Goal: Communication & Community: Answer question/provide support

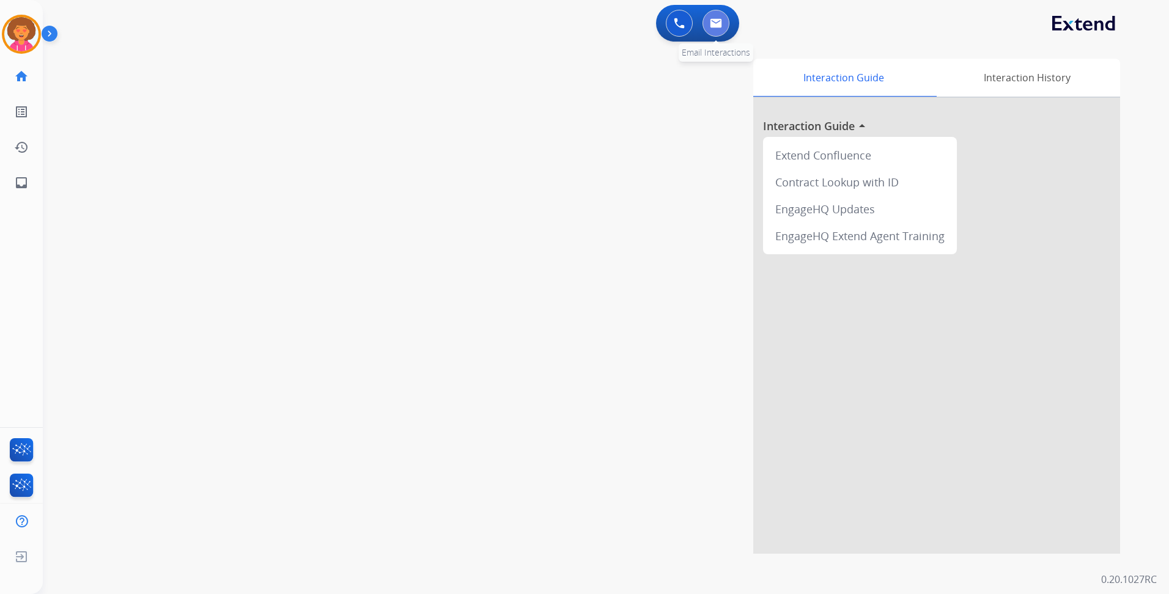
click at [712, 32] on button at bounding box center [716, 23] width 27 height 27
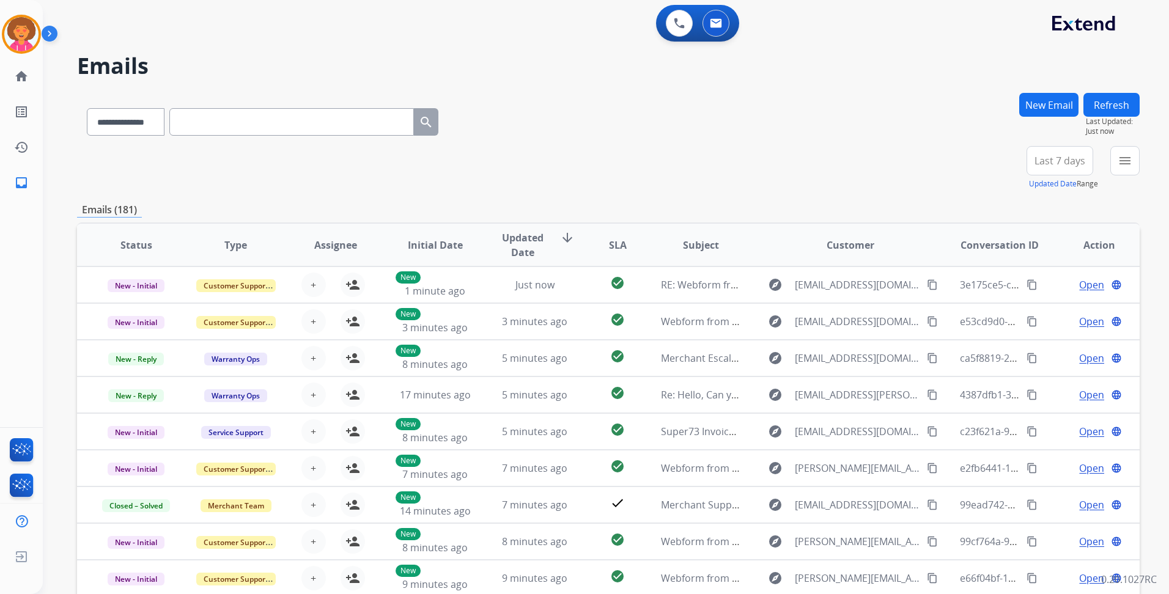
click at [1059, 163] on span "Last 7 days" at bounding box center [1060, 160] width 51 height 5
click at [1041, 313] on div "Last 90 days" at bounding box center [1055, 309] width 67 height 18
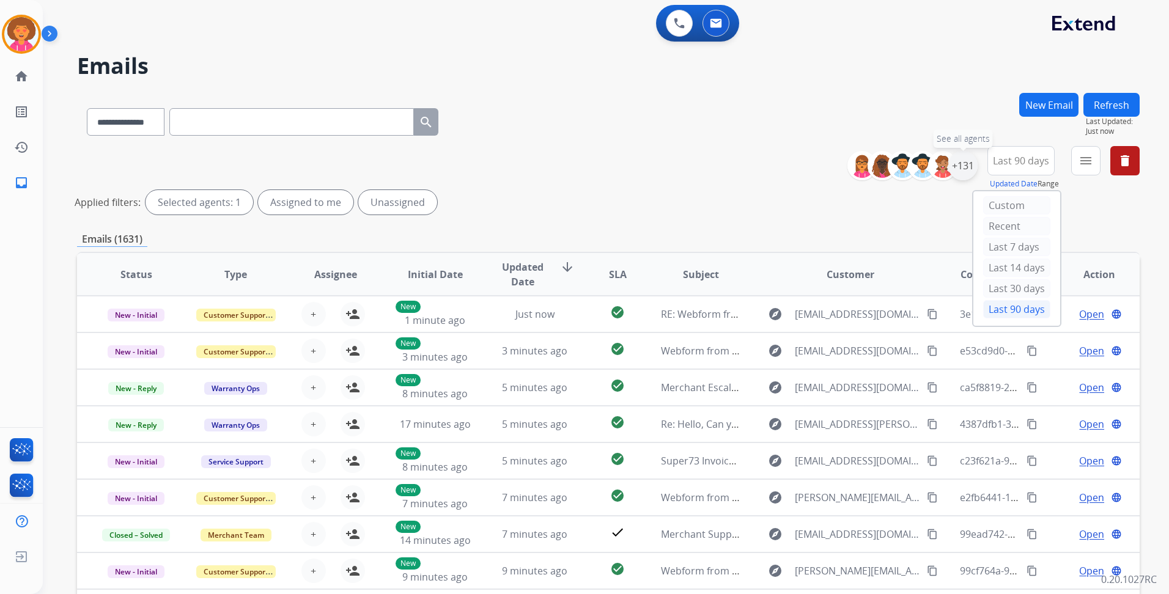
click at [970, 158] on div "+131" at bounding box center [962, 165] width 29 height 29
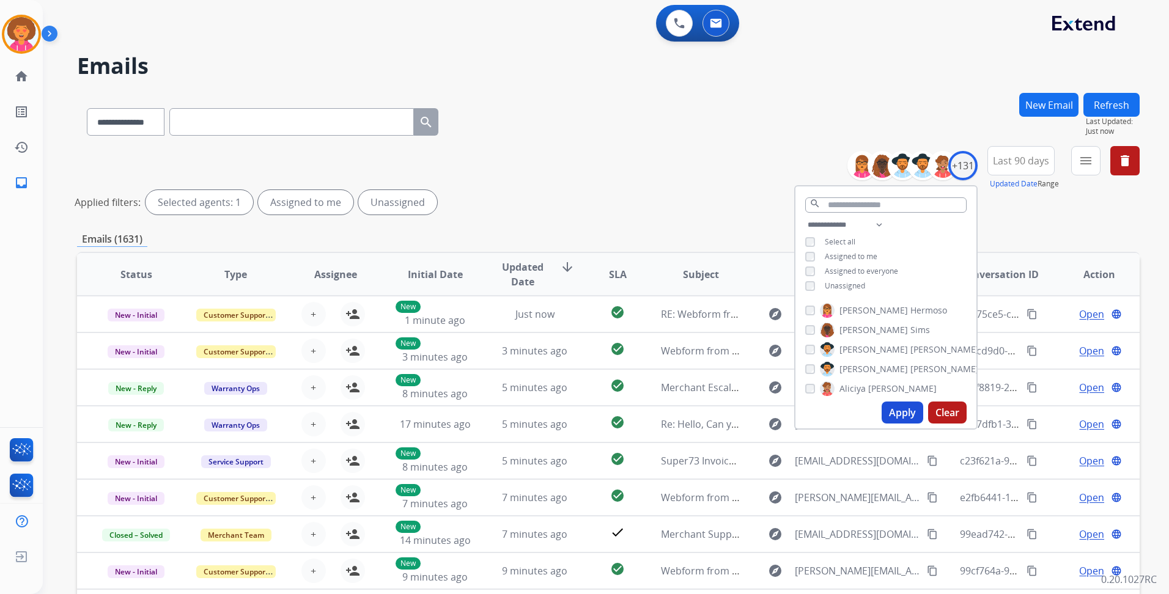
click at [842, 282] on span "Unassigned" at bounding box center [845, 286] width 40 height 10
click at [892, 410] on button "Apply" at bounding box center [903, 413] width 42 height 22
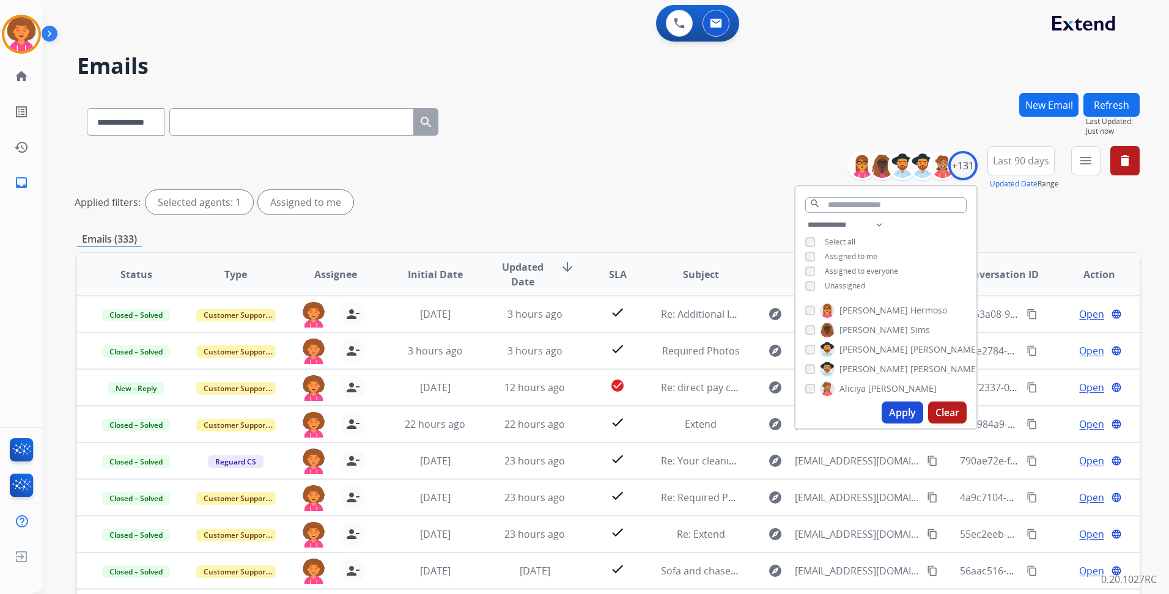
click at [681, 138] on div "**********" at bounding box center [608, 119] width 1063 height 53
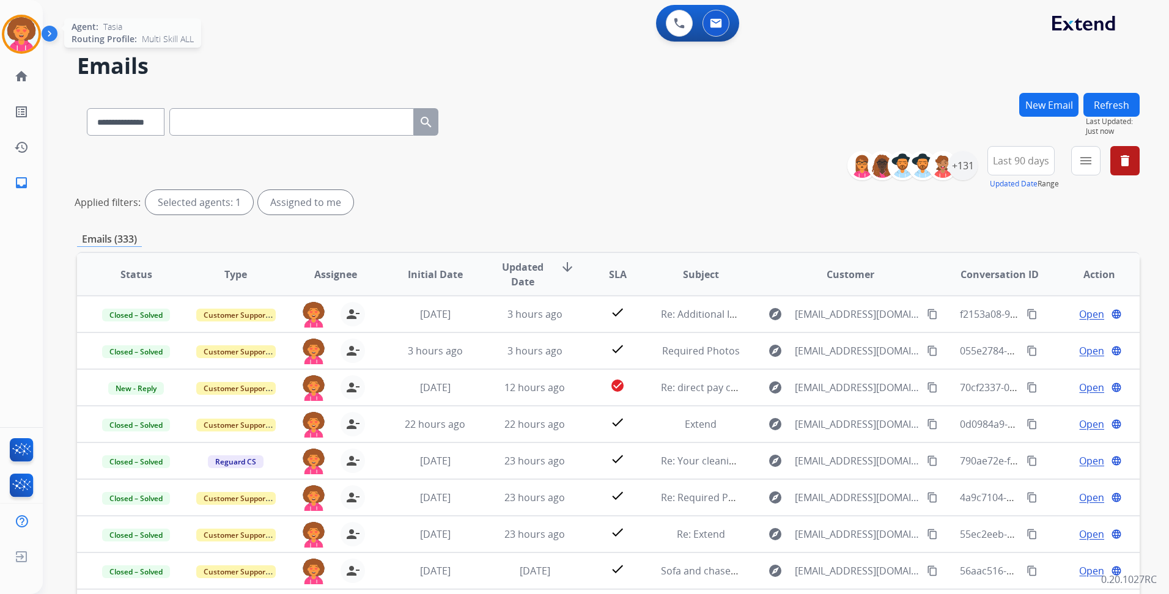
click at [26, 28] on img at bounding box center [21, 34] width 34 height 34
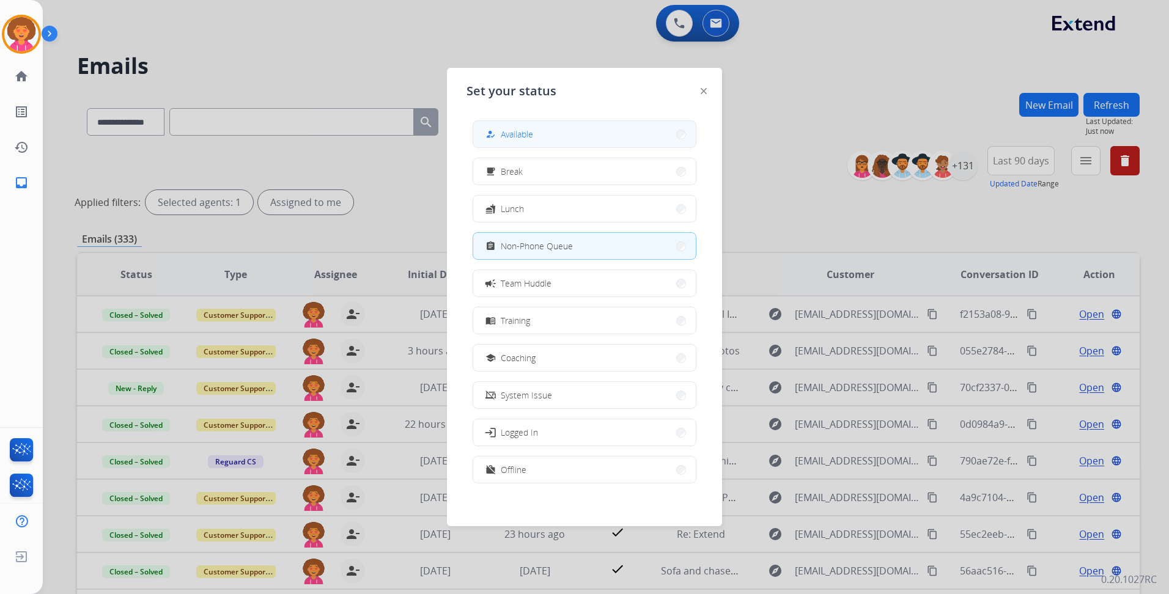
click at [591, 141] on button "how_to_reg Available" at bounding box center [584, 134] width 223 height 26
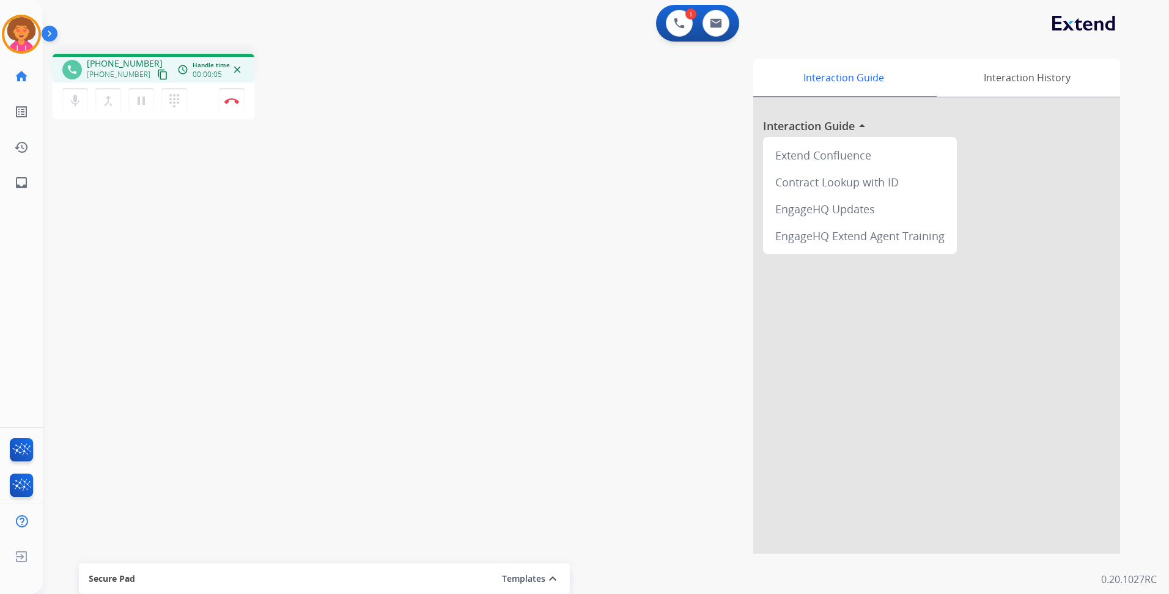
click at [157, 75] on mat-icon "content_copy" at bounding box center [162, 74] width 11 height 11
click at [157, 70] on mat-icon "content_copy" at bounding box center [162, 74] width 11 height 11
click at [234, 104] on button "Disconnect" at bounding box center [232, 101] width 26 height 26
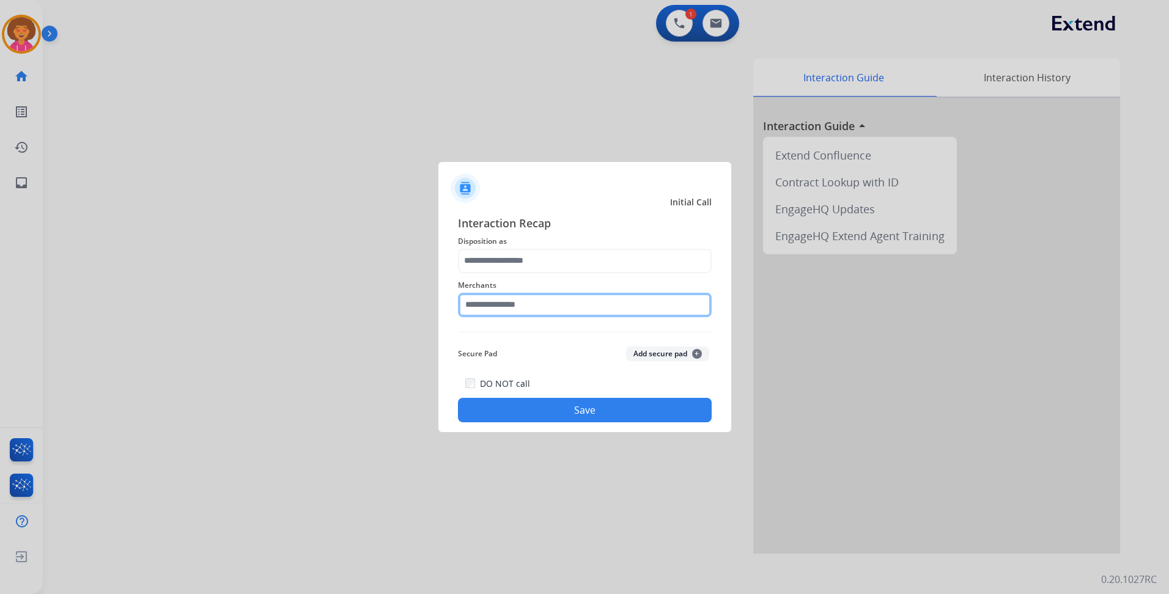
click at [545, 310] on input "text" at bounding box center [585, 305] width 254 height 24
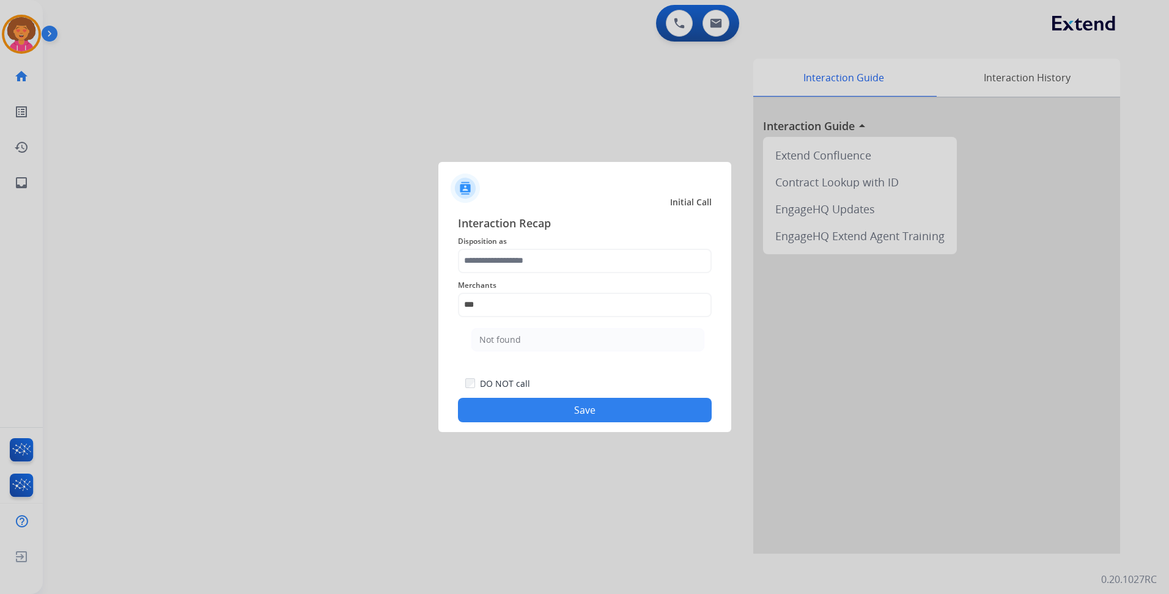
click at [532, 339] on li "Not found" at bounding box center [587, 339] width 233 height 23
type input "*********"
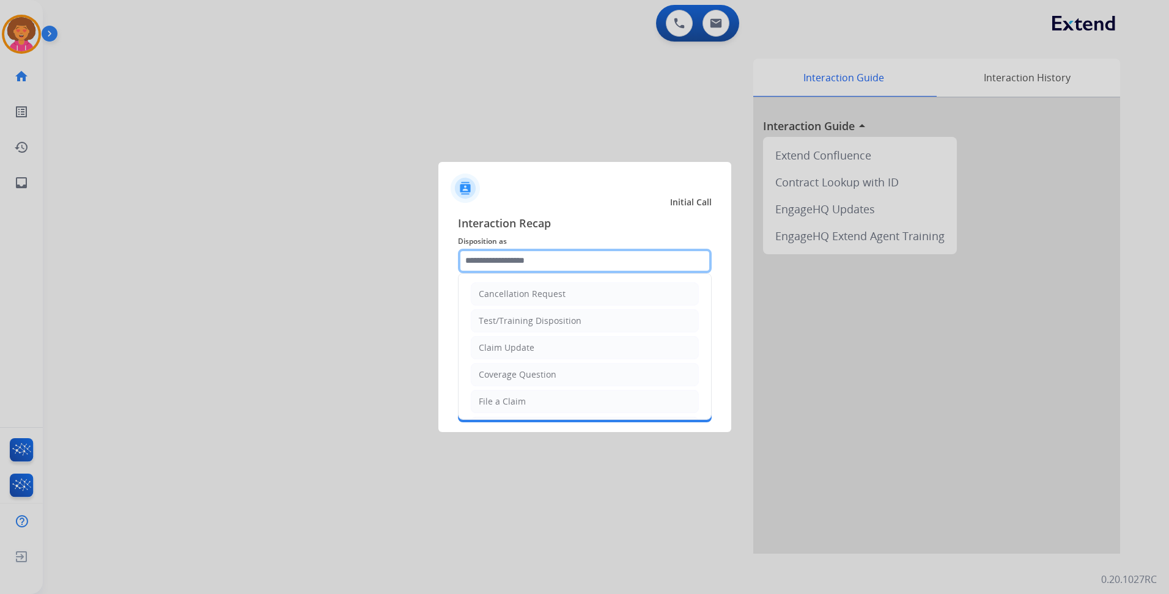
click at [532, 265] on input "text" at bounding box center [585, 261] width 254 height 24
click at [500, 401] on div "File a Claim" at bounding box center [502, 402] width 47 height 12
type input "**********"
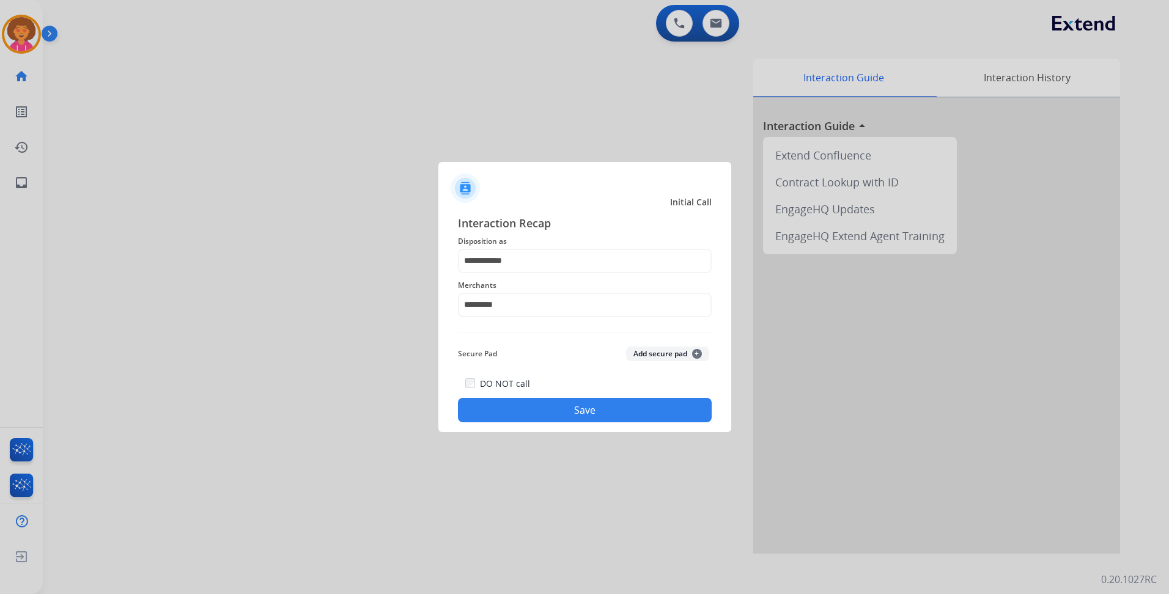
click at [618, 402] on button "Save" at bounding box center [585, 410] width 254 height 24
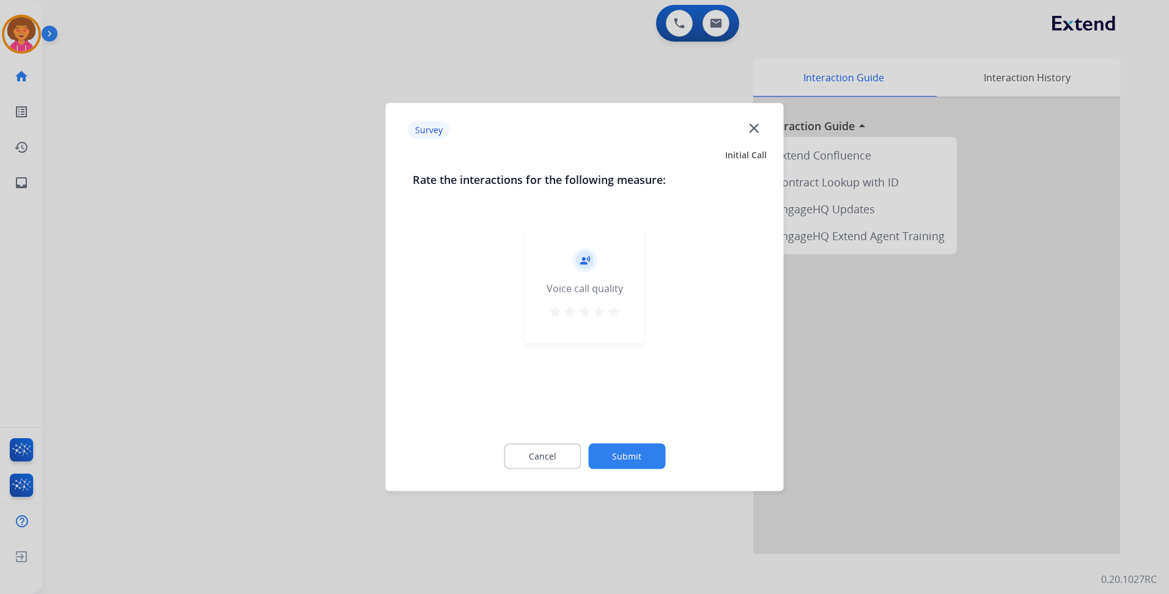
click at [615, 306] on mat-icon "star" at bounding box center [614, 312] width 15 height 15
click at [619, 449] on button "Submit" at bounding box center [626, 457] width 77 height 26
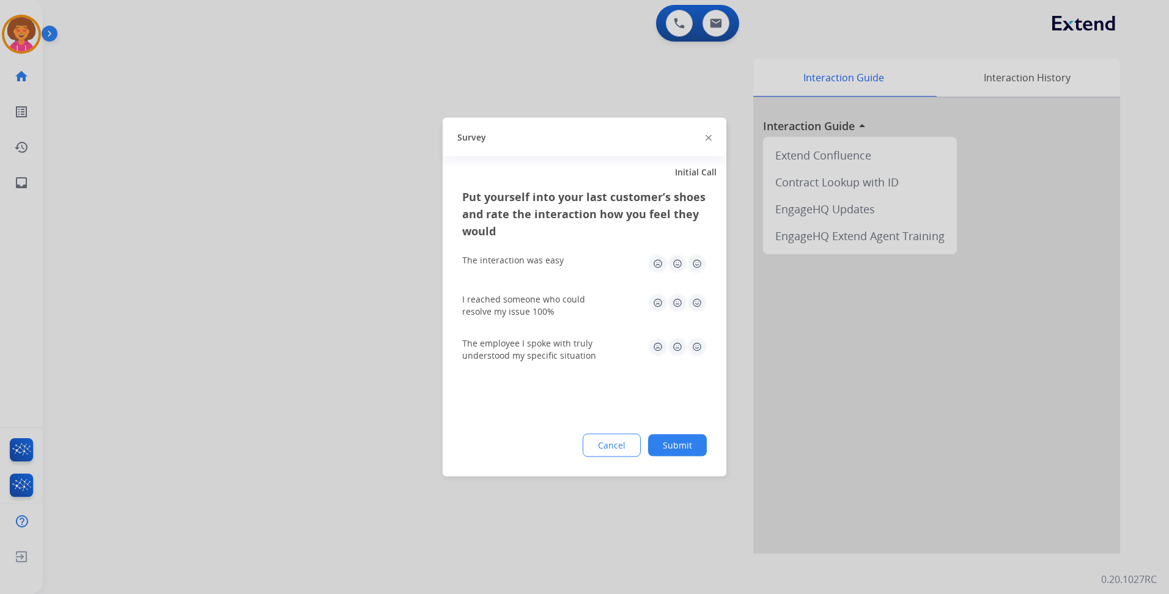
click at [696, 259] on img at bounding box center [697, 264] width 20 height 20
click at [695, 304] on img at bounding box center [697, 304] width 20 height 20
click at [695, 350] on img at bounding box center [697, 348] width 20 height 20
click at [680, 445] on button "Submit" at bounding box center [677, 446] width 59 height 22
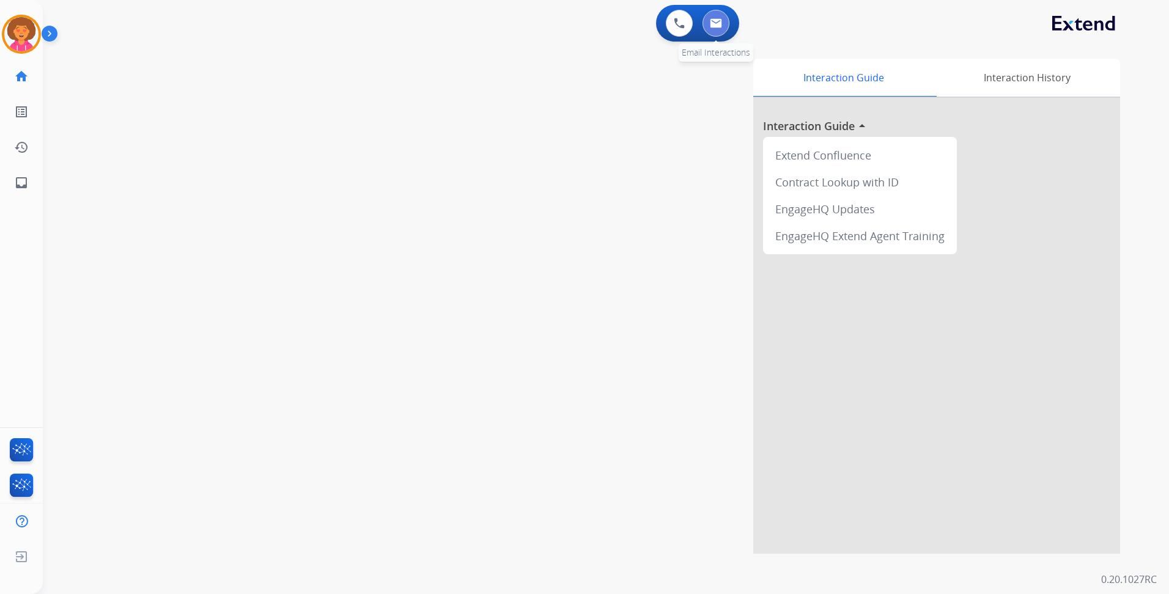
click at [720, 21] on img at bounding box center [716, 23] width 12 height 10
select select "**********"
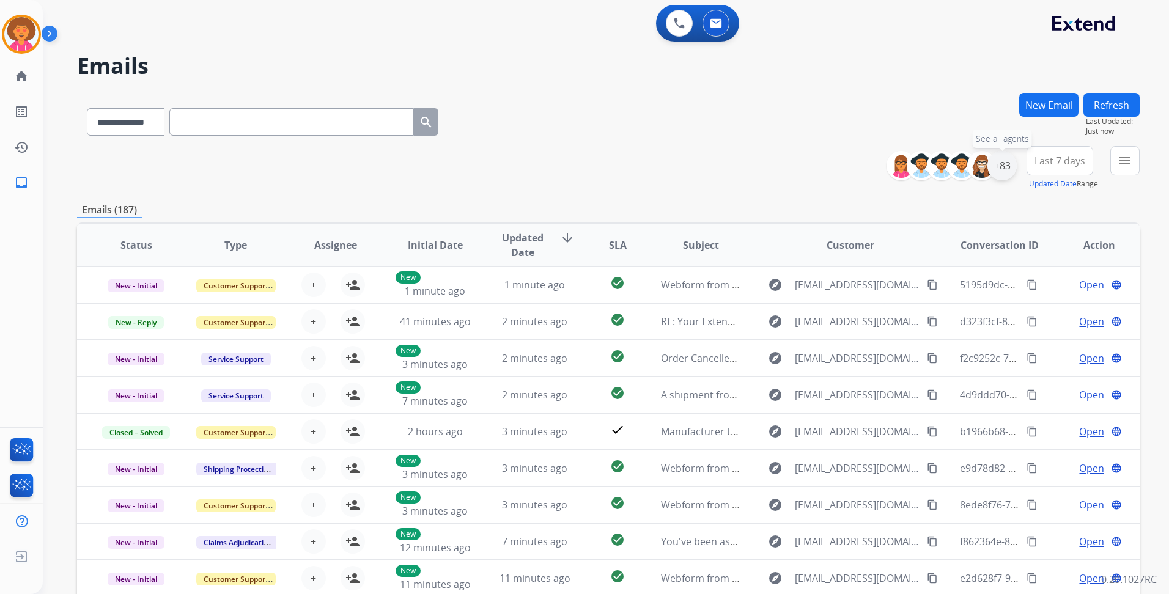
click at [995, 163] on div "+83" at bounding box center [1002, 165] width 29 height 29
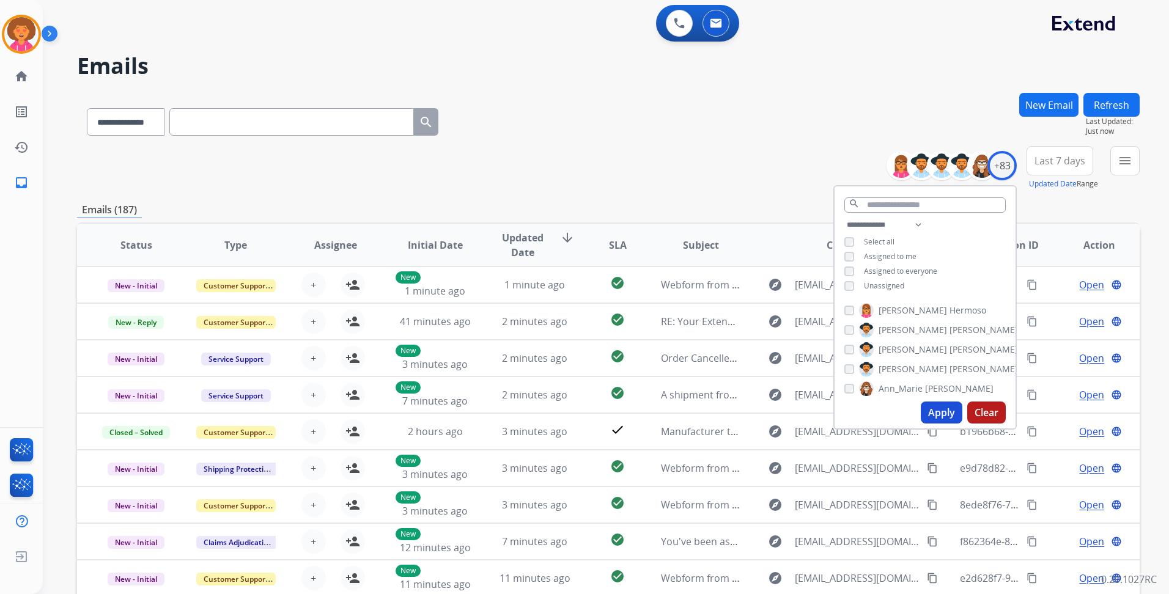
click at [877, 281] on span "Unassigned" at bounding box center [884, 286] width 40 height 10
click at [943, 409] on button "Apply" at bounding box center [942, 413] width 42 height 22
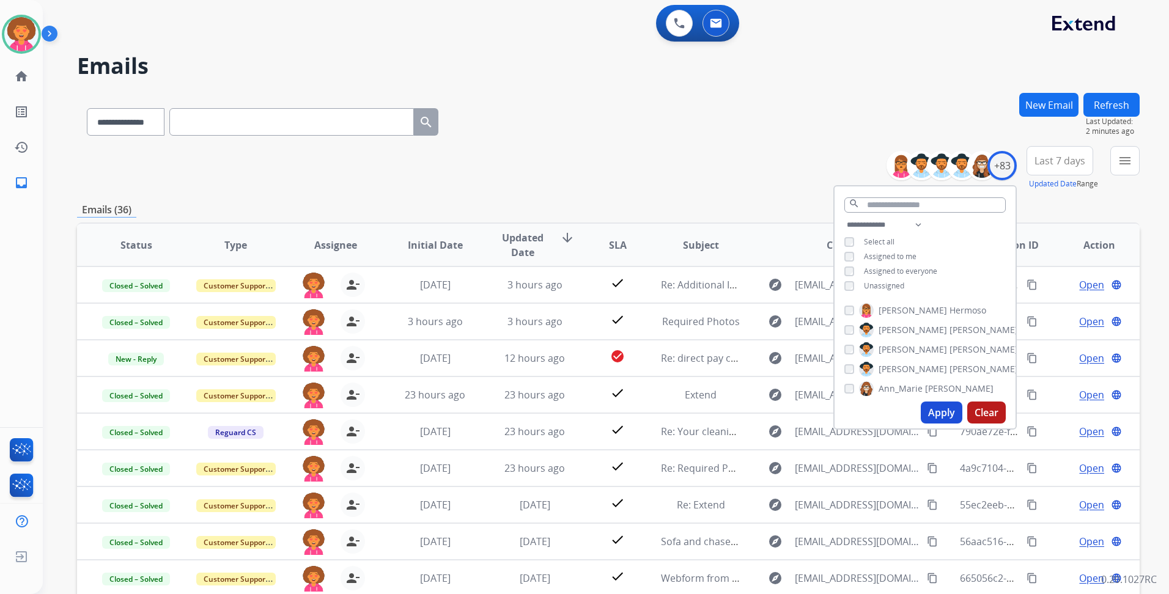
click at [729, 172] on div "**********" at bounding box center [608, 168] width 1063 height 44
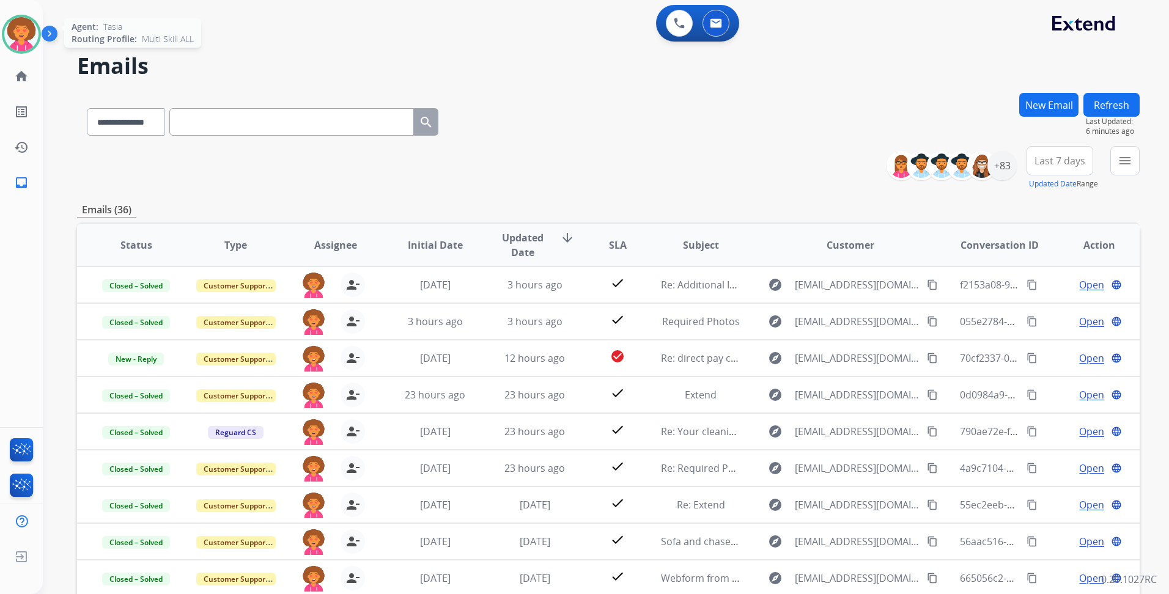
click at [19, 39] on img at bounding box center [21, 34] width 34 height 34
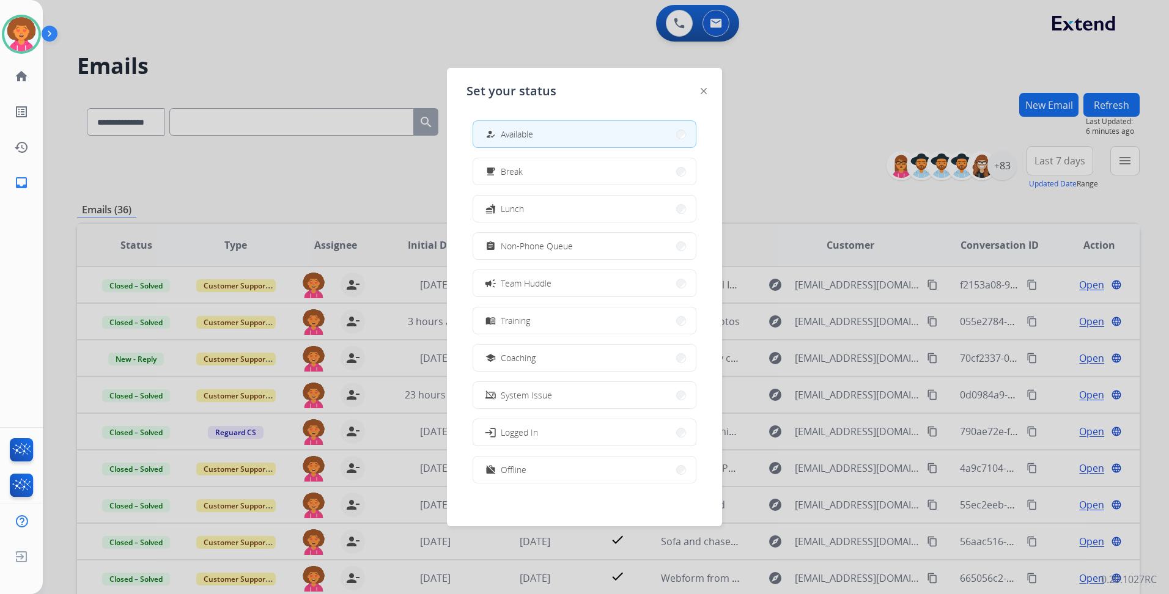
drag, startPoint x: 400, startPoint y: 59, endPoint x: 413, endPoint y: 57, distance: 13.5
click at [399, 60] on div at bounding box center [584, 297] width 1169 height 594
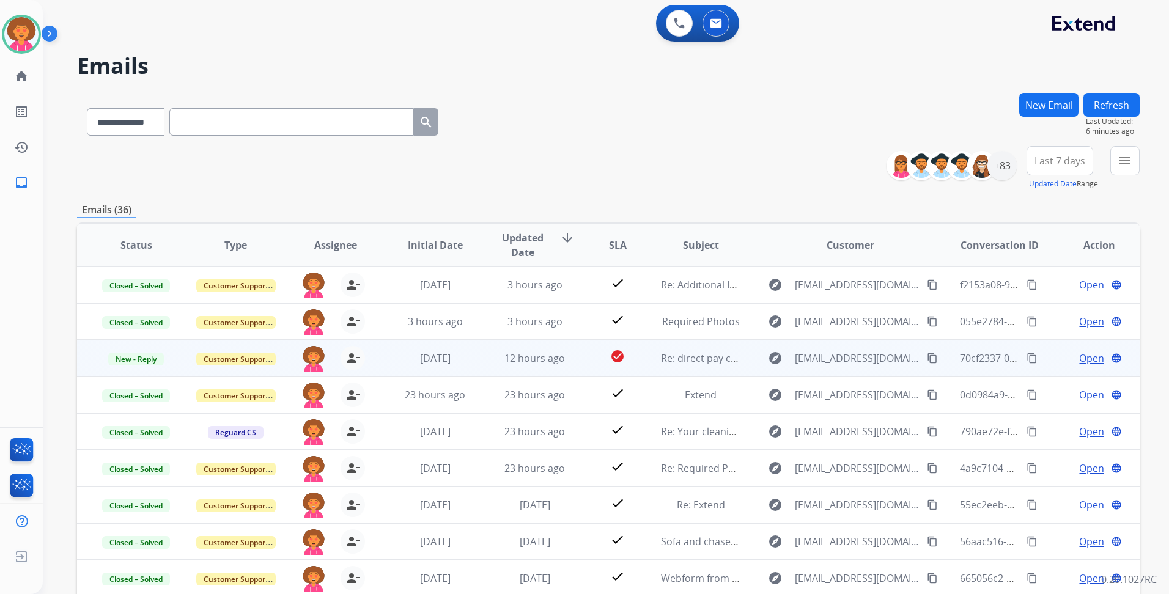
click at [1079, 360] on span "Open" at bounding box center [1091, 358] width 25 height 15
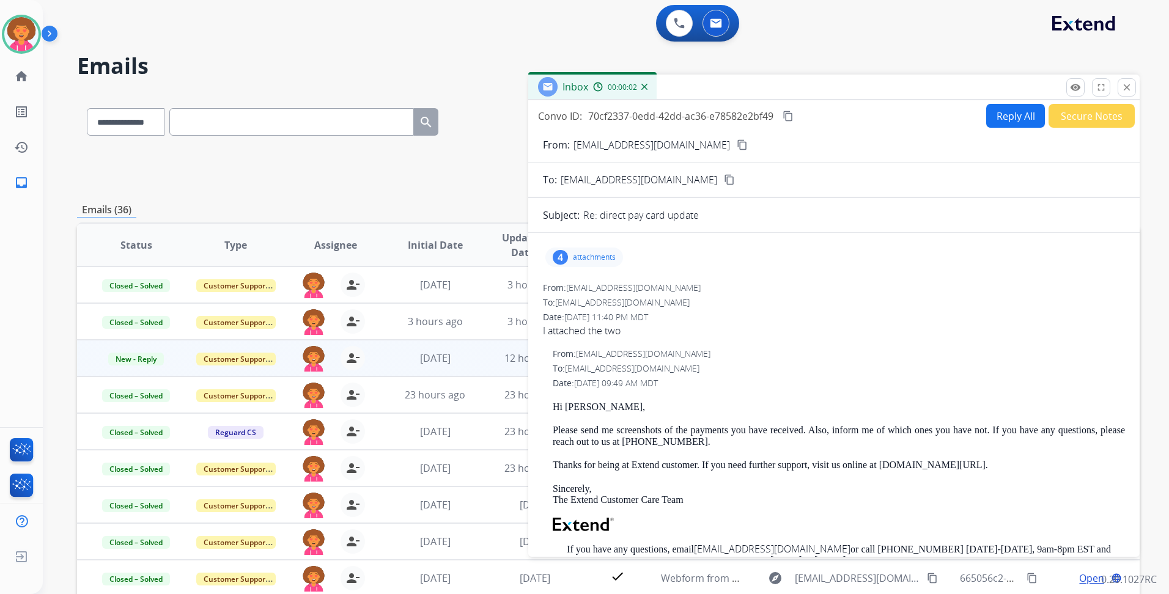
click at [613, 260] on p "attachments" at bounding box center [594, 258] width 43 height 10
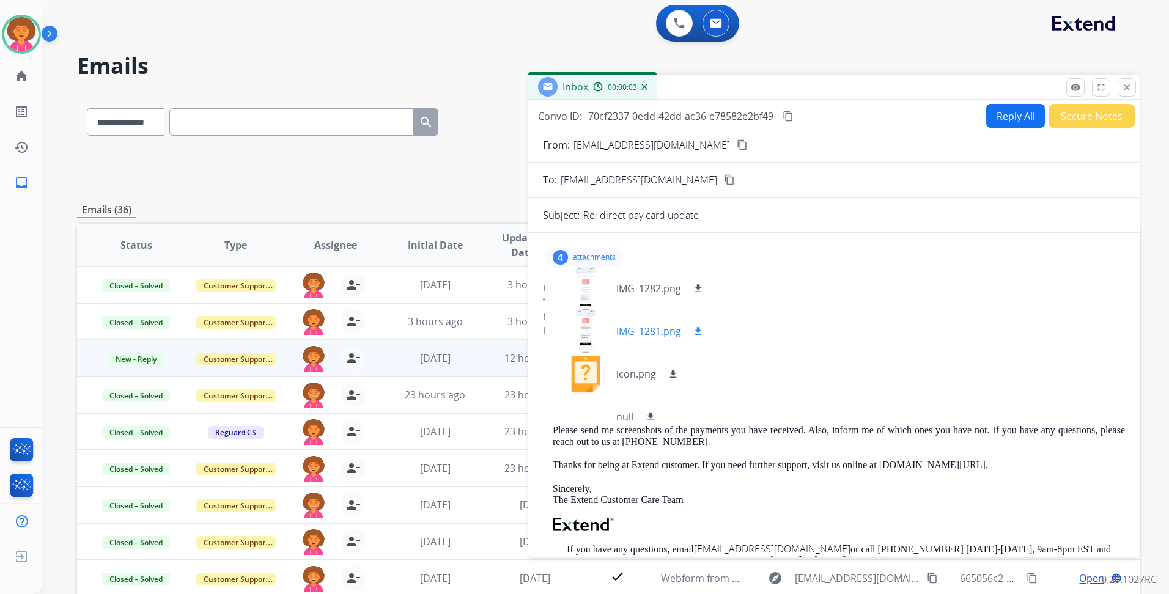
click at [582, 326] on div at bounding box center [585, 331] width 61 height 43
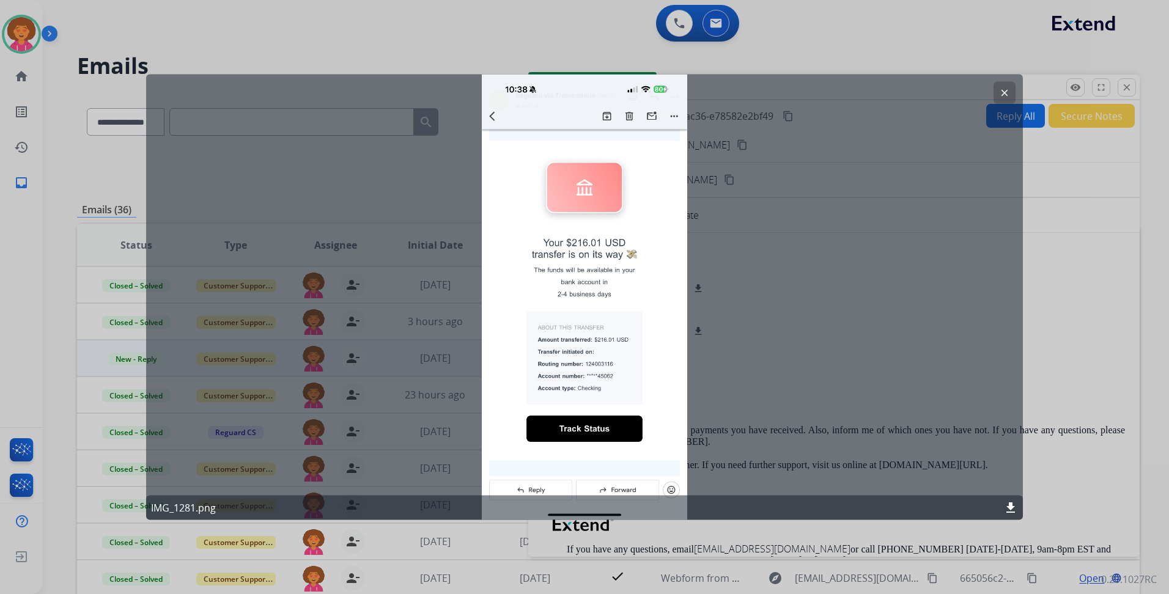
click at [1008, 94] on mat-icon "clear" at bounding box center [1004, 92] width 11 height 11
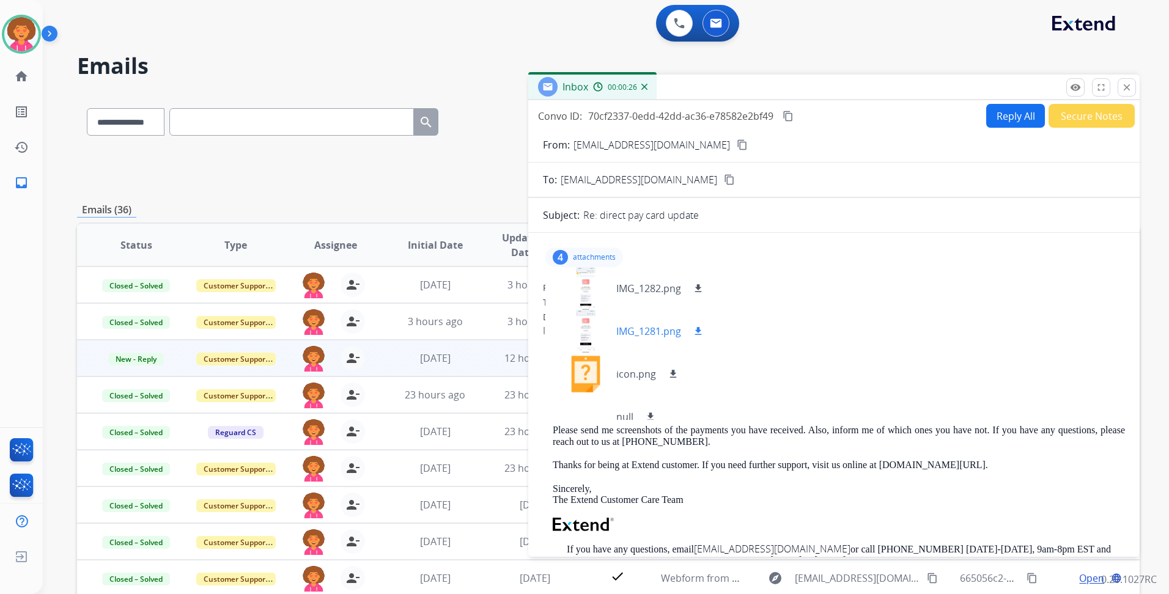
click at [586, 333] on div at bounding box center [585, 331] width 61 height 43
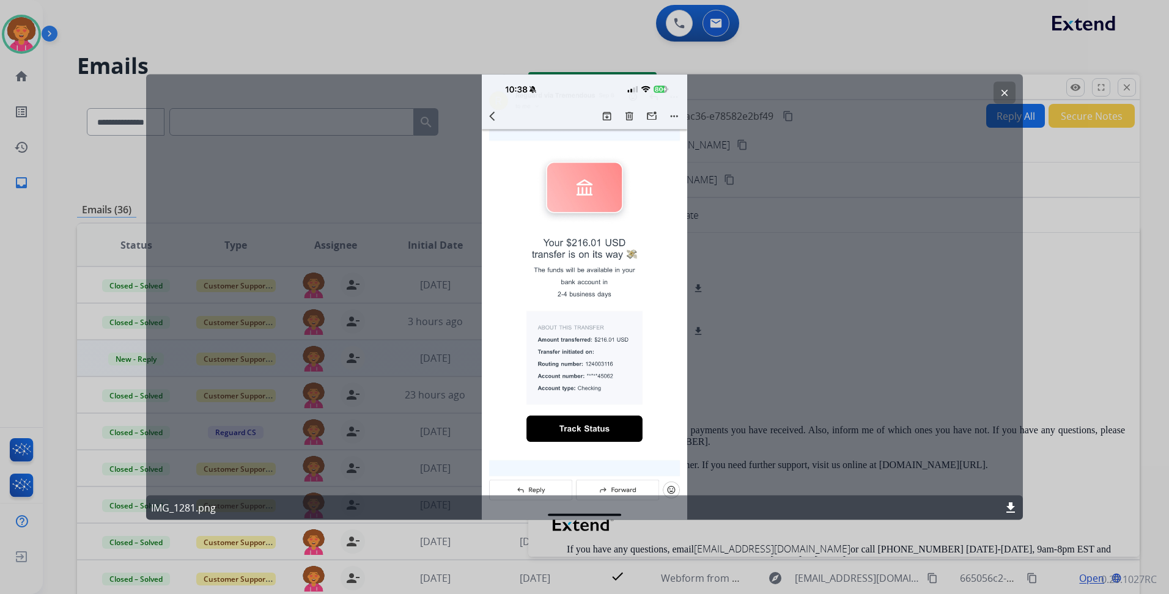
click at [1001, 89] on mat-icon "clear" at bounding box center [1004, 92] width 11 height 11
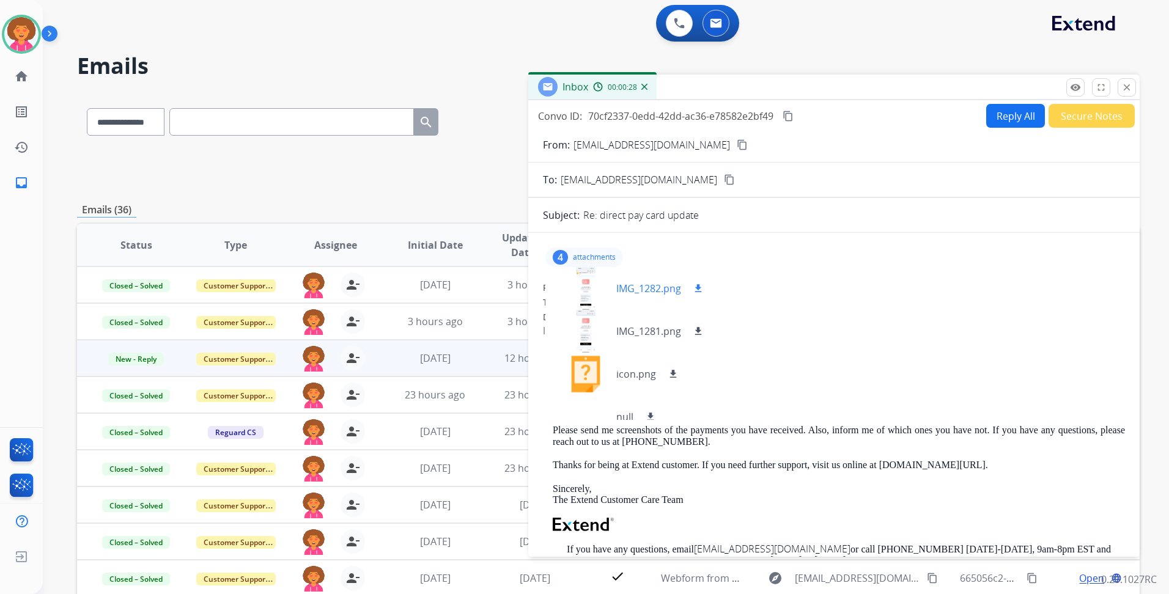
click at [583, 282] on div at bounding box center [585, 288] width 61 height 43
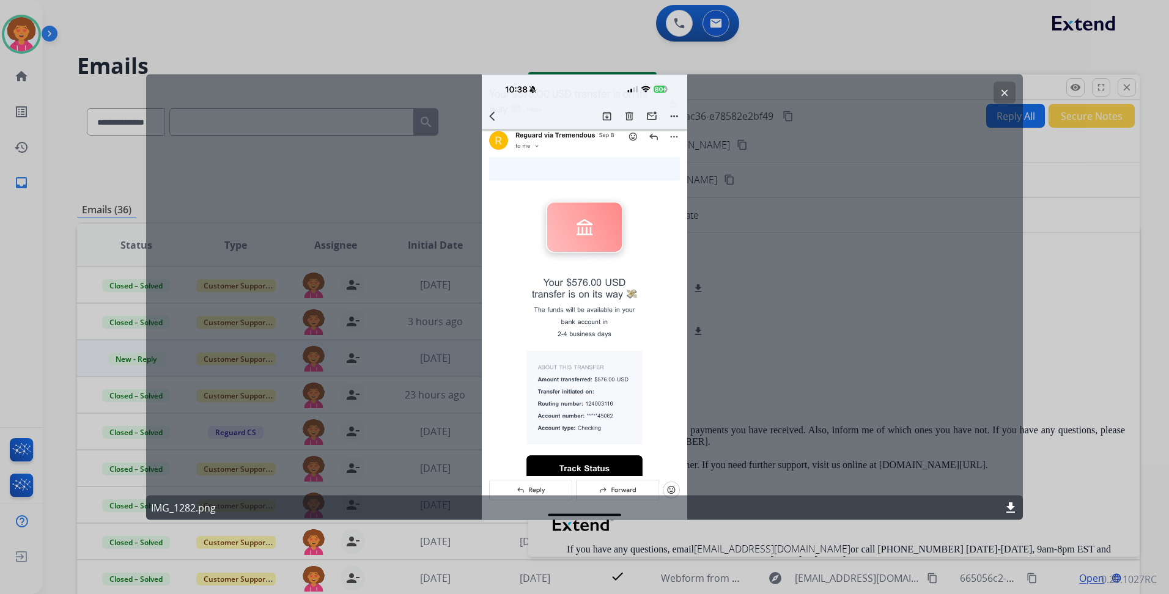
click at [1002, 83] on button "clear" at bounding box center [1005, 93] width 22 height 22
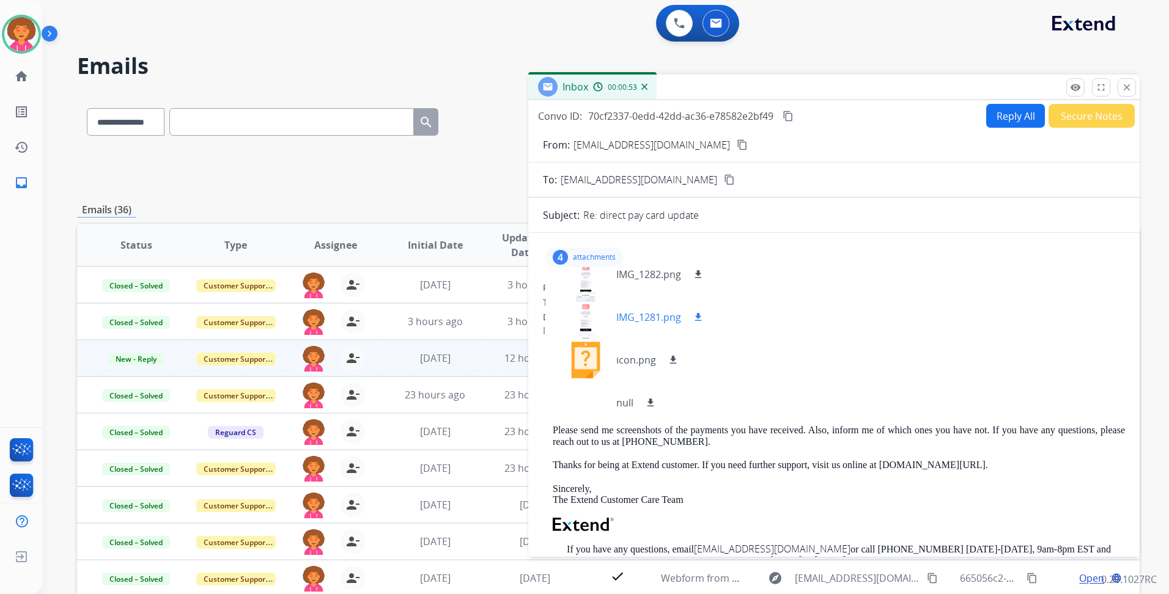
scroll to position [18, 0]
click at [596, 257] on p "attachments" at bounding box center [594, 258] width 43 height 10
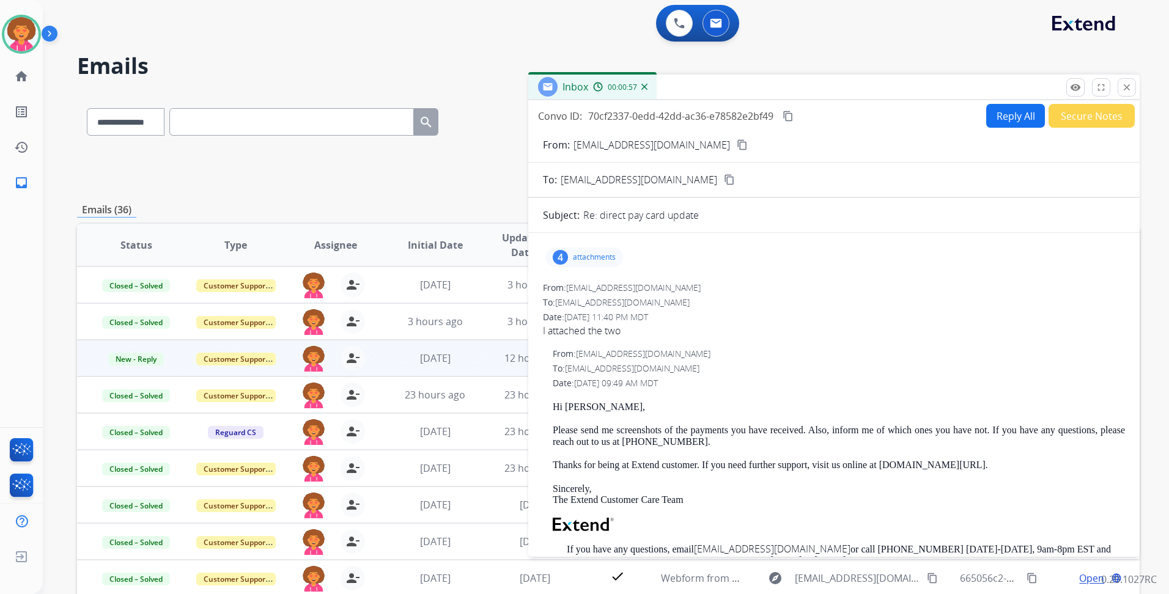
click at [737, 141] on mat-icon "content_copy" at bounding box center [742, 144] width 11 height 11
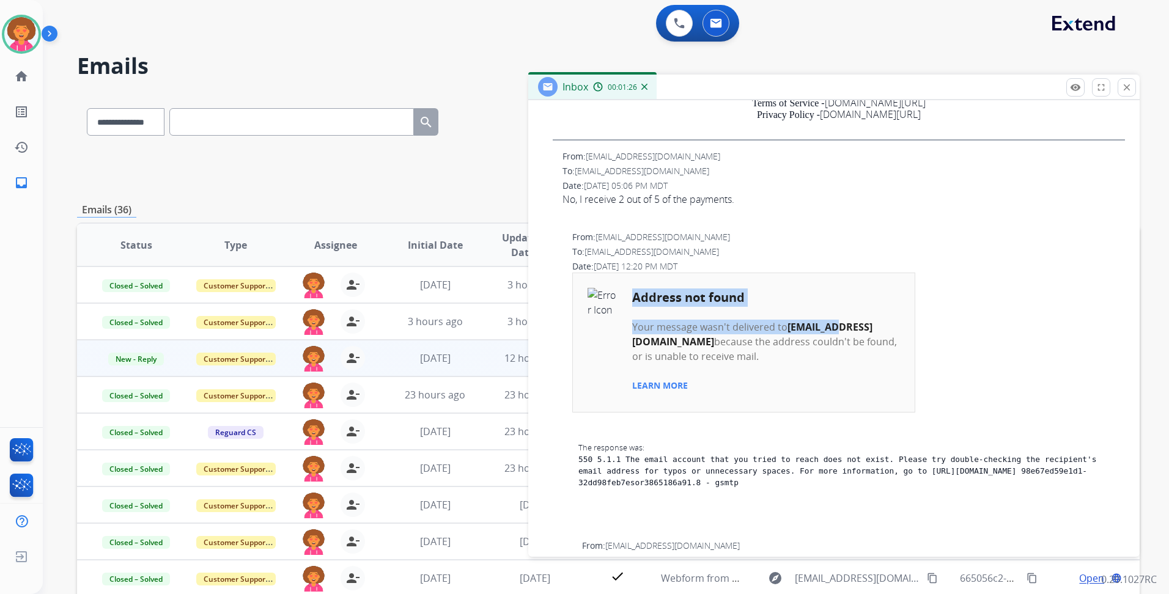
drag, startPoint x: 629, startPoint y: 344, endPoint x: 678, endPoint y: 338, distance: 48.8
click at [681, 343] on td "Address not found Your message wasn't delivered to [EMAIL_ADDRESS][DOMAIN_NAME]…" at bounding box center [744, 342] width 342 height 139
click at [679, 342] on b "[EMAIL_ADDRESS][DOMAIN_NAME]" at bounding box center [752, 334] width 240 height 28
click at [678, 338] on b "[EMAIL_ADDRESS][DOMAIN_NAME]" at bounding box center [752, 334] width 240 height 28
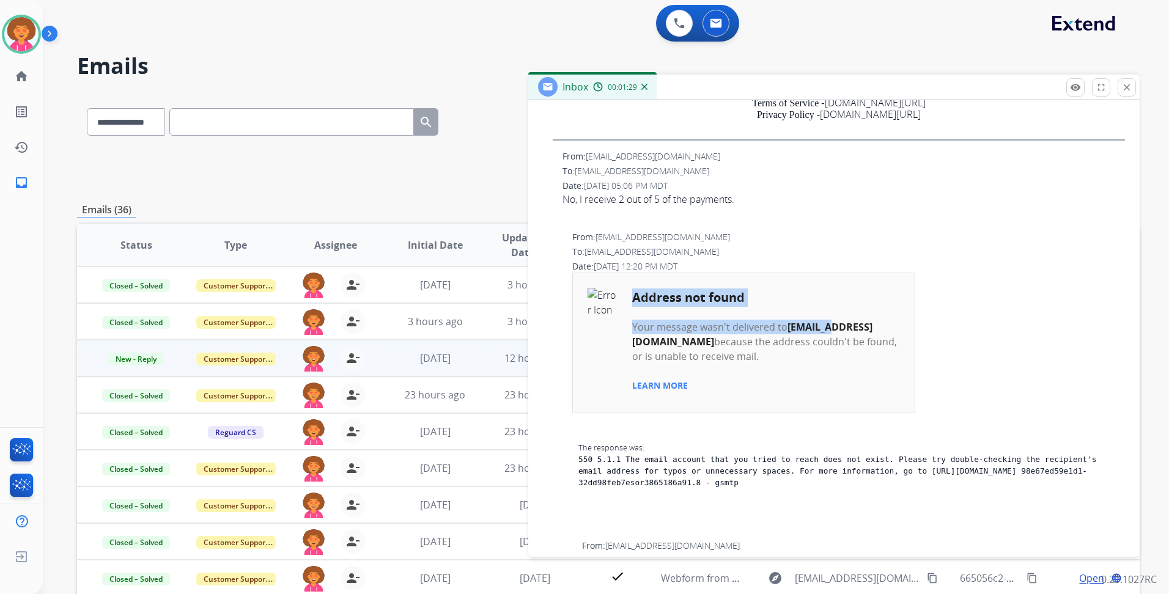
drag, startPoint x: 619, startPoint y: 339, endPoint x: 674, endPoint y: 336, distance: 55.1
click at [674, 336] on td "Address not found Your message wasn't delivered to [EMAIL_ADDRESS][DOMAIN_NAME]…" at bounding box center [744, 342] width 342 height 139
drag, startPoint x: 674, startPoint y: 336, endPoint x: 591, endPoint y: 340, distance: 83.9
click at [589, 340] on td "Address not found Your message wasn't delivered to [EMAIL_ADDRESS][DOMAIN_NAME]…" at bounding box center [744, 342] width 342 height 139
click at [615, 355] on td "Address not found Your message wasn't delivered to [EMAIL_ADDRESS][DOMAIN_NAME]…" at bounding box center [744, 342] width 342 height 139
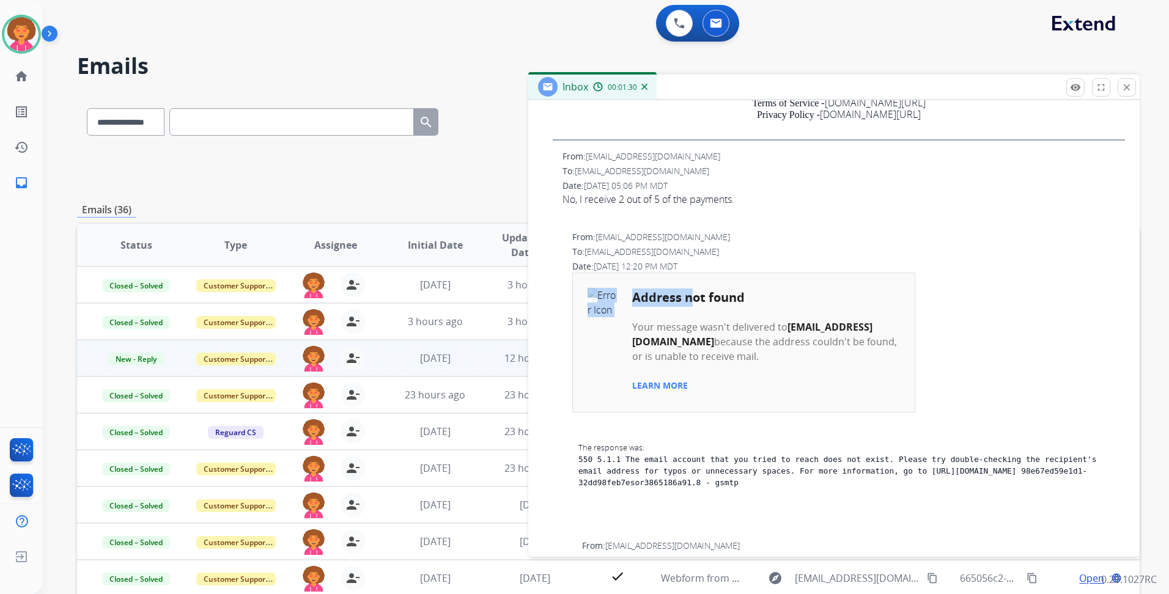
click at [615, 354] on td "Address not found Your message wasn't delivered to [EMAIL_ADDRESS][DOMAIN_NAME]…" at bounding box center [744, 342] width 342 height 139
drag, startPoint x: 615, startPoint y: 353, endPoint x: 626, endPoint y: 348, distance: 12.0
click at [627, 351] on td "Address not found Your message wasn't delivered to [EMAIL_ADDRESS][DOMAIN_NAME]…" at bounding box center [744, 342] width 342 height 139
drag, startPoint x: 632, startPoint y: 342, endPoint x: 756, endPoint y: 342, distance: 124.1
click at [756, 342] on b "[EMAIL_ADDRESS][DOMAIN_NAME]" at bounding box center [752, 334] width 240 height 28
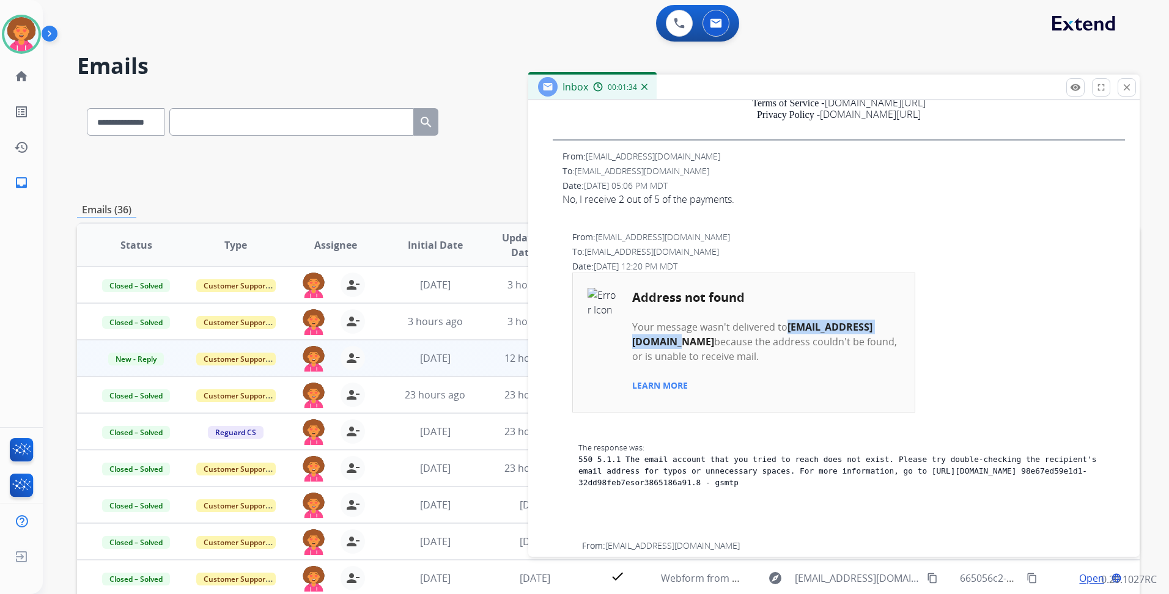
drag, startPoint x: 756, startPoint y: 342, endPoint x: 736, endPoint y: 341, distance: 20.8
copy b "[EMAIL_ADDRESS][DOMAIN_NAME]"
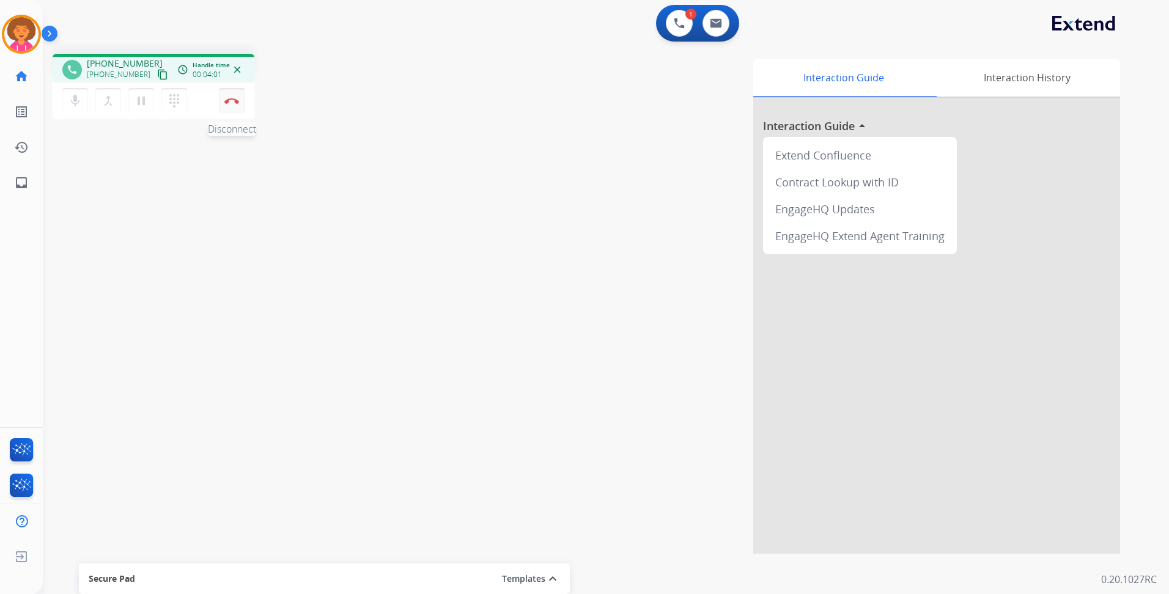
click at [229, 100] on img at bounding box center [231, 101] width 15 height 6
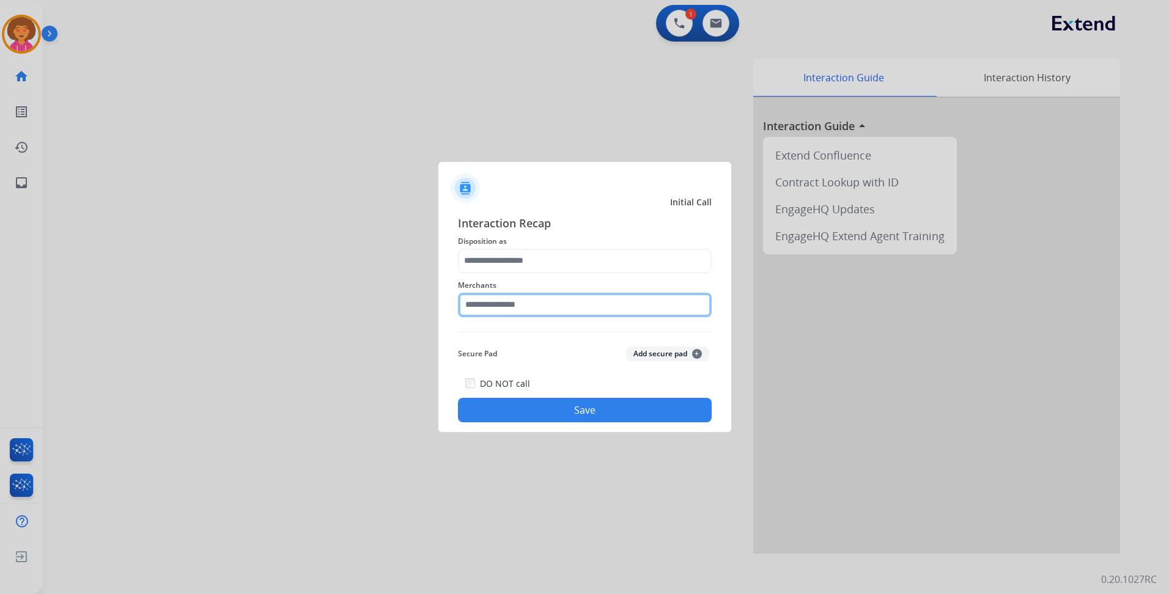
click at [516, 307] on input "text" at bounding box center [585, 305] width 254 height 24
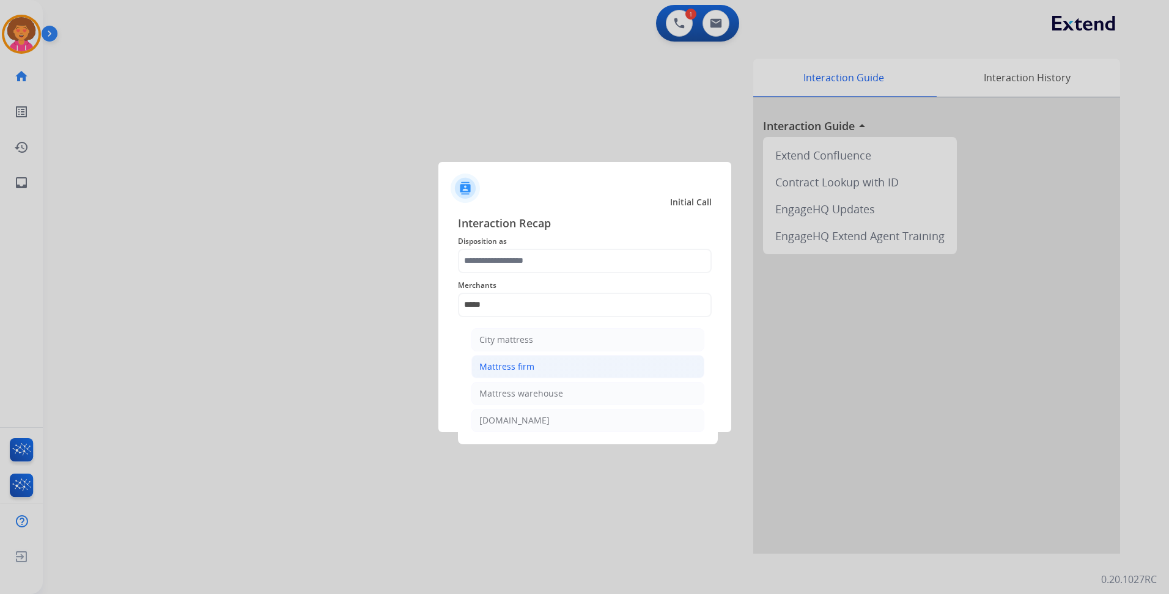
click at [524, 364] on div "Mattress firm" at bounding box center [506, 367] width 55 height 12
type input "**********"
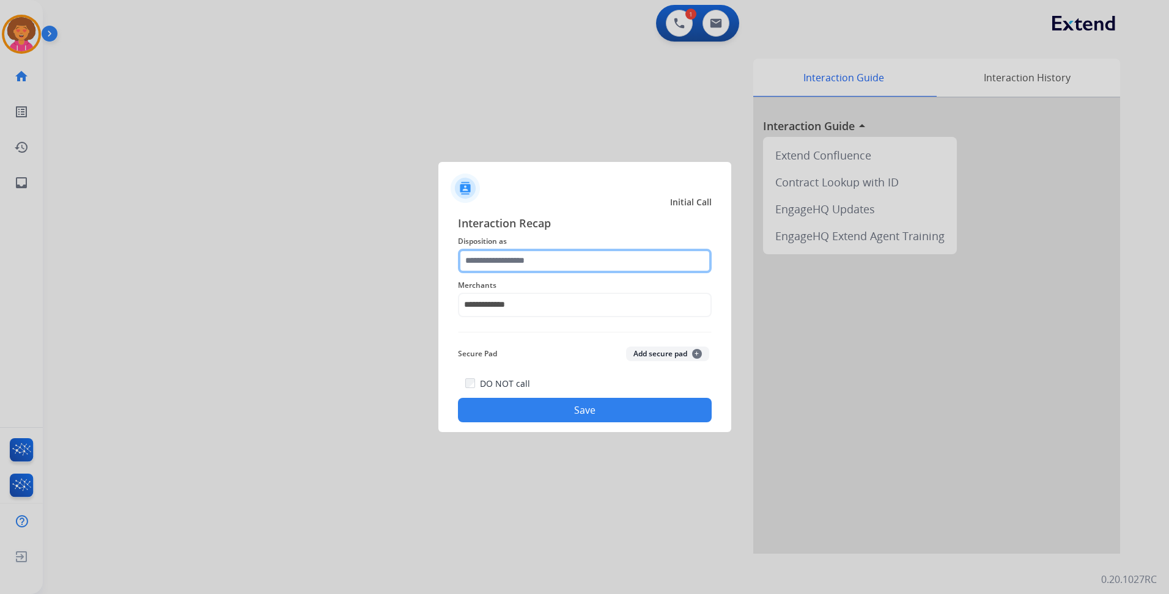
click at [540, 269] on input "text" at bounding box center [585, 261] width 254 height 24
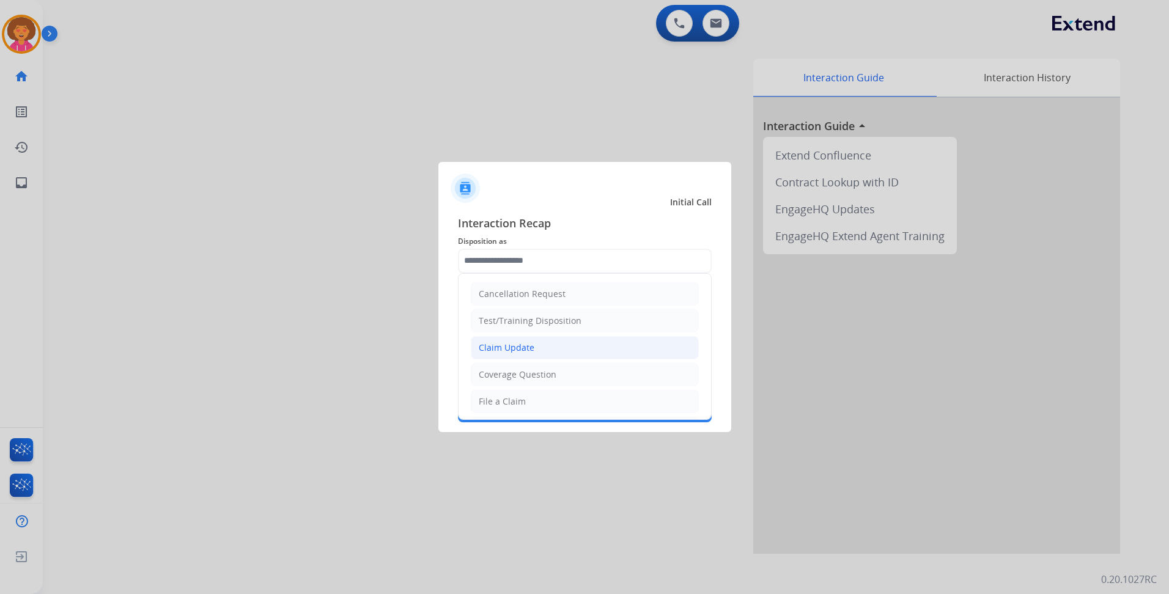
click at [507, 352] on div "Claim Update" at bounding box center [507, 348] width 56 height 12
type input "**********"
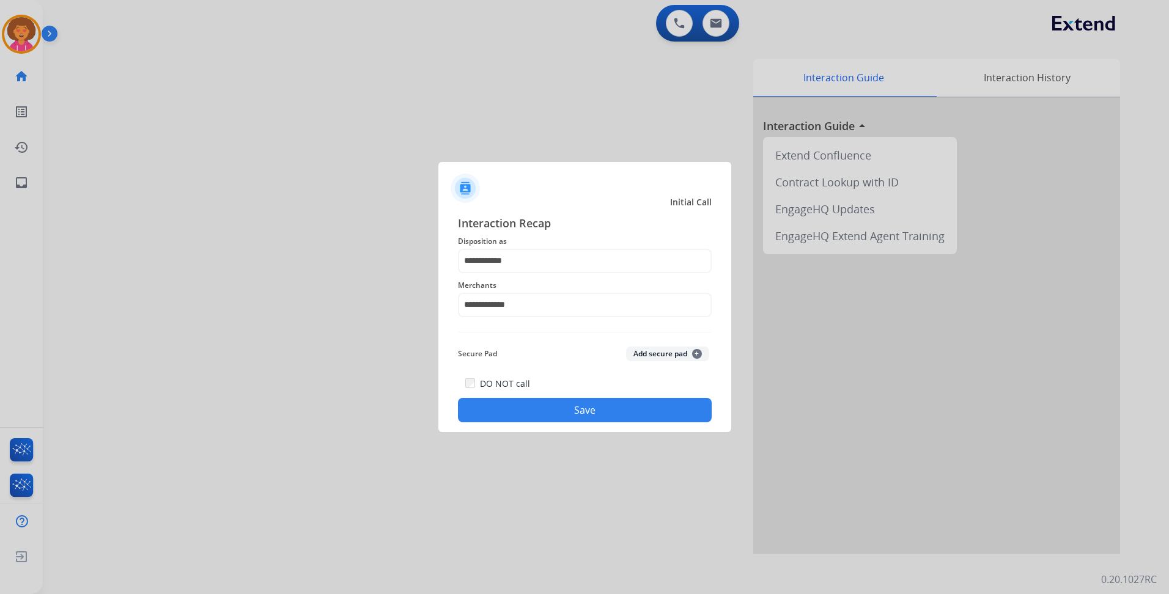
click at [520, 405] on button "Save" at bounding box center [585, 410] width 254 height 24
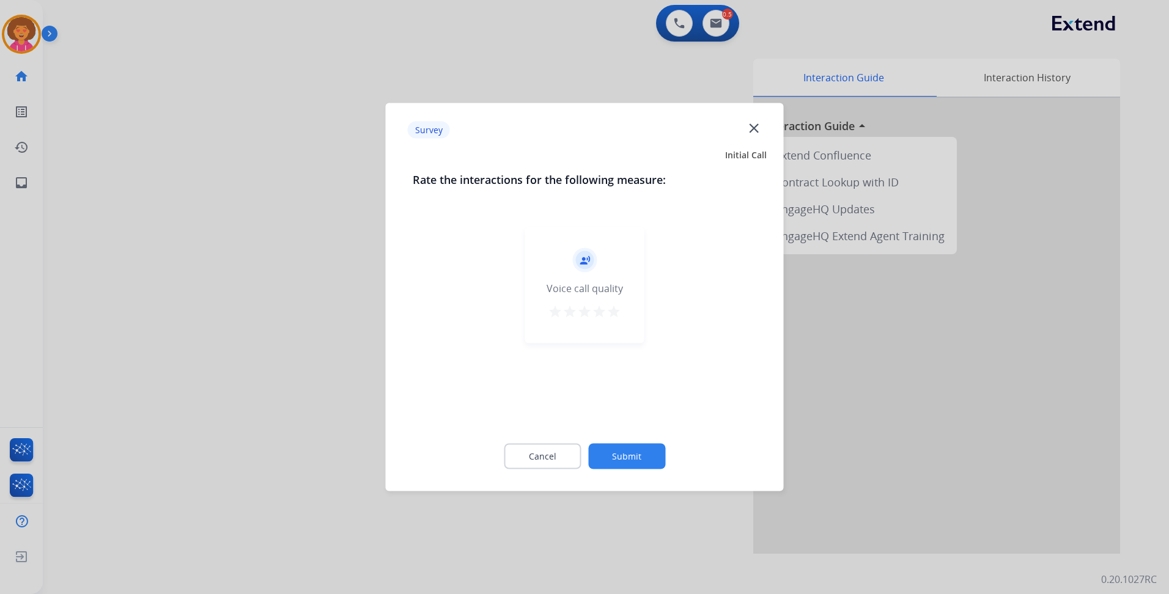
click at [618, 309] on mat-icon "star" at bounding box center [614, 312] width 15 height 15
click at [640, 454] on button "Submit" at bounding box center [626, 457] width 77 height 26
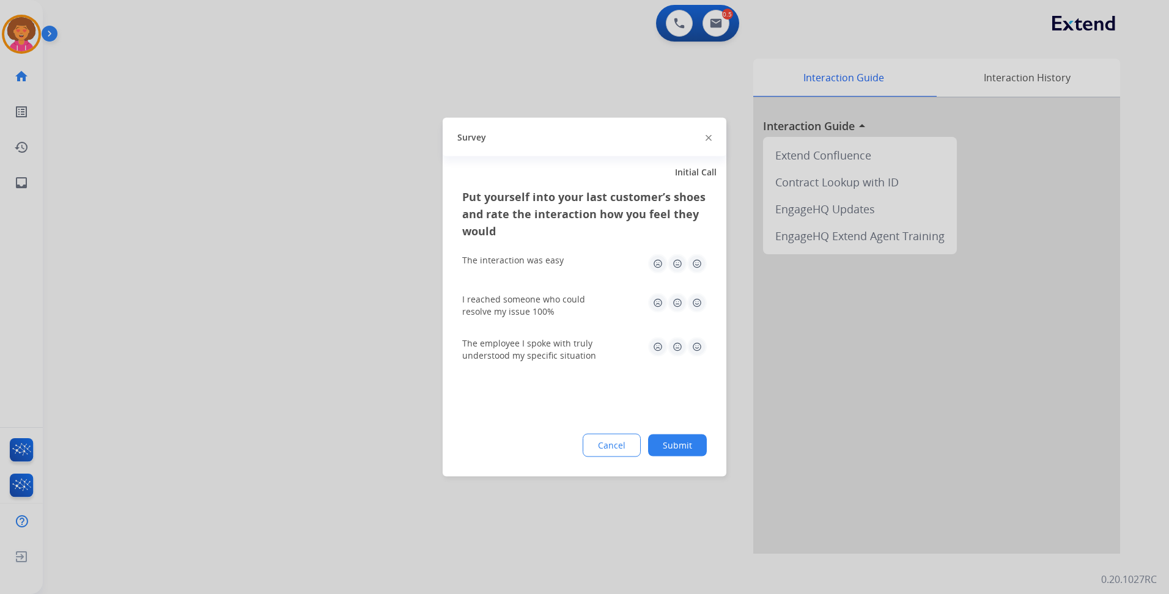
click at [692, 260] on img at bounding box center [697, 264] width 20 height 20
click at [693, 296] on img at bounding box center [697, 304] width 20 height 20
click at [697, 350] on img at bounding box center [697, 348] width 20 height 20
click at [669, 443] on button "Submit" at bounding box center [677, 446] width 59 height 22
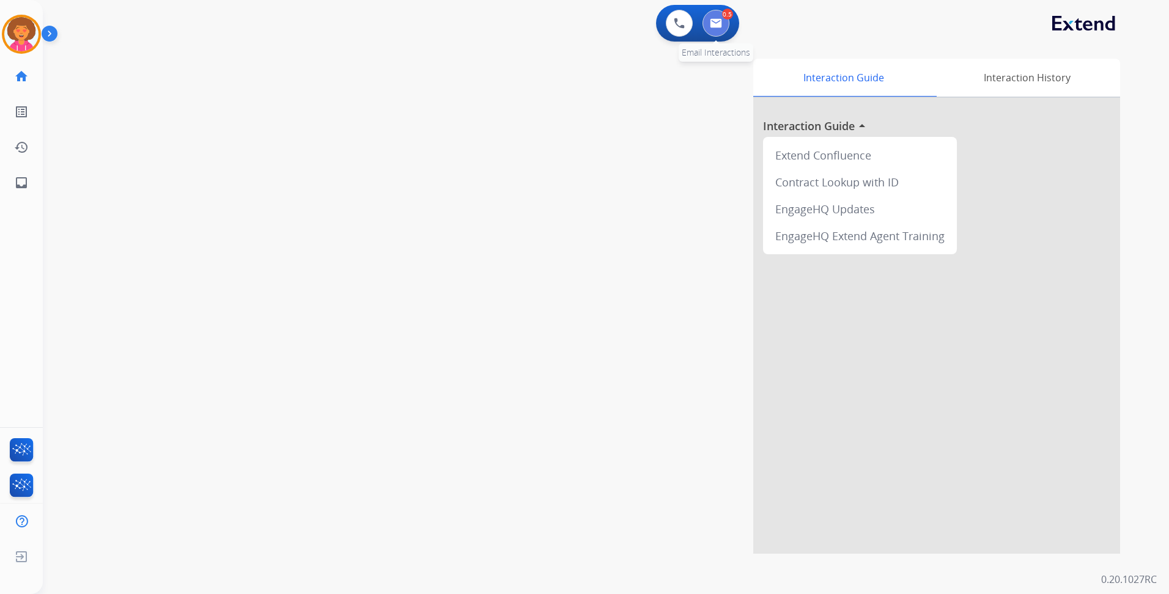
click at [708, 20] on button at bounding box center [716, 23] width 27 height 27
select select "**********"
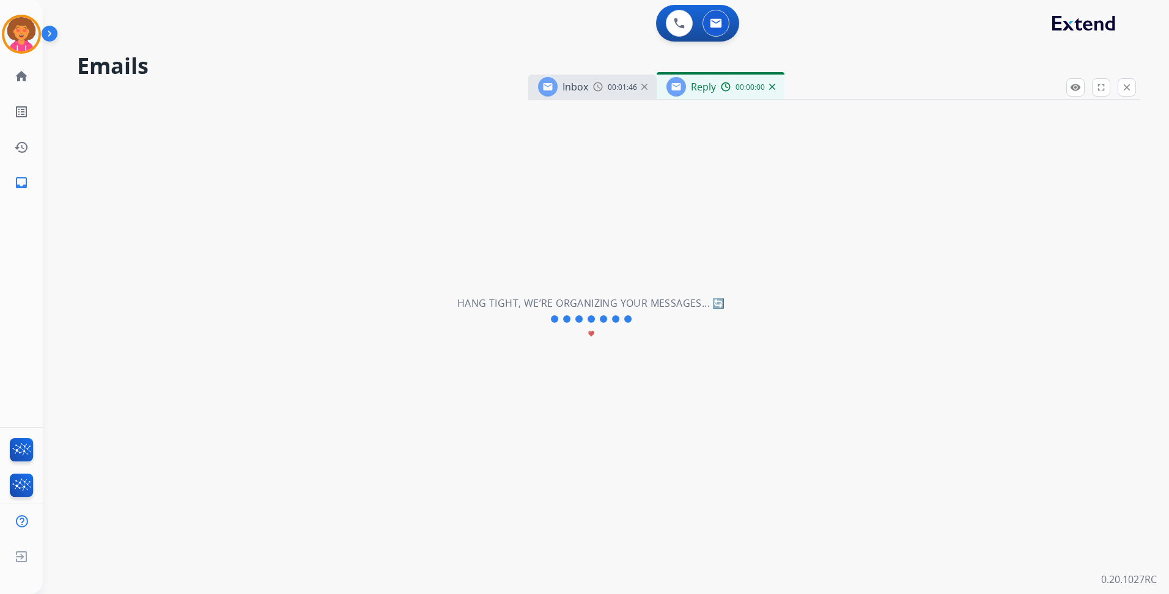
select select "**********"
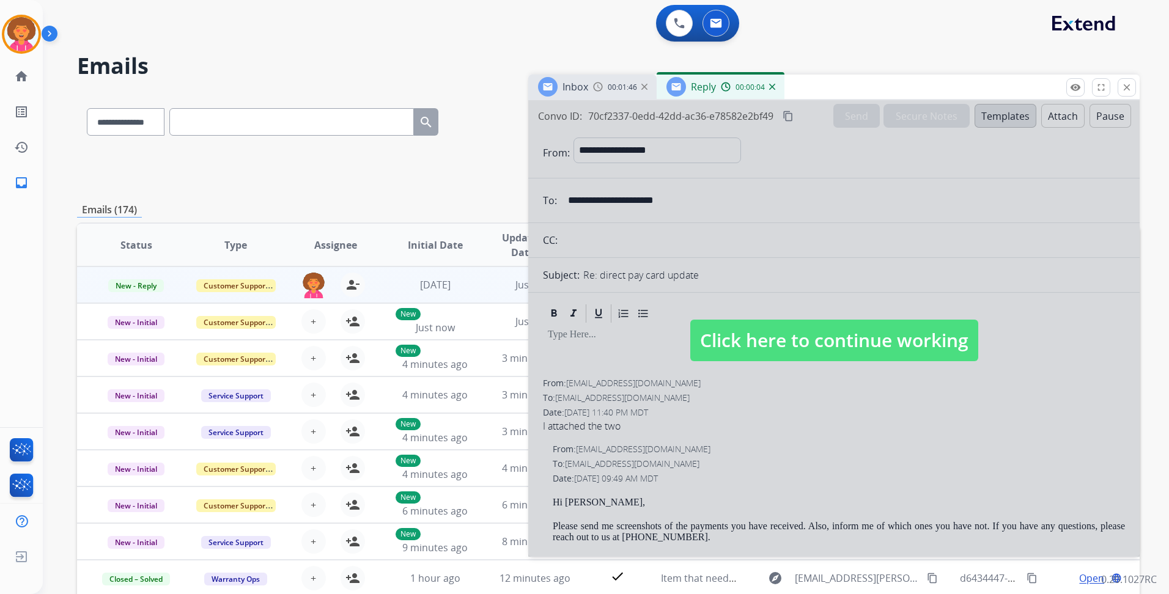
click at [818, 333] on span "Click here to continue working" at bounding box center [834, 341] width 288 height 42
select select
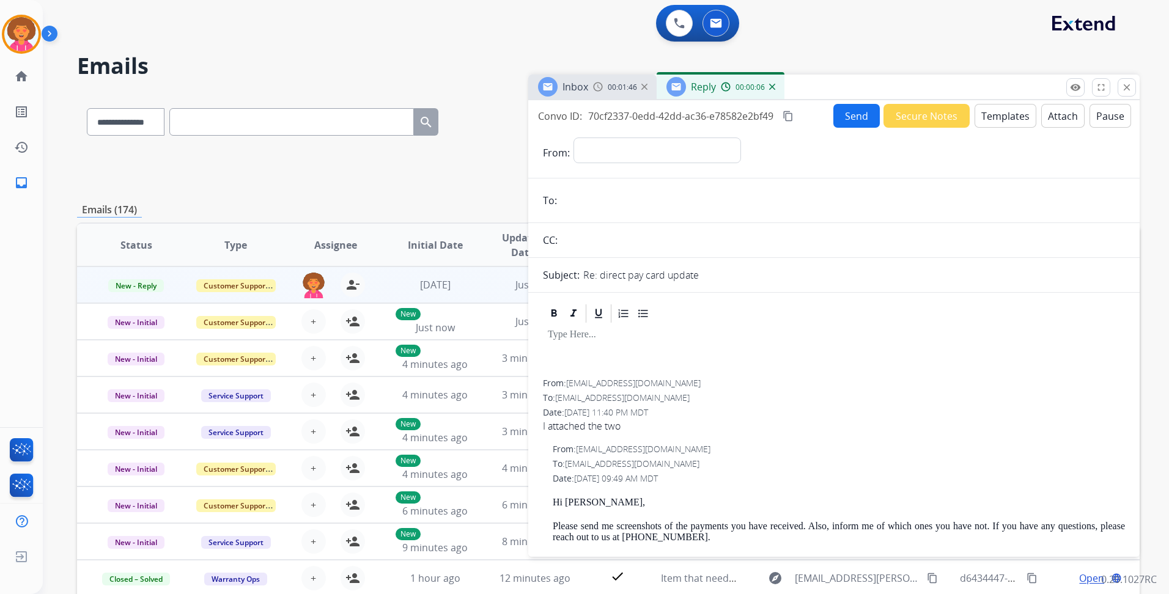
click at [772, 90] on div "00:00:06" at bounding box center [748, 86] width 54 height 11
click at [772, 86] on img at bounding box center [772, 87] width 6 height 6
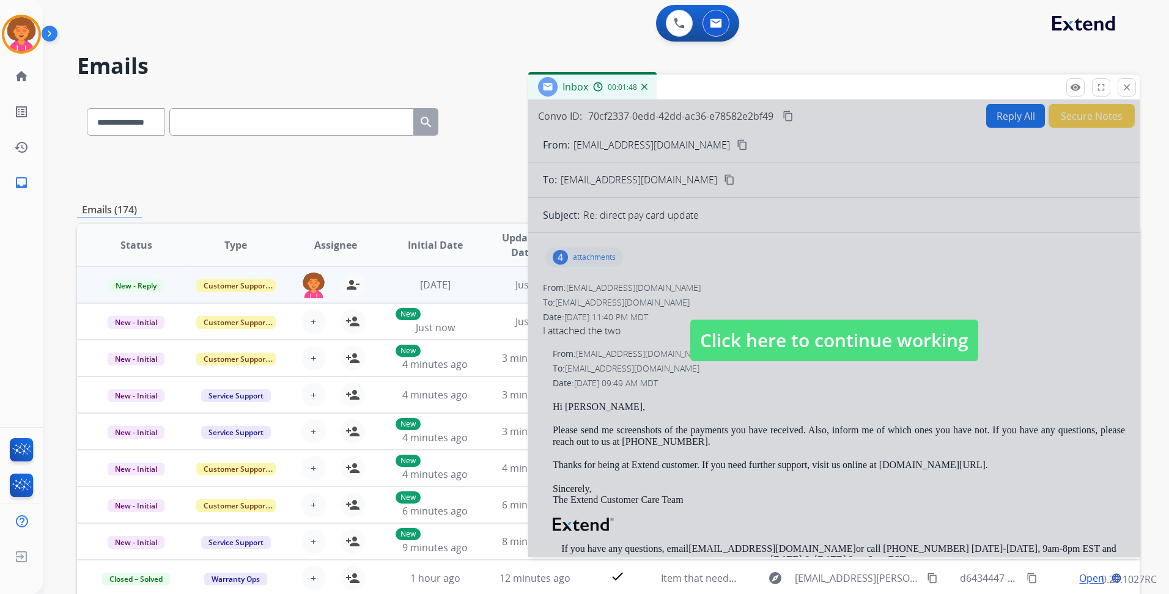
click at [759, 339] on span "Click here to continue working" at bounding box center [834, 341] width 288 height 42
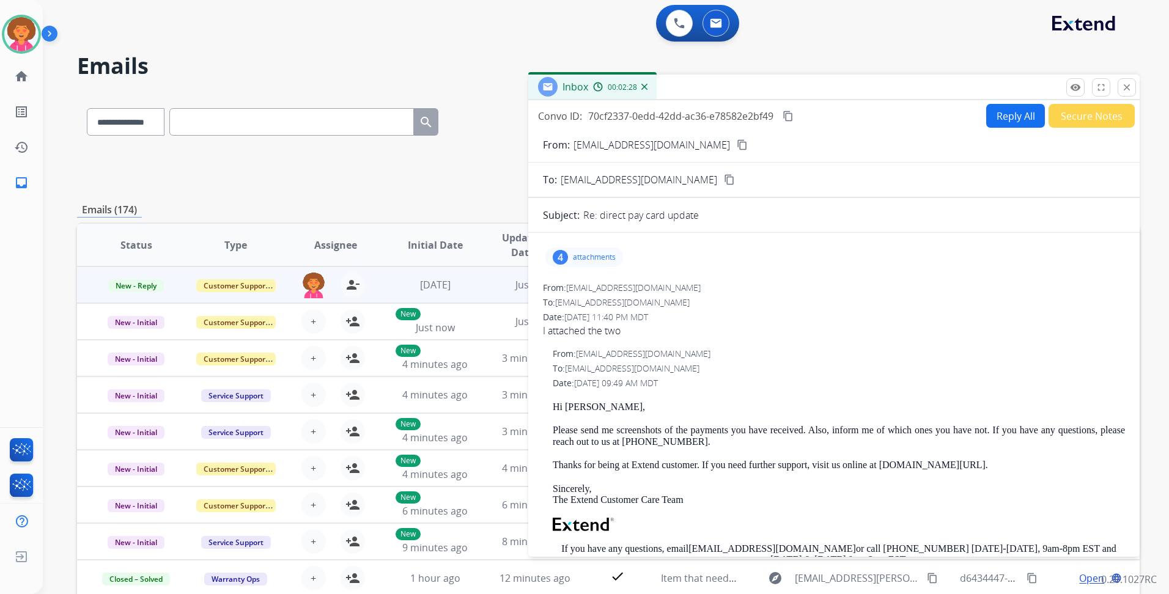
click at [991, 115] on button "Reply All" at bounding box center [1015, 116] width 59 height 24
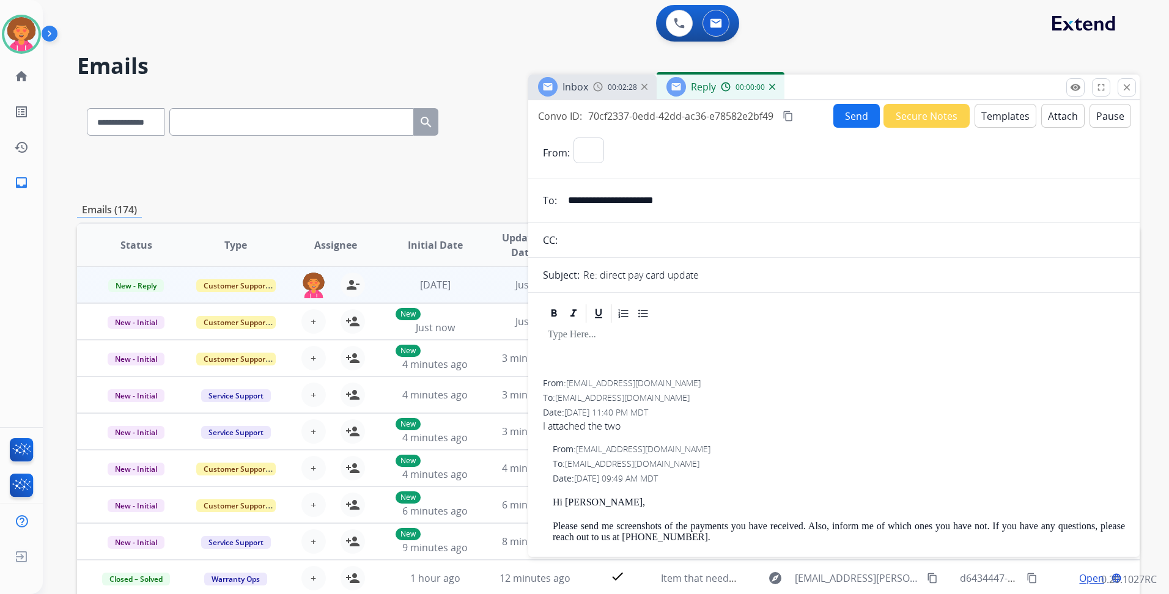
select select "**********"
click at [1003, 119] on button "Templates" at bounding box center [1006, 116] width 62 height 24
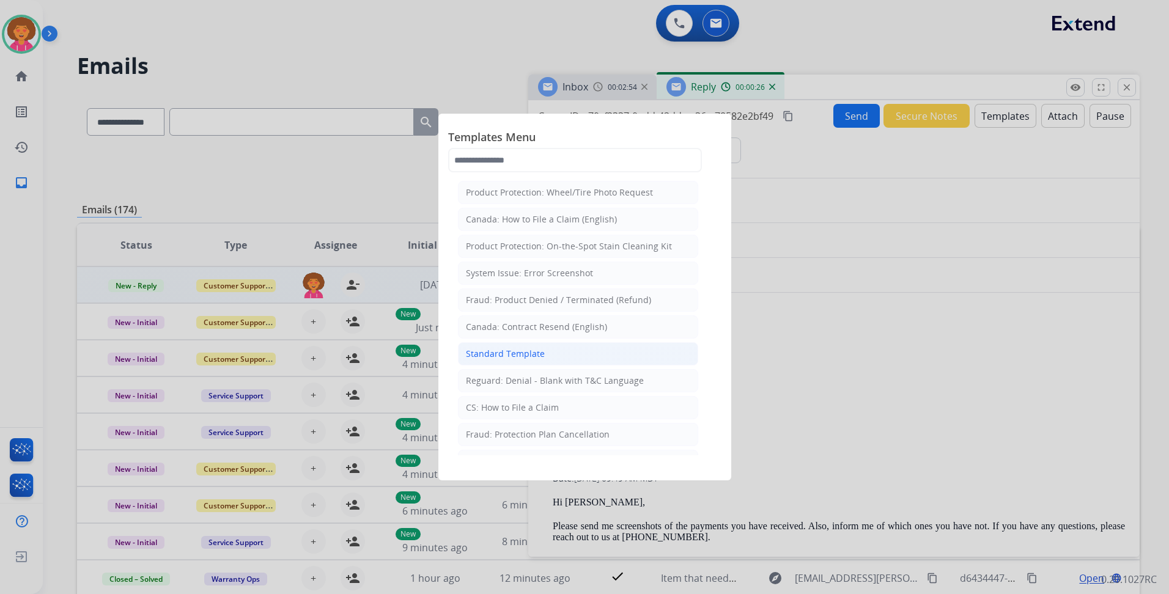
click at [539, 353] on div "Standard Template" at bounding box center [505, 354] width 79 height 12
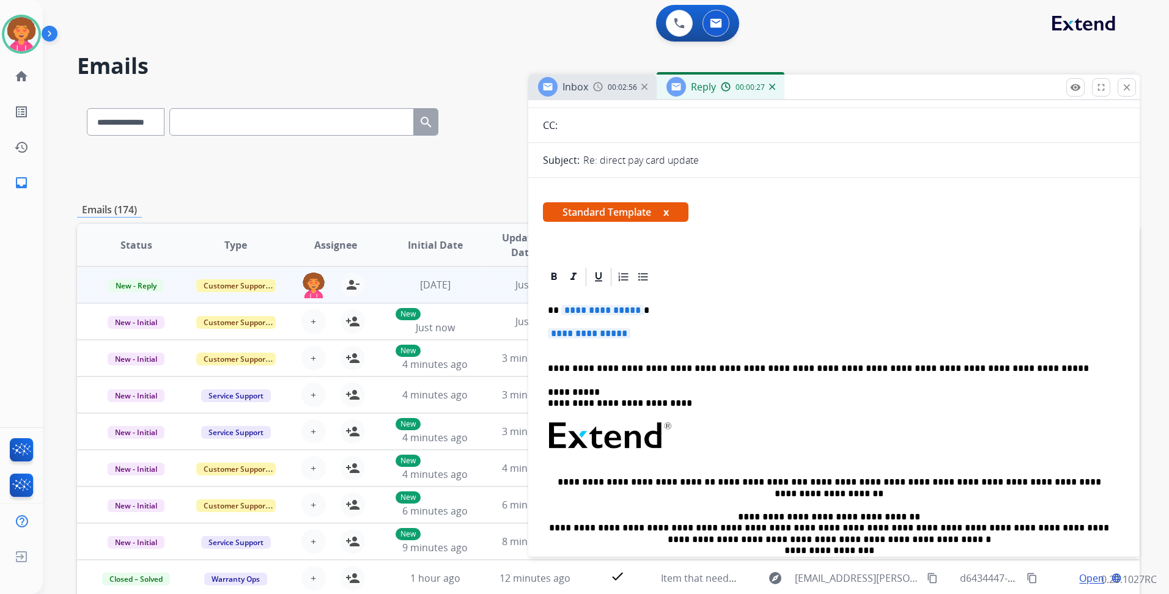
scroll to position [122, 0]
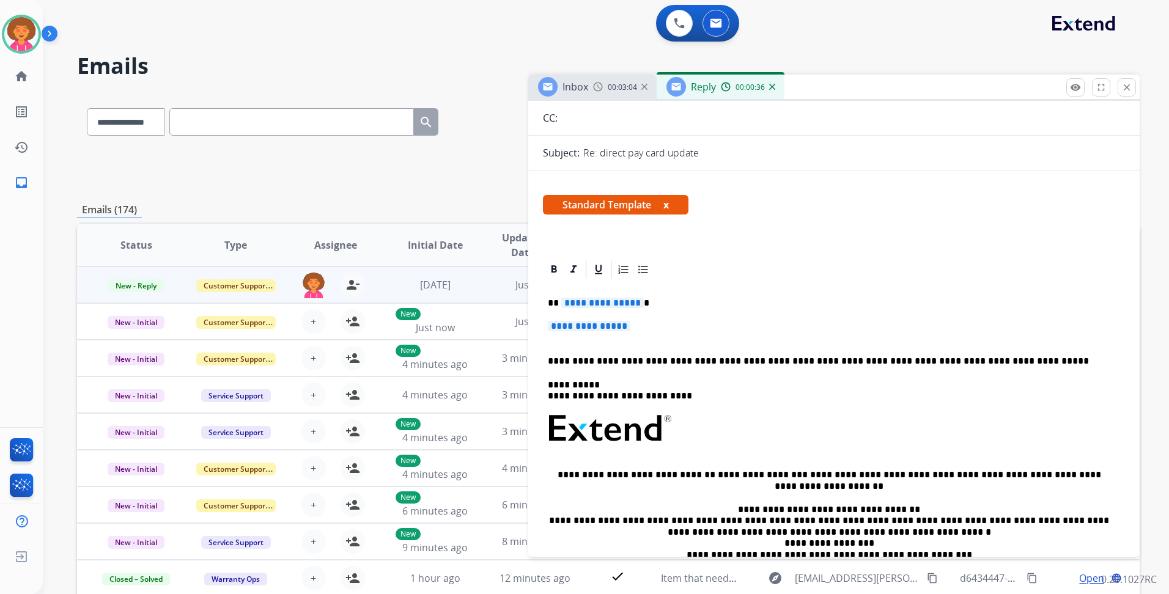
click at [637, 306] on p "**********" at bounding box center [829, 303] width 563 height 11
click at [601, 342] on p "**********" at bounding box center [834, 332] width 572 height 23
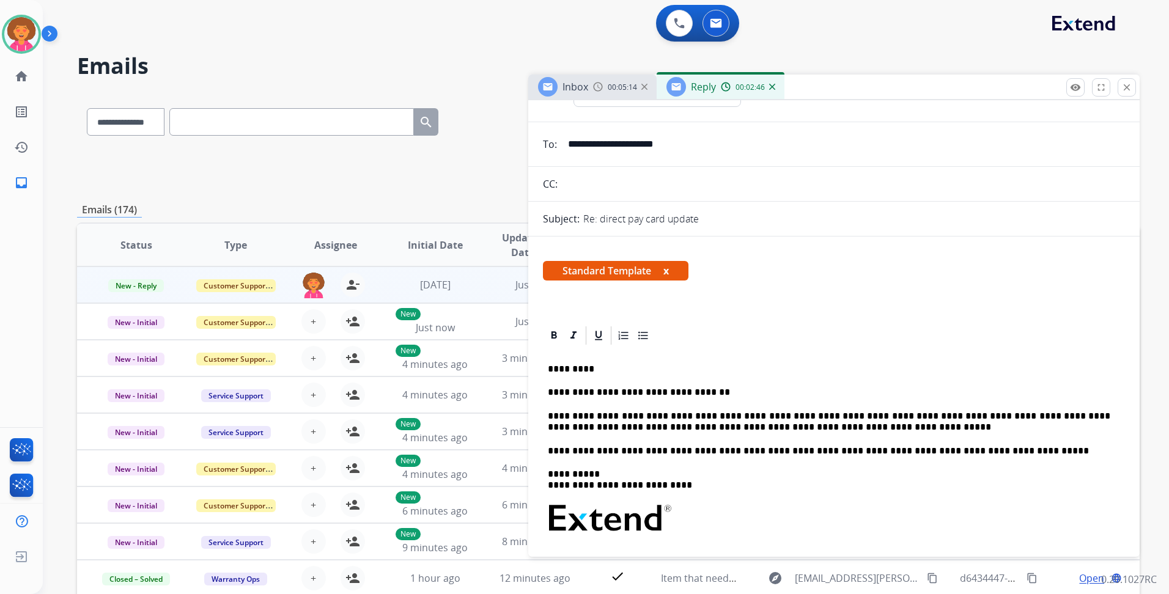
scroll to position [0, 0]
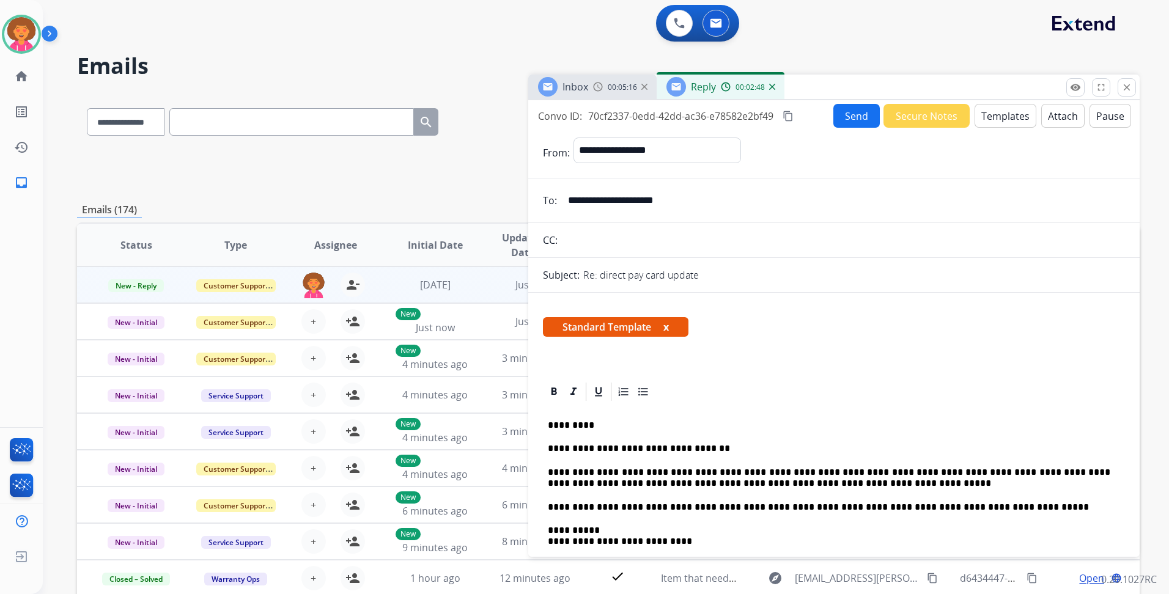
click at [867, 111] on button "Send" at bounding box center [856, 116] width 46 height 24
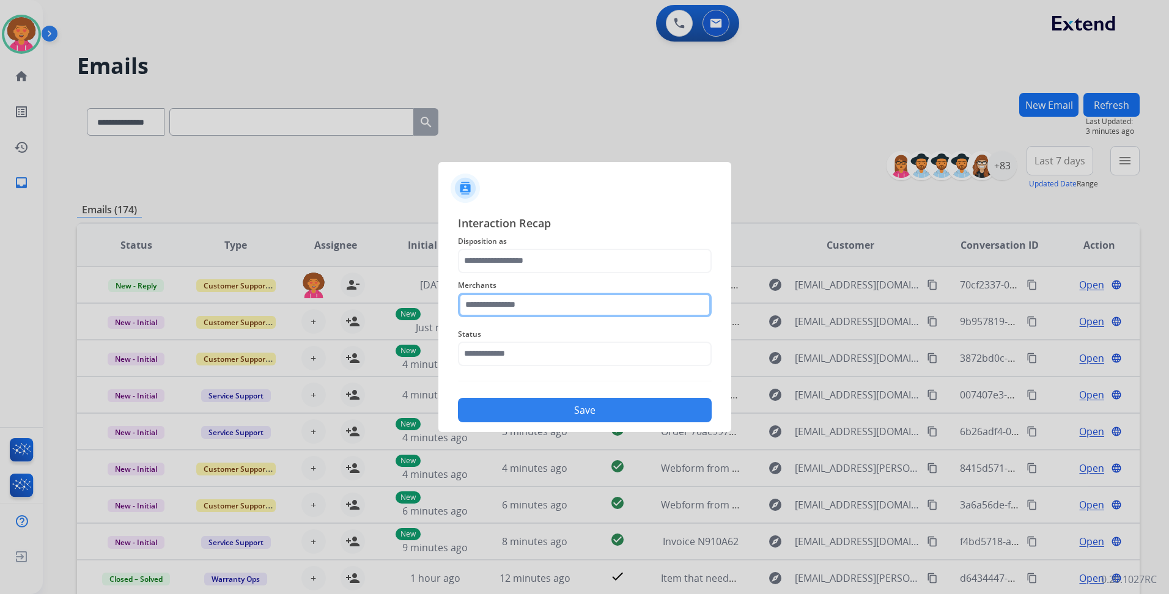
click at [524, 314] on input "text" at bounding box center [585, 305] width 254 height 24
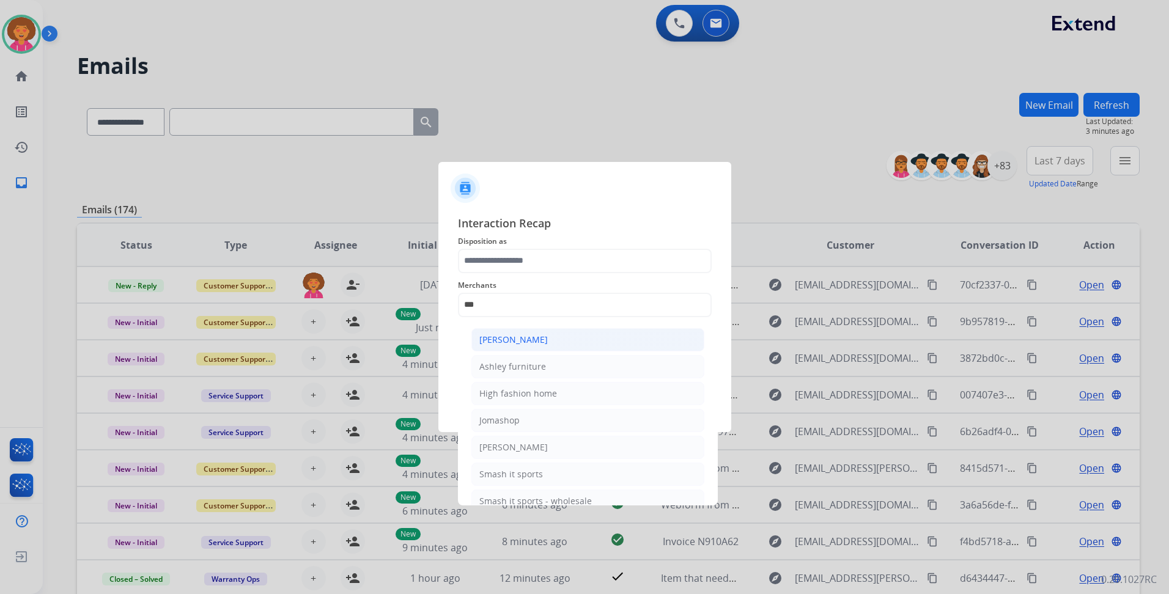
click at [553, 343] on li "[PERSON_NAME]" at bounding box center [587, 339] width 233 height 23
type input "**********"
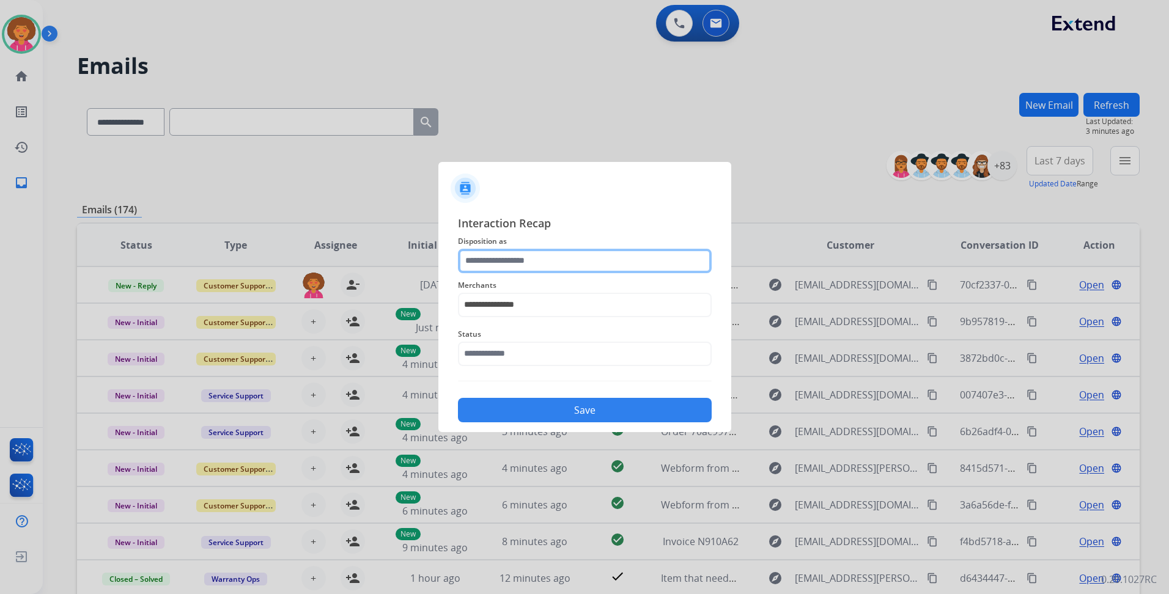
click at [547, 265] on input "text" at bounding box center [585, 261] width 254 height 24
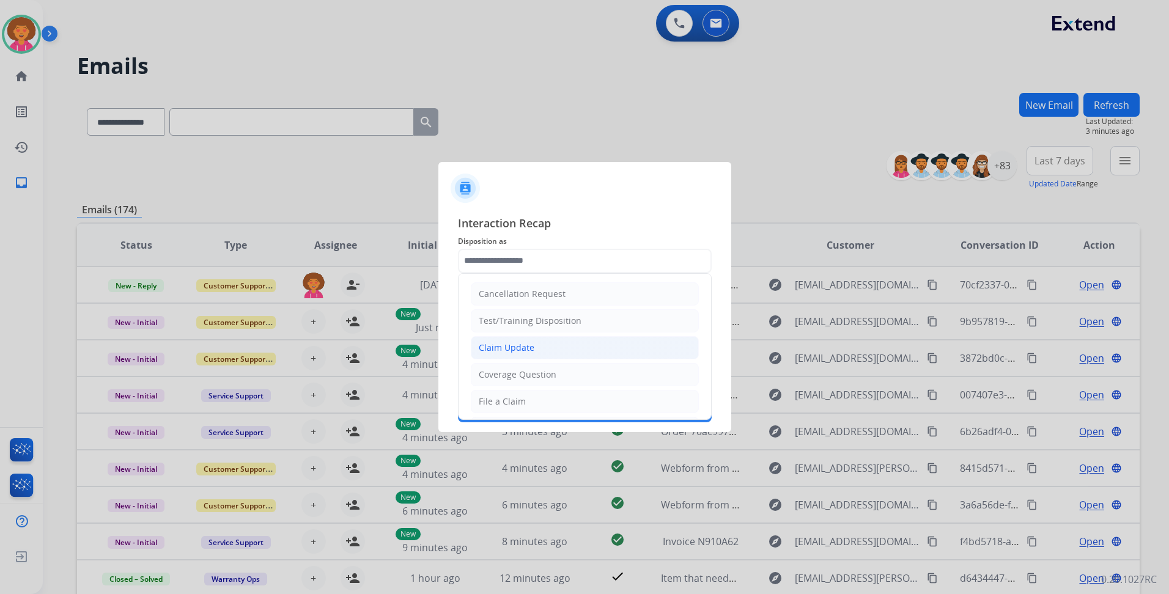
click at [533, 349] on li "Claim Update" at bounding box center [585, 347] width 228 height 23
type input "**********"
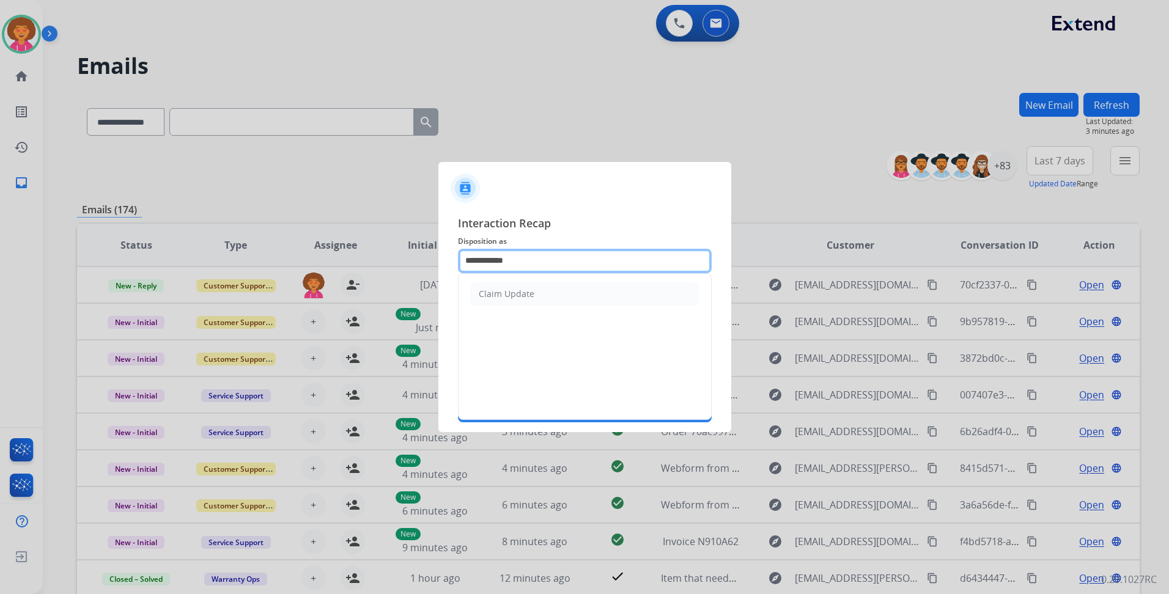
drag, startPoint x: 551, startPoint y: 263, endPoint x: 257, endPoint y: 223, distance: 296.2
click at [0, 223] on app-contact-recap-modal "**********" at bounding box center [0, 297] width 0 height 594
click at [257, 223] on div at bounding box center [584, 297] width 1169 height 594
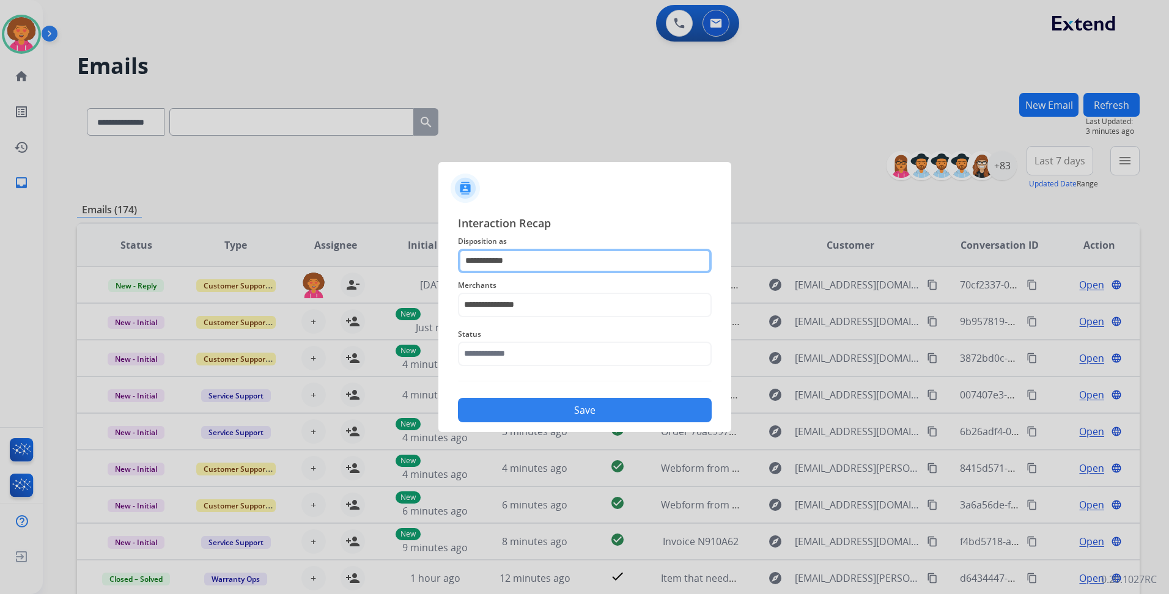
drag, startPoint x: 536, startPoint y: 260, endPoint x: 298, endPoint y: 204, distance: 245.2
click at [0, 212] on app-contact-recap-modal "**********" at bounding box center [0, 297] width 0 height 594
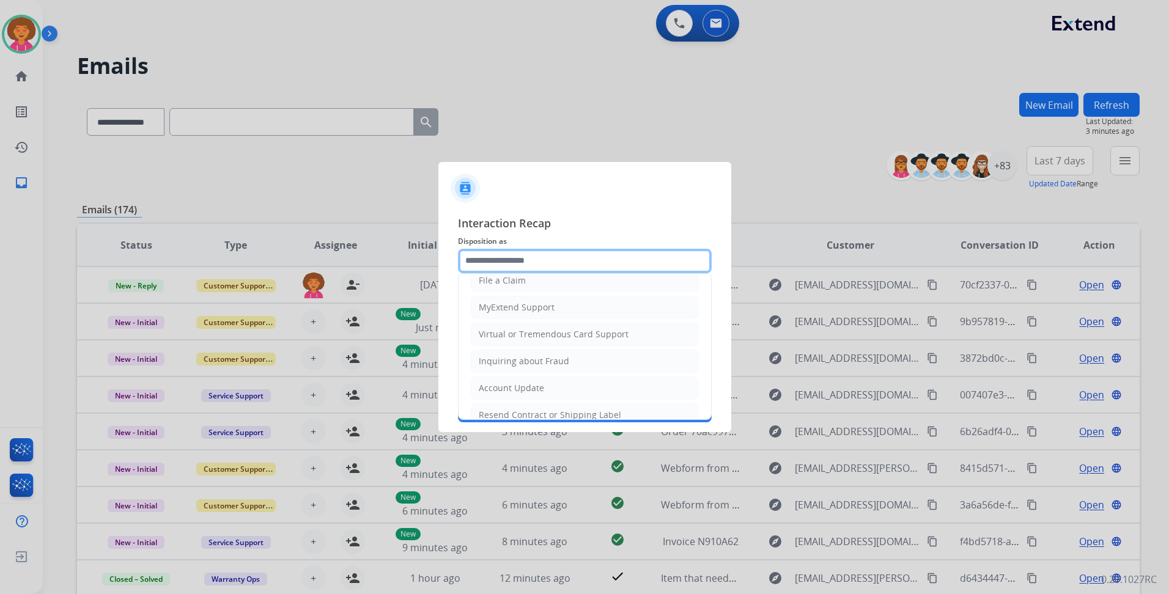
scroll to position [122, 0]
click at [531, 328] on div "Virtual or Tremendous Card Support" at bounding box center [554, 333] width 150 height 12
type input "**********"
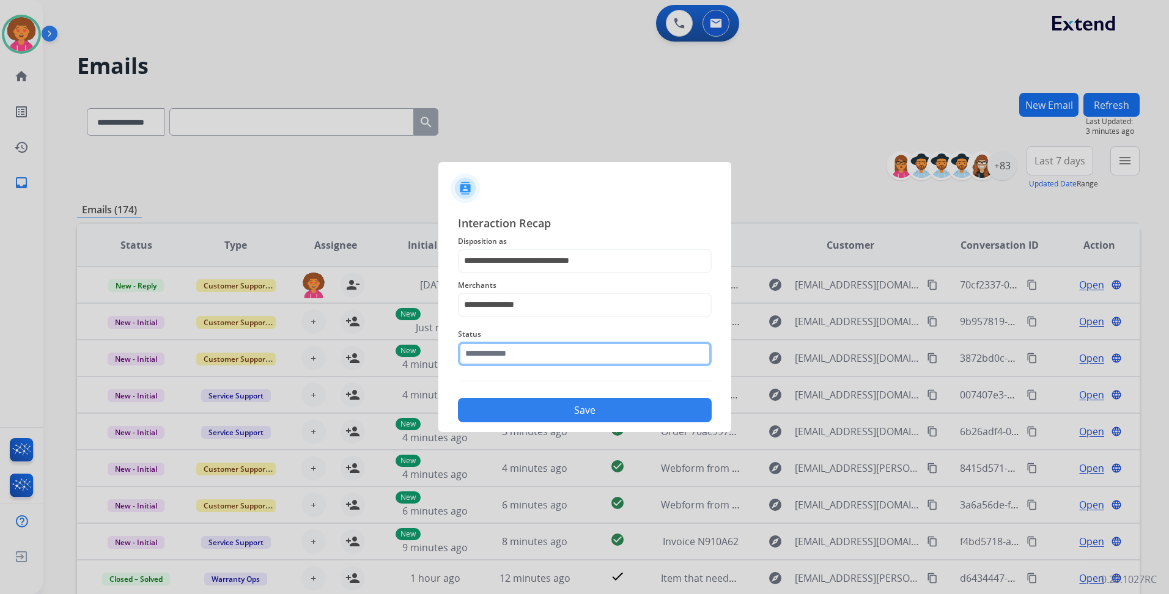
click at [525, 362] on input "text" at bounding box center [585, 354] width 254 height 24
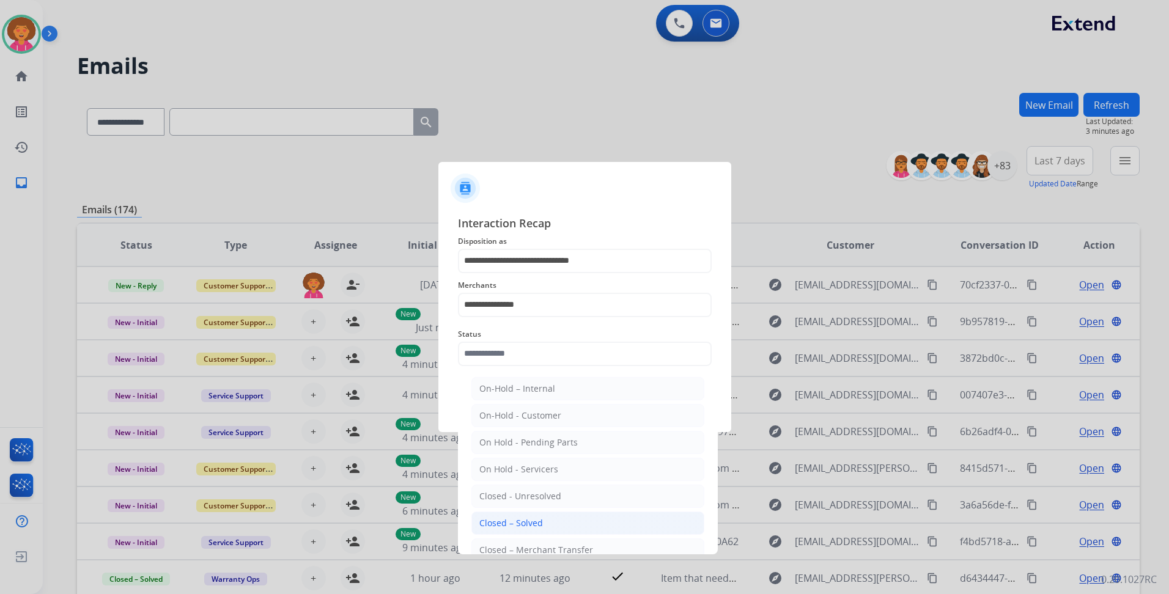
drag, startPoint x: 524, startPoint y: 529, endPoint x: 542, endPoint y: 521, distance: 20.0
click at [523, 528] on div "Closed – Solved" at bounding box center [511, 523] width 64 height 12
type input "**********"
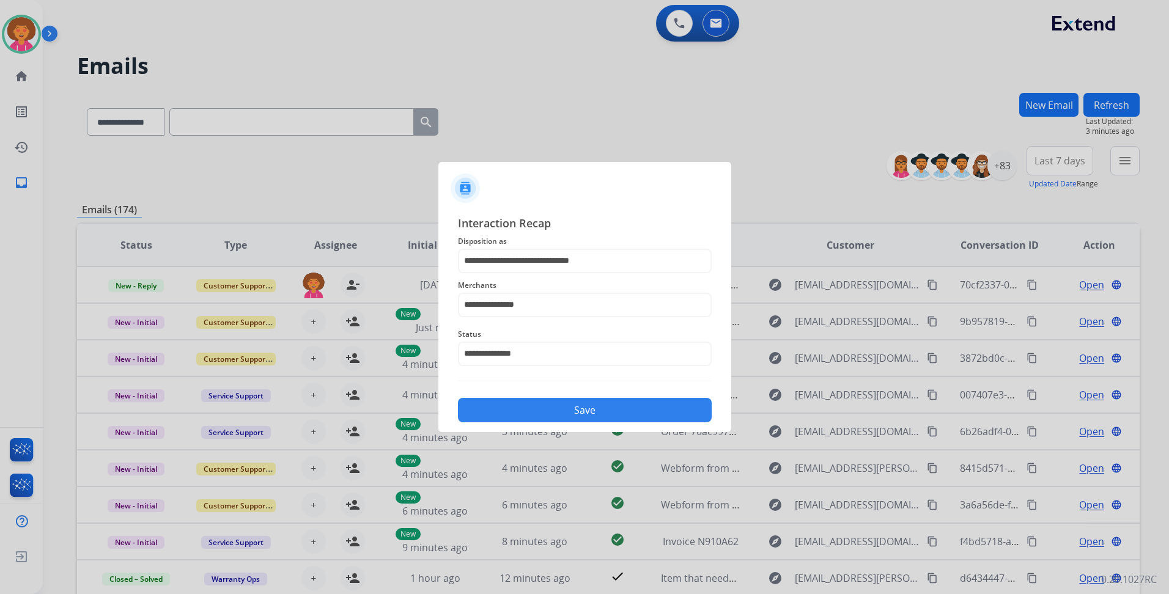
click at [593, 407] on button "Save" at bounding box center [585, 410] width 254 height 24
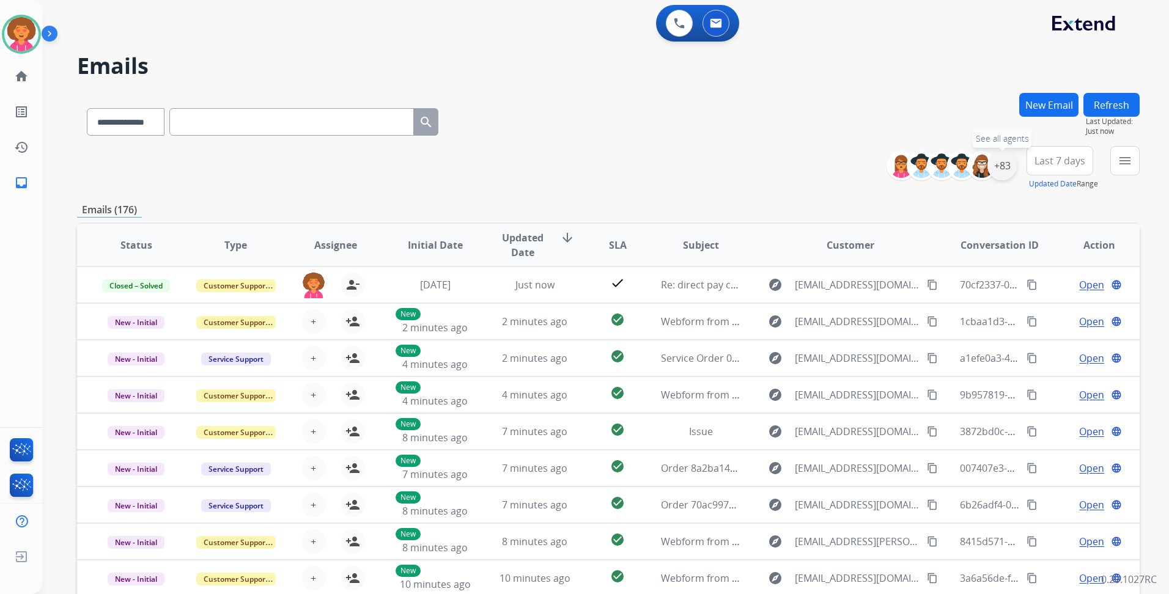
click at [1000, 165] on div "+83" at bounding box center [1002, 165] width 29 height 29
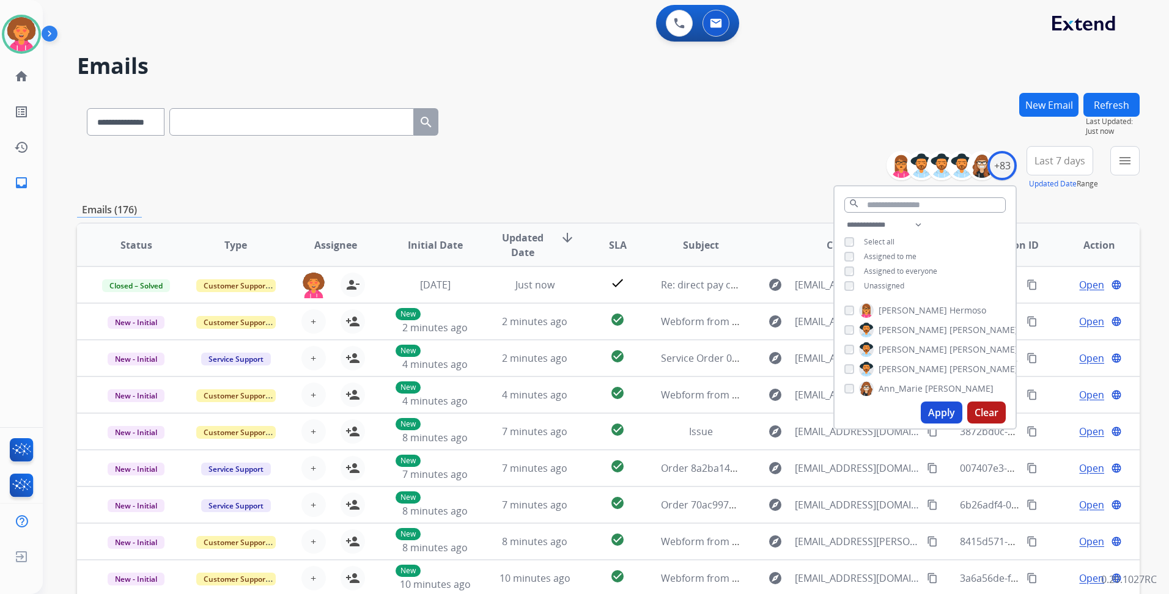
click at [902, 285] on span "Unassigned" at bounding box center [884, 286] width 40 height 10
click at [944, 416] on button "Apply" at bounding box center [942, 413] width 42 height 22
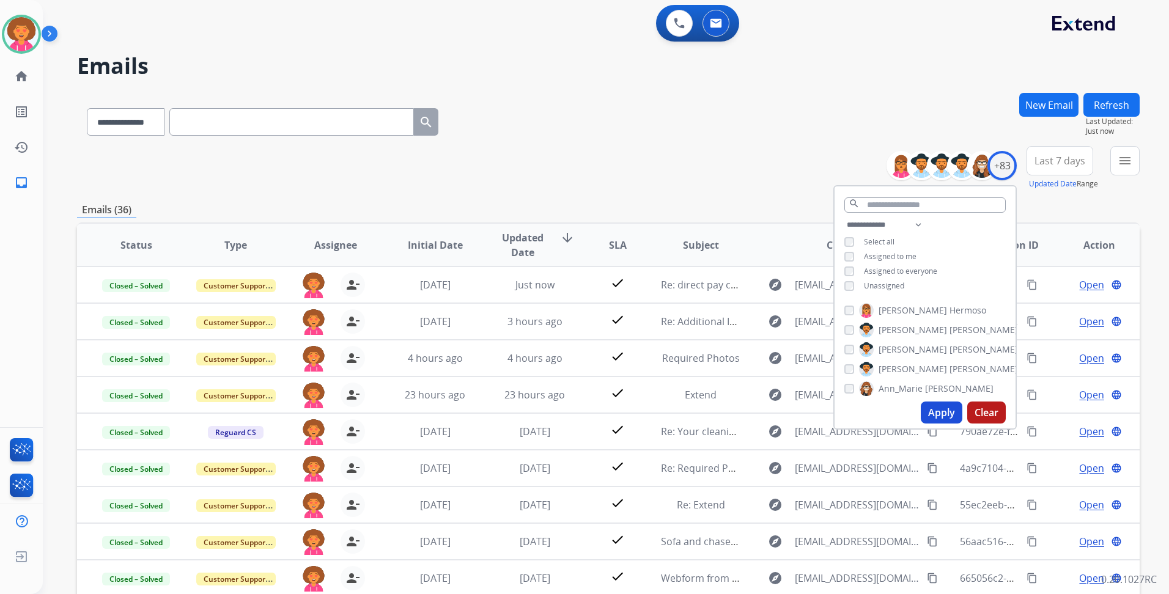
click at [724, 139] on div "**********" at bounding box center [608, 119] width 1063 height 53
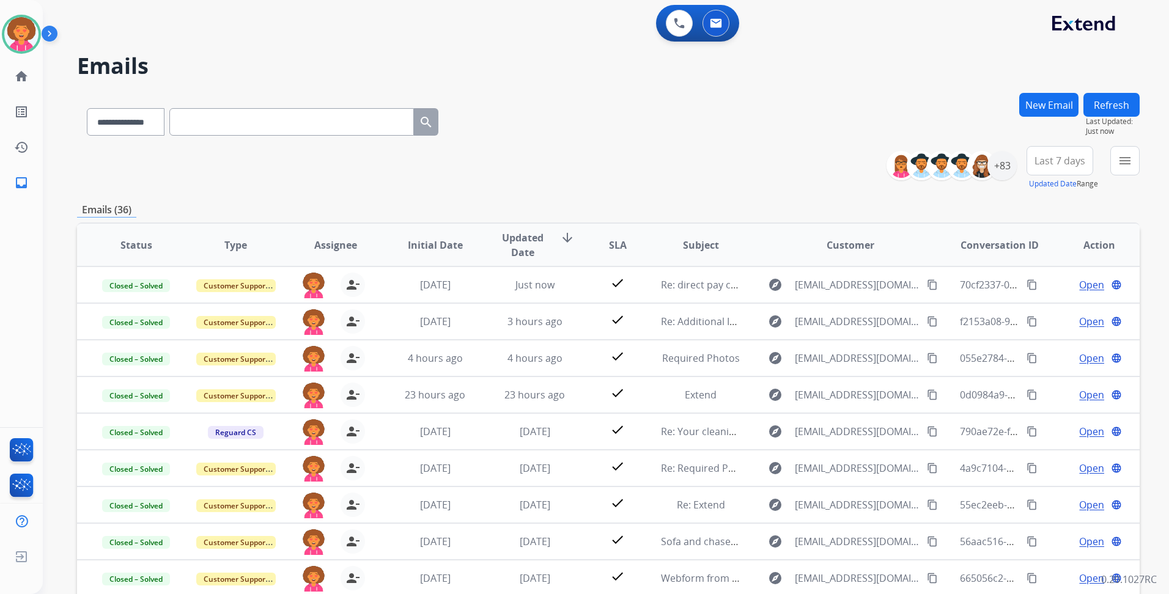
click at [1097, 101] on button "Refresh" at bounding box center [1112, 105] width 56 height 24
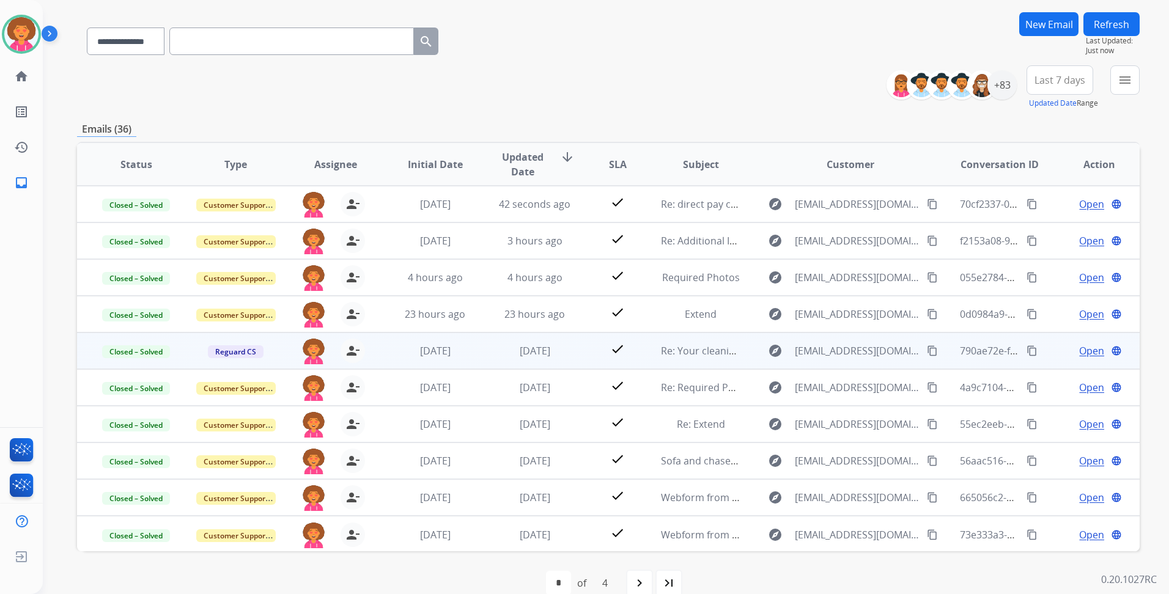
scroll to position [102, 0]
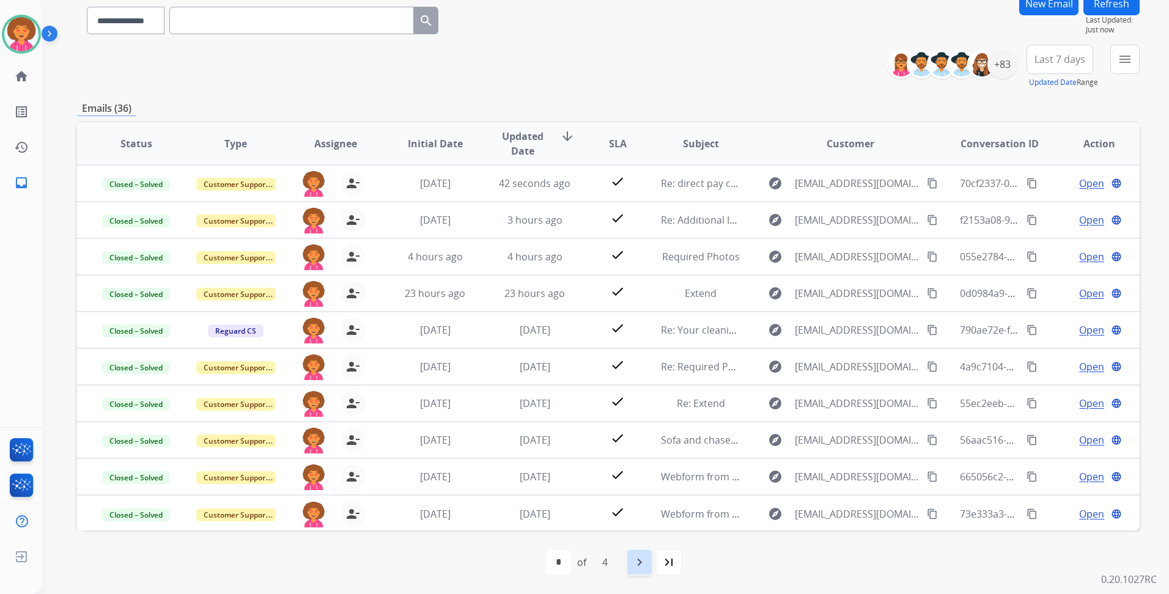
click at [640, 561] on mat-icon "navigate_next" at bounding box center [639, 562] width 15 height 15
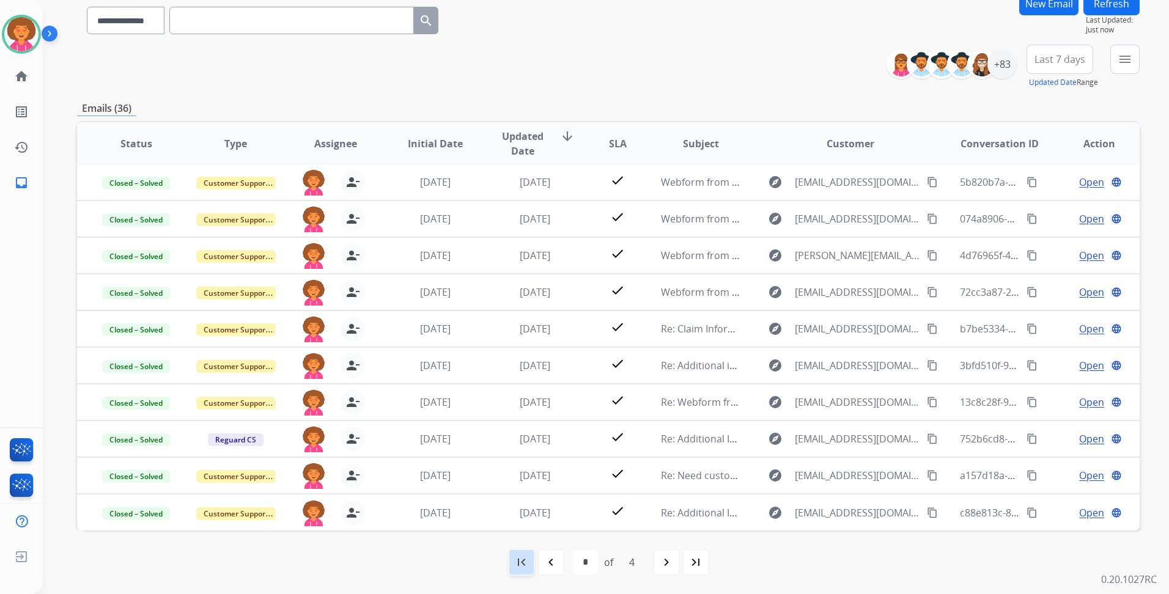
click at [528, 563] on mat-icon "first_page" at bounding box center [521, 562] width 15 height 15
select select "*"
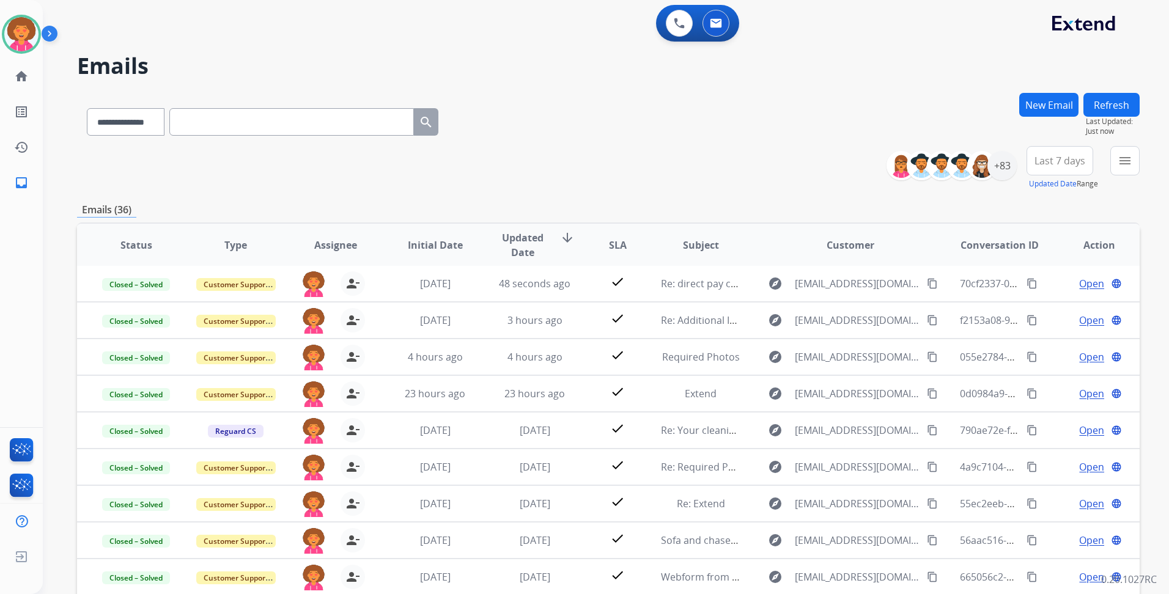
click at [561, 178] on div "**********" at bounding box center [608, 168] width 1063 height 44
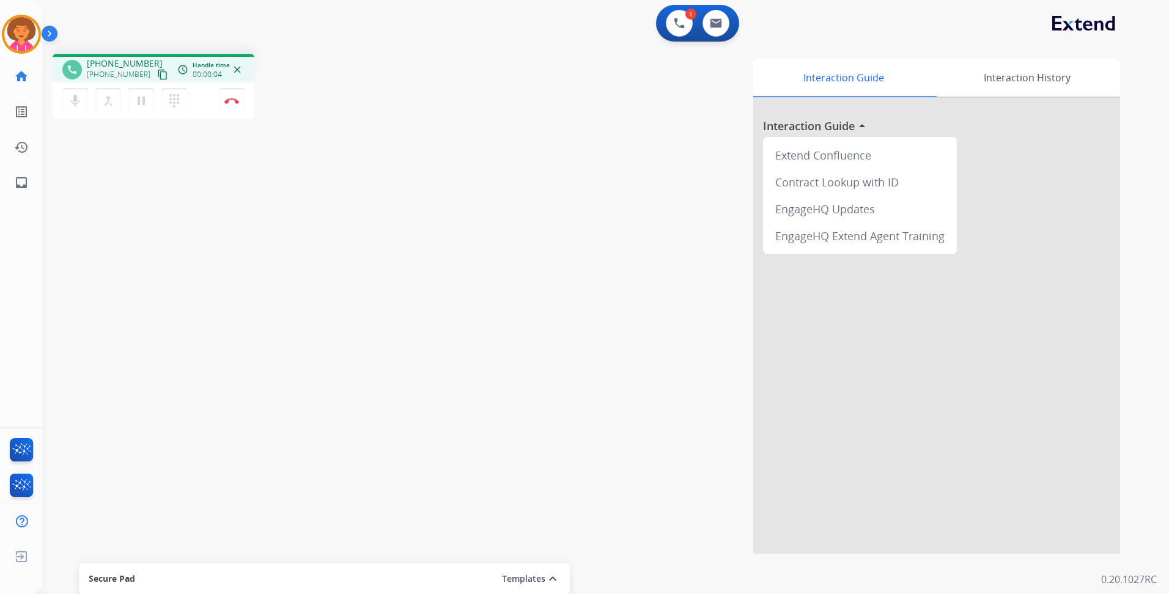
click at [157, 73] on mat-icon "content_copy" at bounding box center [162, 74] width 11 height 11
click at [235, 99] on img at bounding box center [231, 101] width 15 height 6
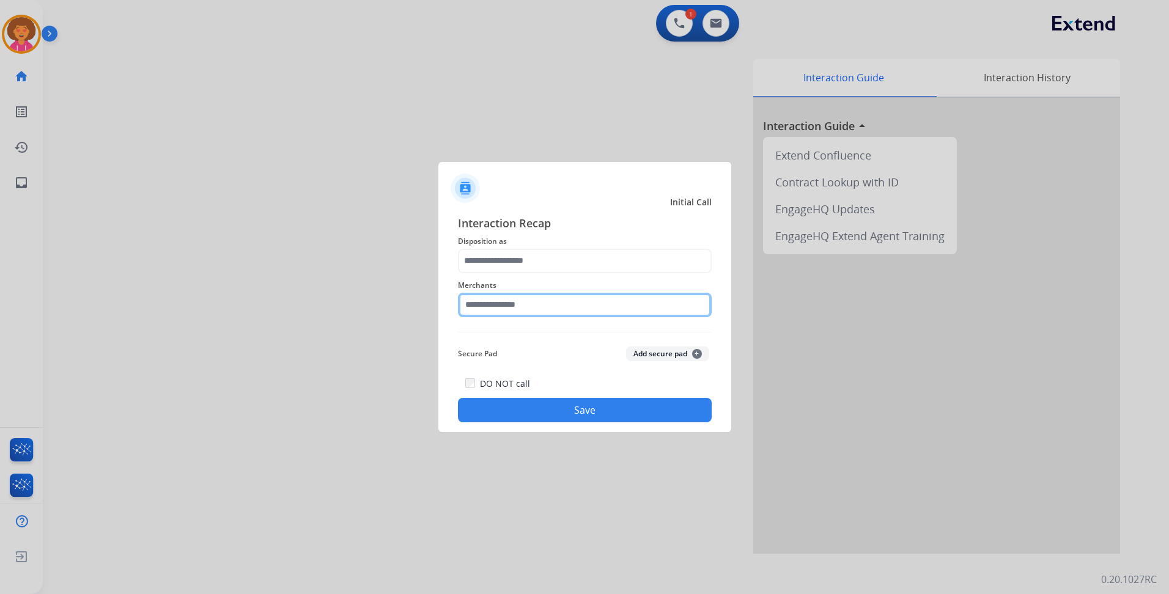
click at [506, 303] on input "text" at bounding box center [585, 305] width 254 height 24
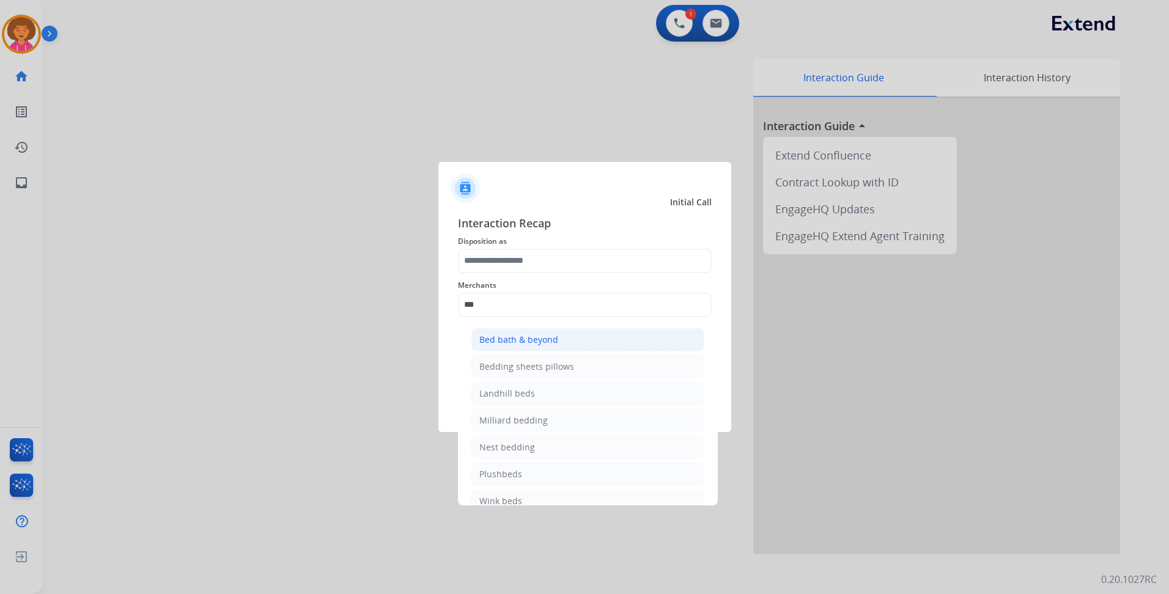
click at [588, 342] on li "Bed bath & beyond" at bounding box center [587, 339] width 233 height 23
type input "**********"
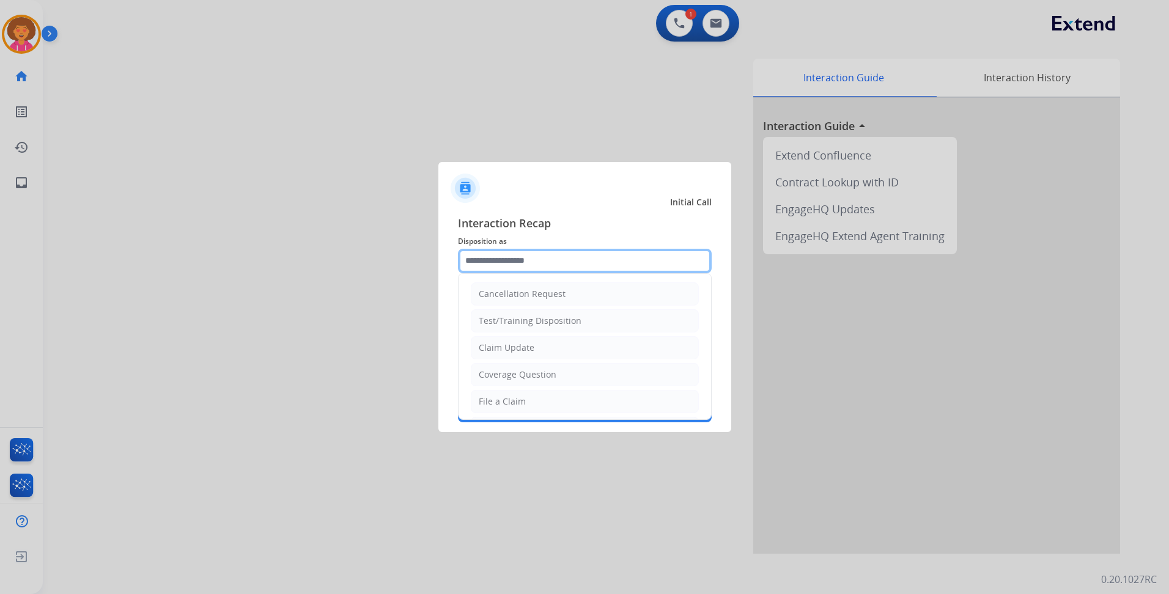
click at [534, 260] on input "text" at bounding box center [585, 261] width 254 height 24
click at [537, 396] on li "File a Claim" at bounding box center [585, 401] width 228 height 23
type input "**********"
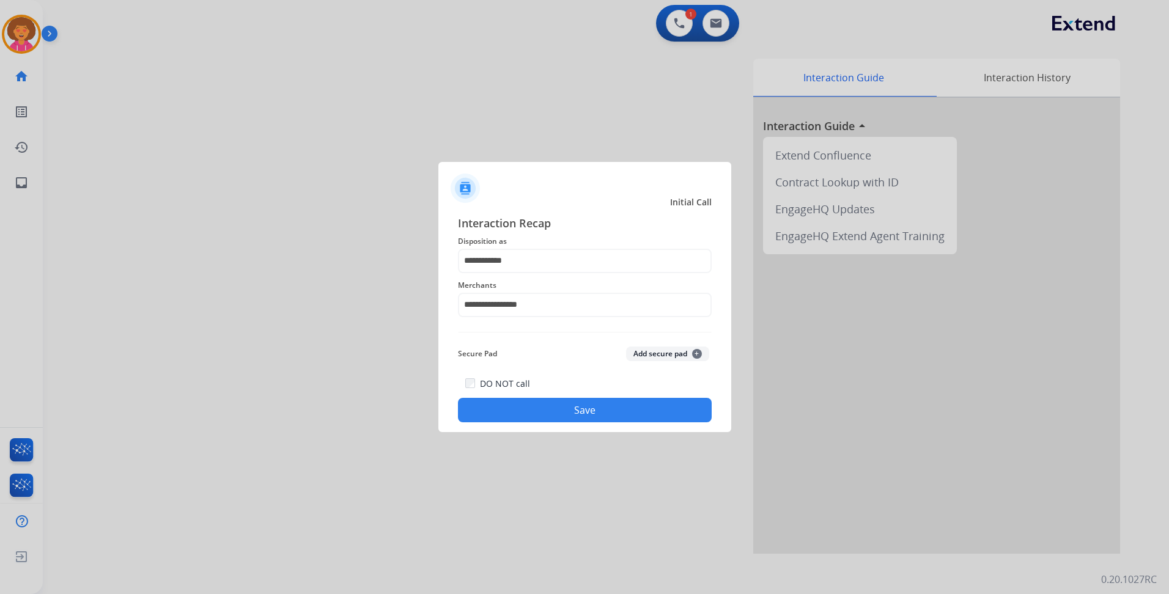
click at [577, 424] on div "**********" at bounding box center [584, 319] width 293 height 228
drag, startPoint x: 577, startPoint y: 424, endPoint x: 570, endPoint y: 409, distance: 16.1
click at [570, 409] on button "Save" at bounding box center [585, 410] width 254 height 24
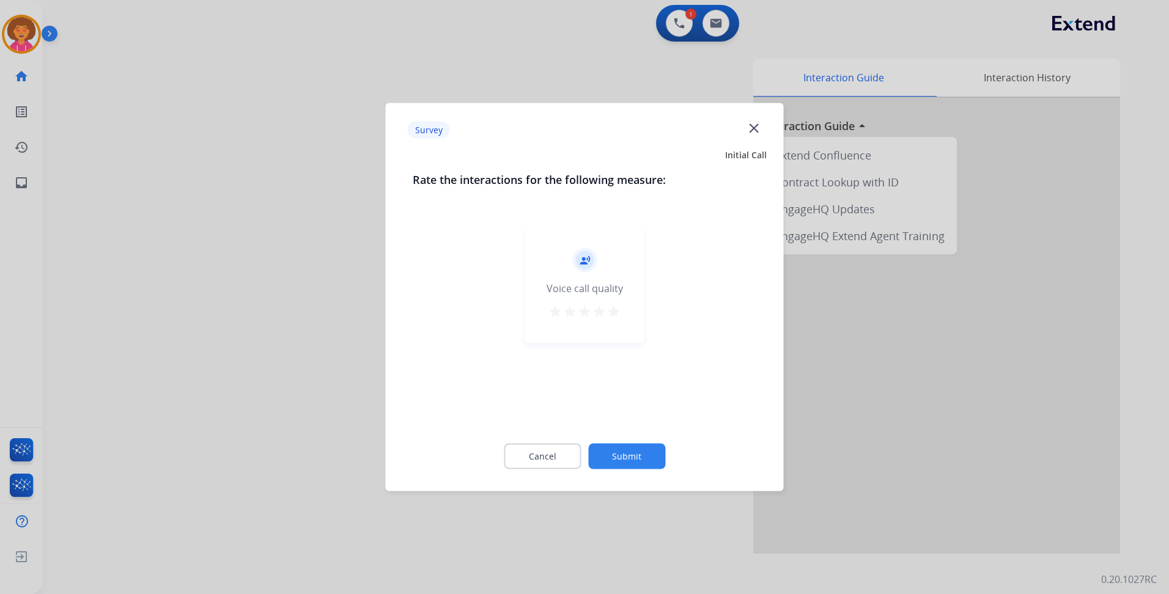
click at [616, 311] on mat-icon "star" at bounding box center [614, 312] width 15 height 15
click at [633, 449] on button "Submit" at bounding box center [626, 457] width 77 height 26
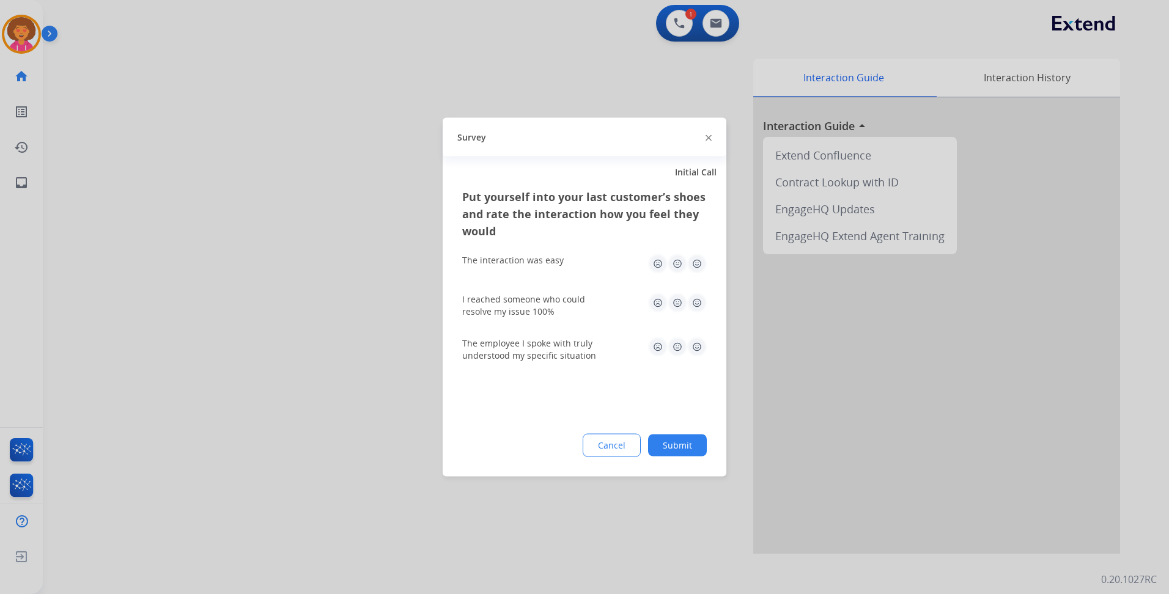
click at [695, 263] on img at bounding box center [697, 264] width 20 height 20
click at [693, 306] on img at bounding box center [697, 304] width 20 height 20
click at [700, 344] on img at bounding box center [697, 348] width 20 height 20
click at [685, 448] on button "Submit" at bounding box center [677, 446] width 59 height 22
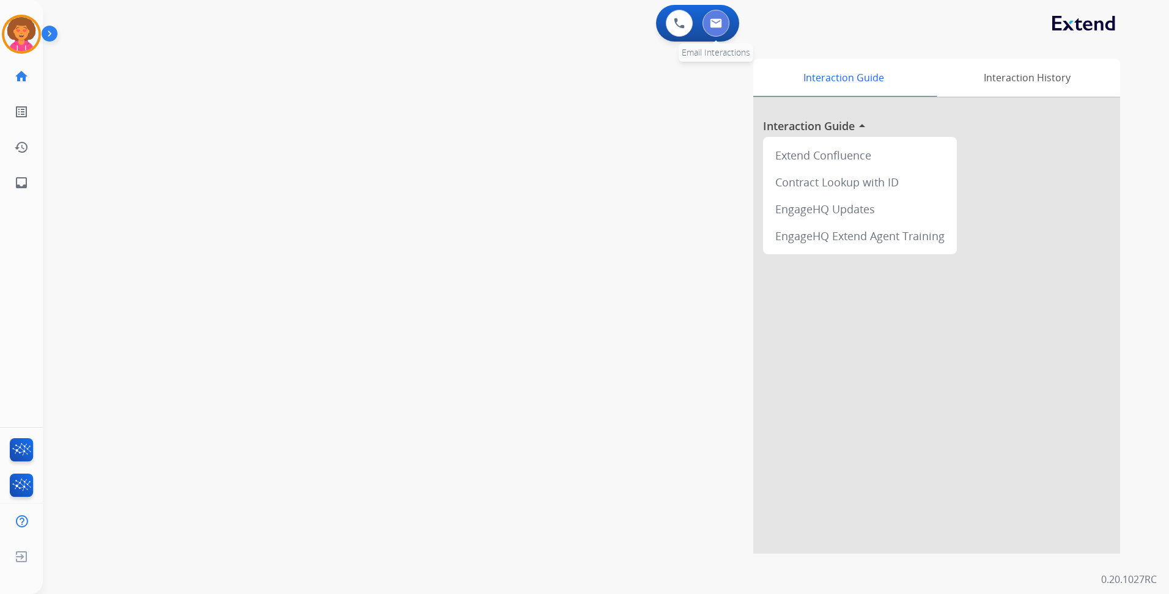
click at [709, 29] on button at bounding box center [716, 23] width 27 height 27
select select "**********"
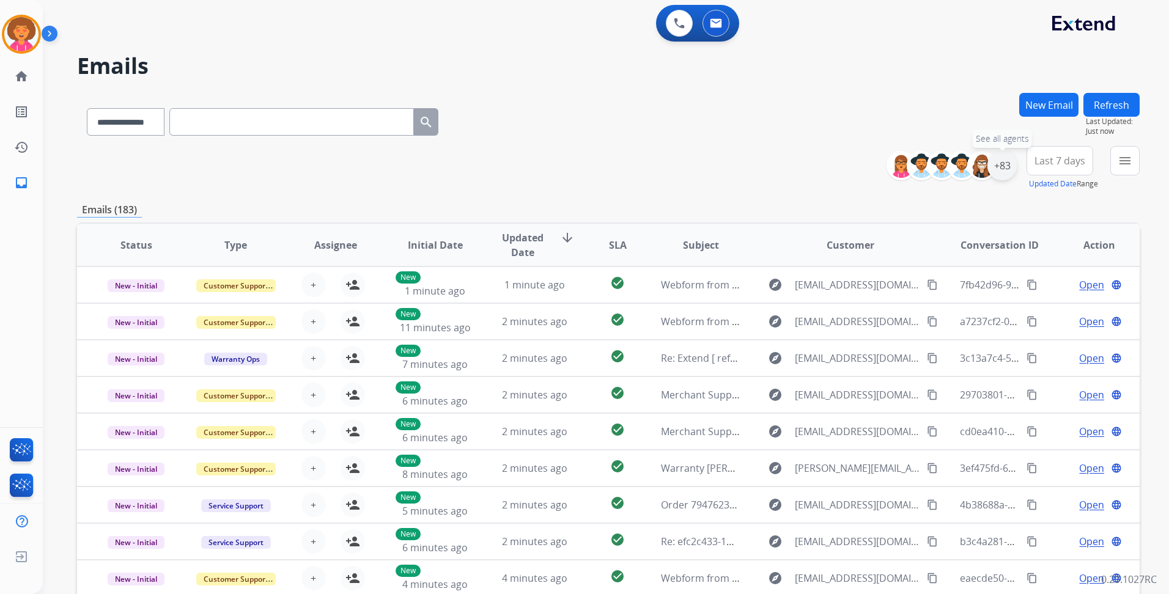
click at [1000, 164] on div "+83" at bounding box center [1002, 165] width 29 height 29
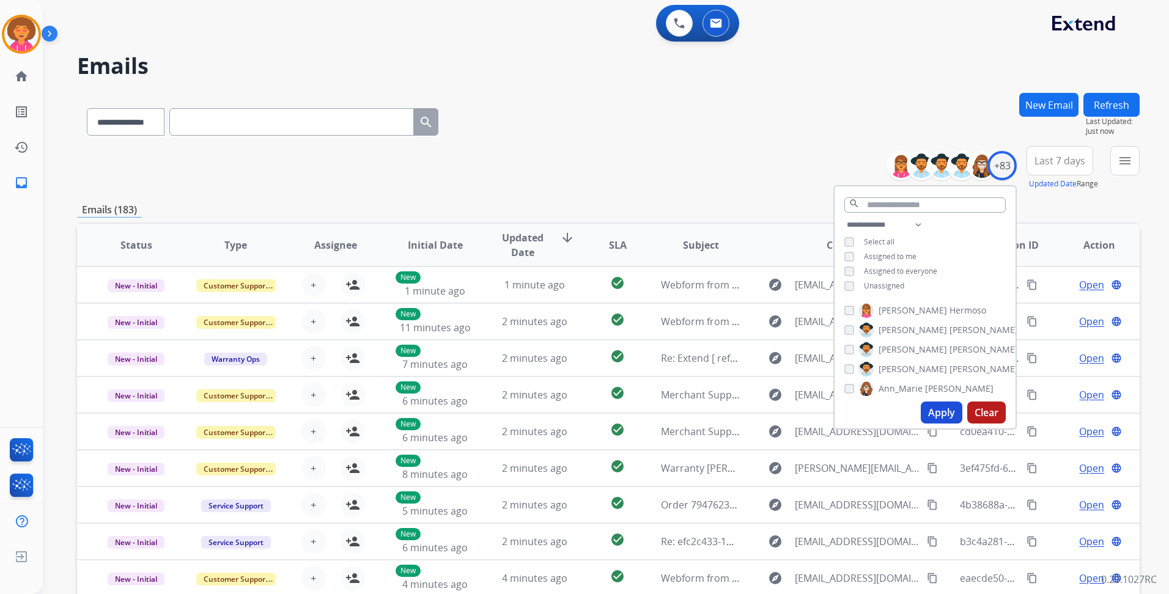
click at [890, 281] on span "Unassigned" at bounding box center [884, 286] width 40 height 10
click at [936, 411] on button "Apply" at bounding box center [942, 413] width 42 height 22
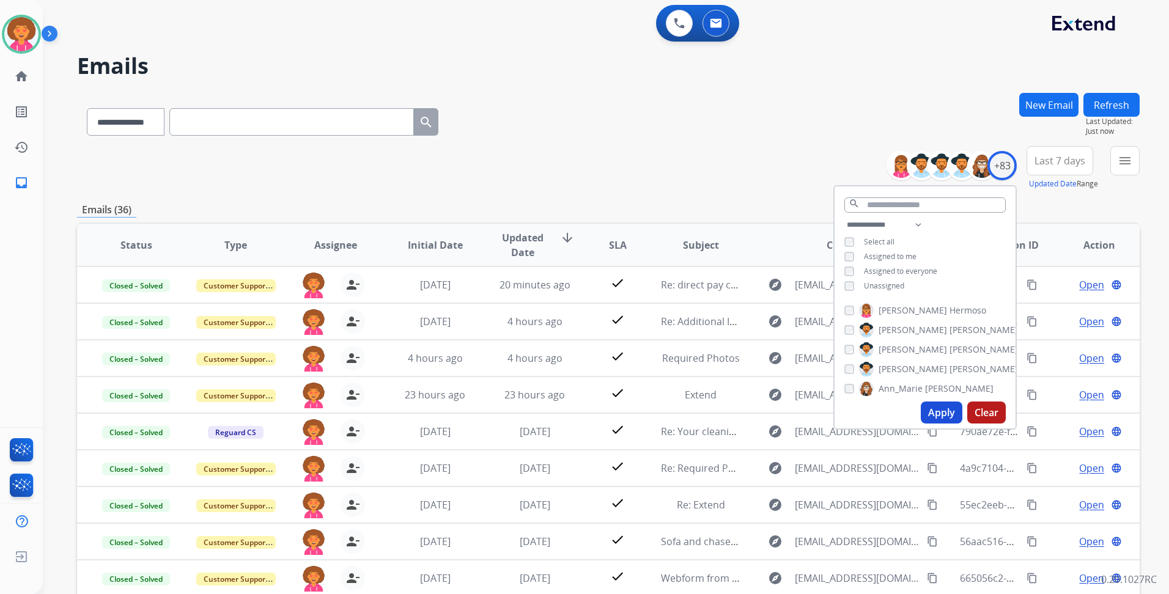
click at [841, 102] on div "**********" at bounding box center [608, 119] width 1063 height 53
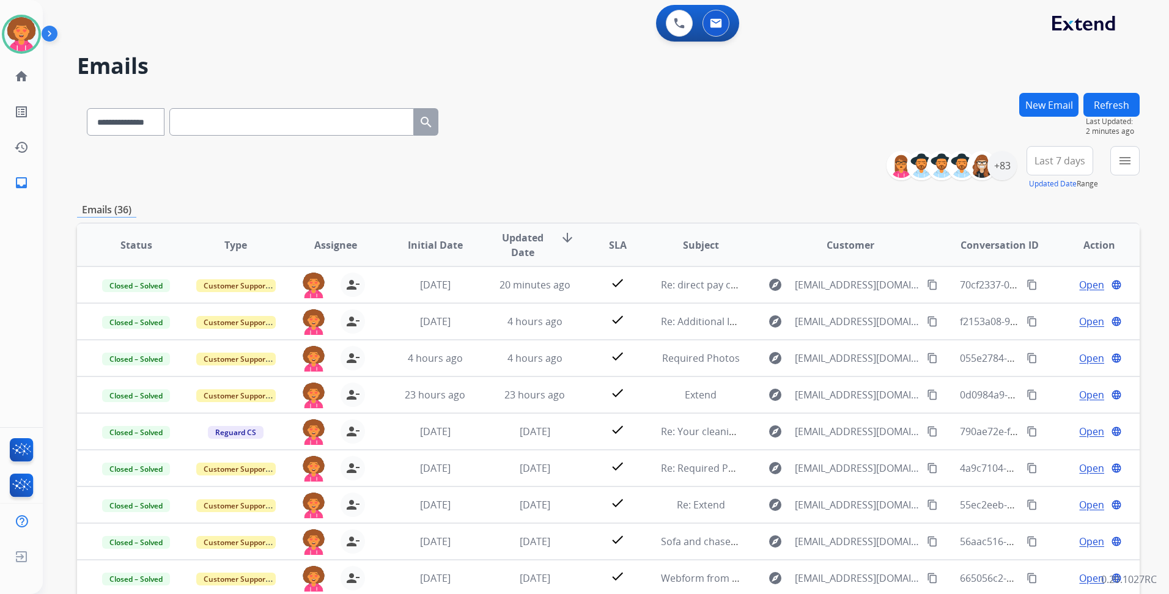
click at [1052, 158] on span "Last 7 days" at bounding box center [1060, 160] width 51 height 5
click at [1051, 313] on div "Last 90 days" at bounding box center [1055, 309] width 67 height 18
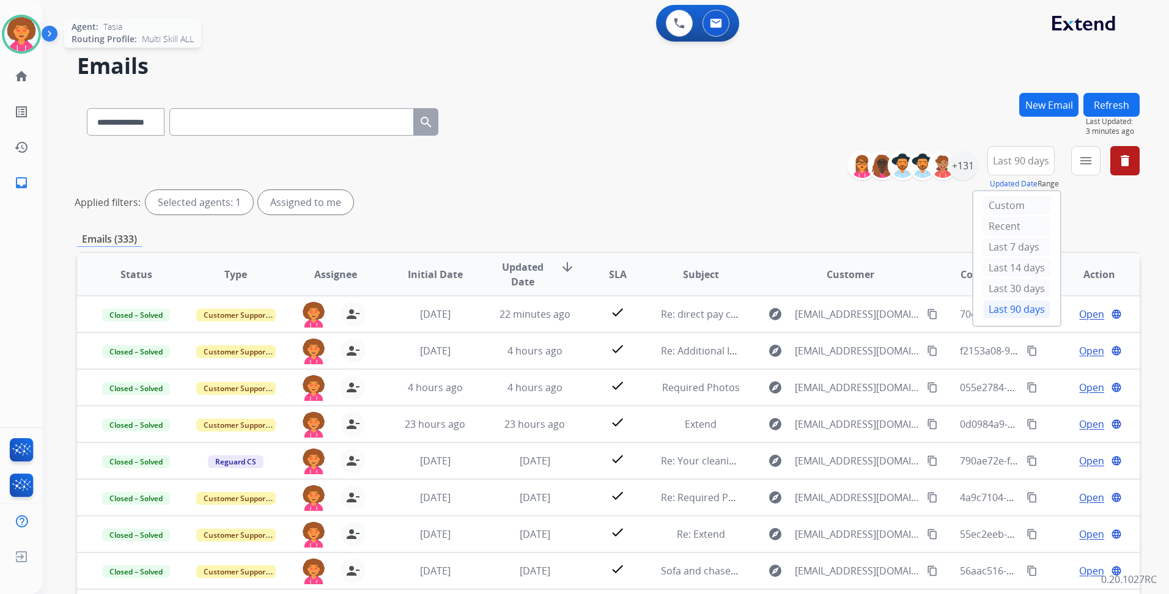
click at [23, 24] on img at bounding box center [21, 34] width 34 height 34
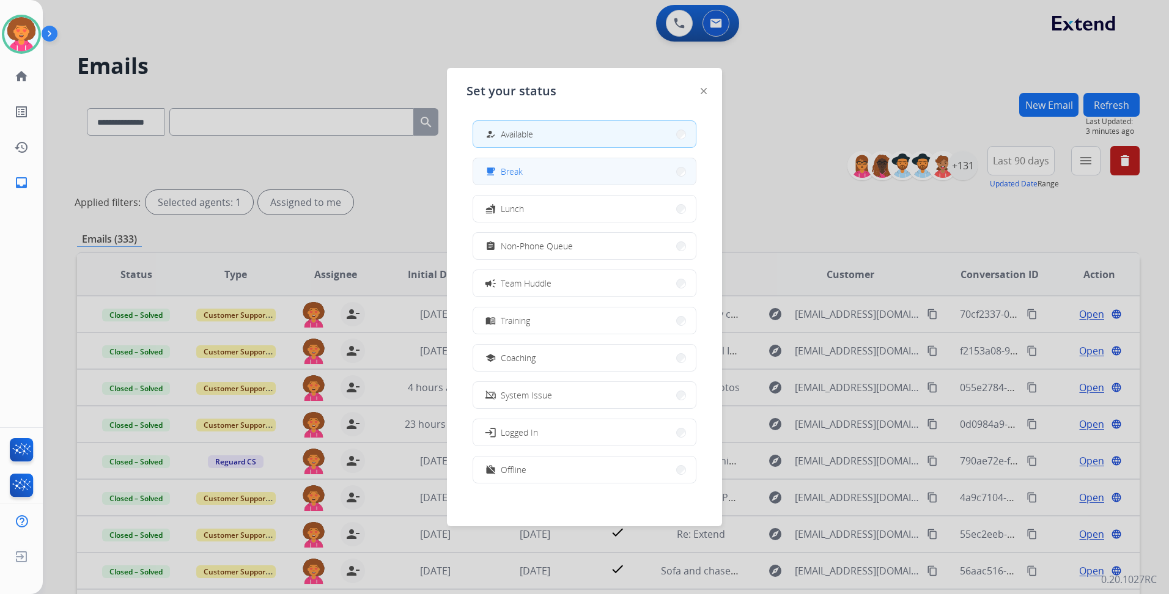
click at [550, 170] on button "free_breakfast Break" at bounding box center [584, 171] width 223 height 26
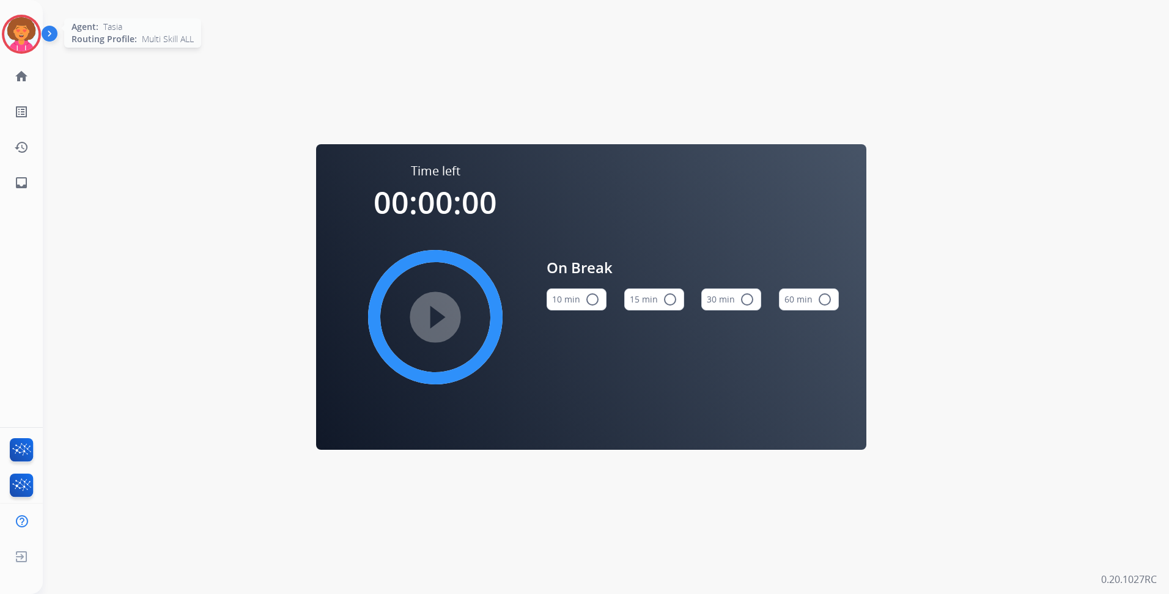
click at [32, 30] on img at bounding box center [21, 34] width 34 height 34
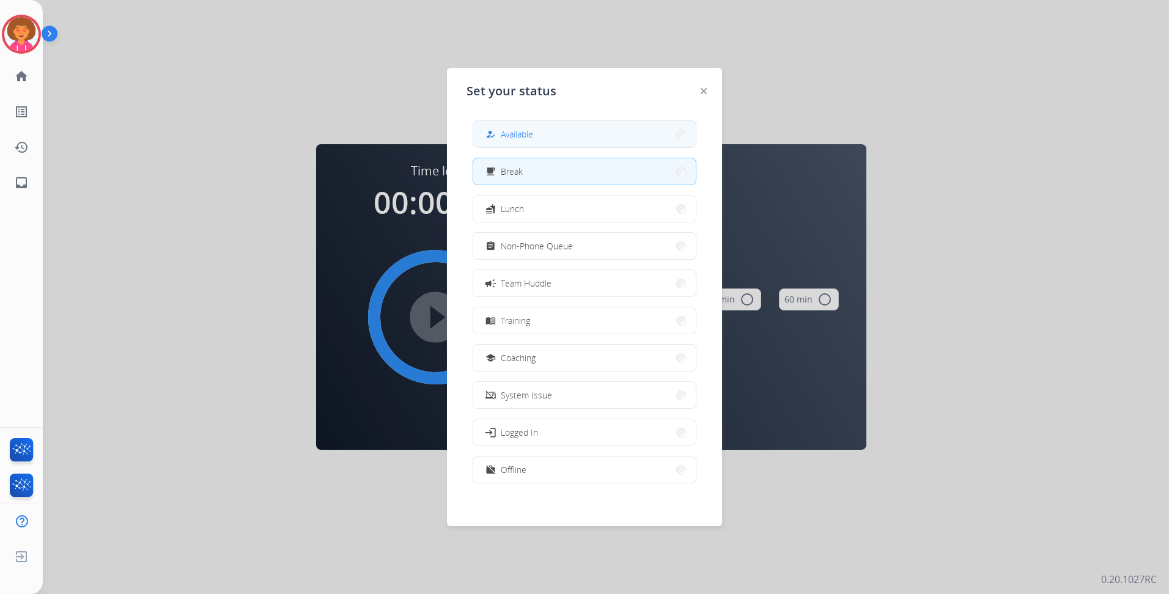
click at [540, 132] on button "how_to_reg Available" at bounding box center [584, 134] width 223 height 26
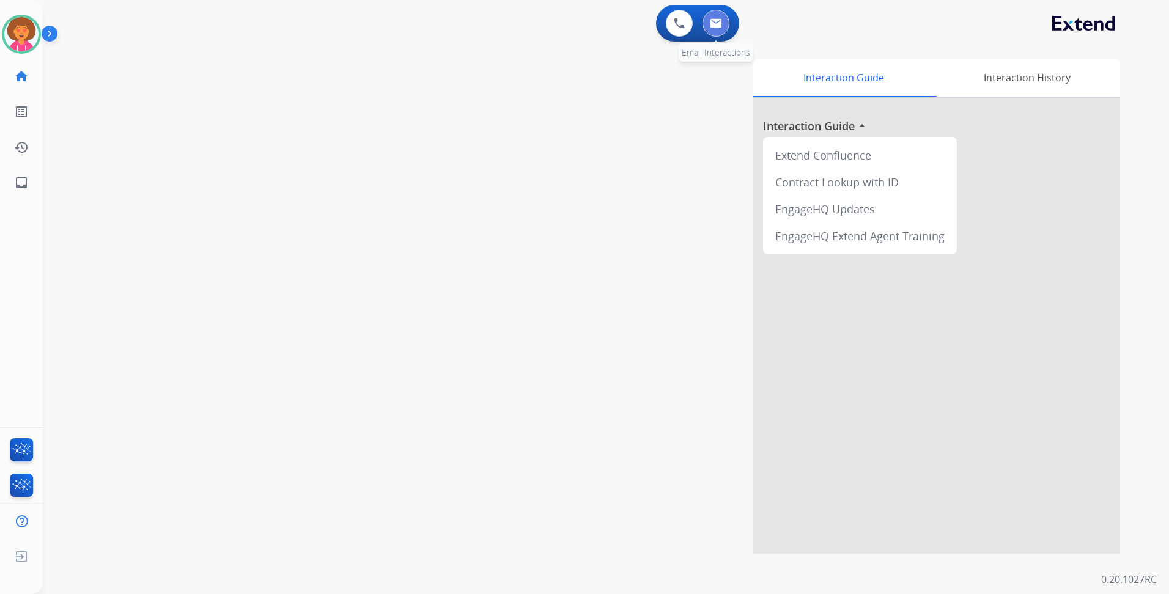
click at [722, 23] on button at bounding box center [716, 23] width 27 height 27
select select "**********"
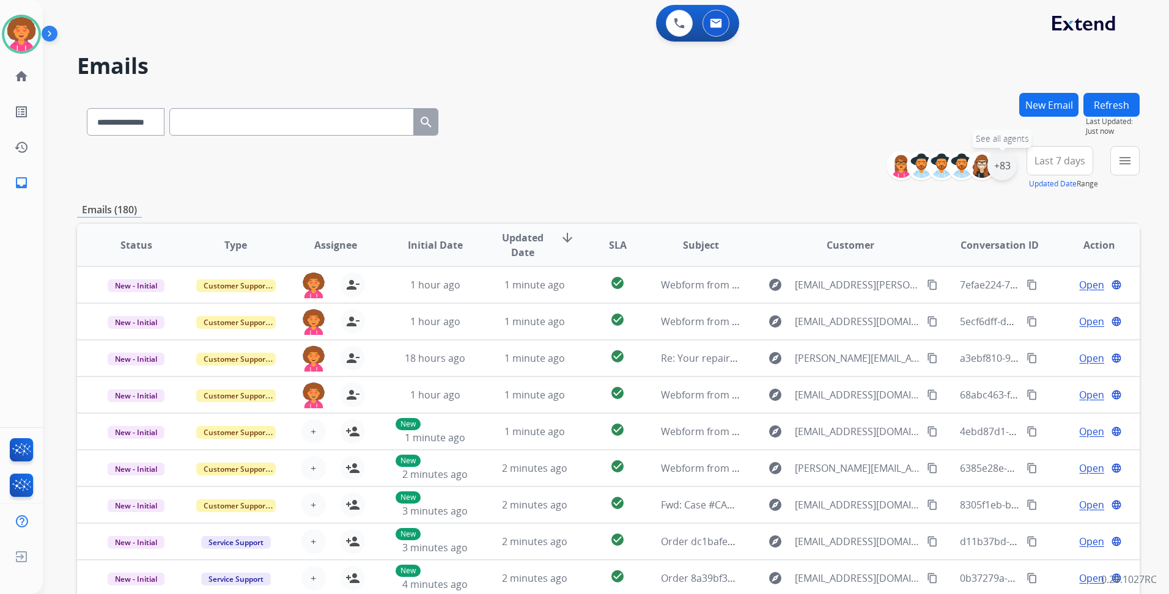
click at [1005, 163] on div "+83" at bounding box center [1002, 165] width 29 height 29
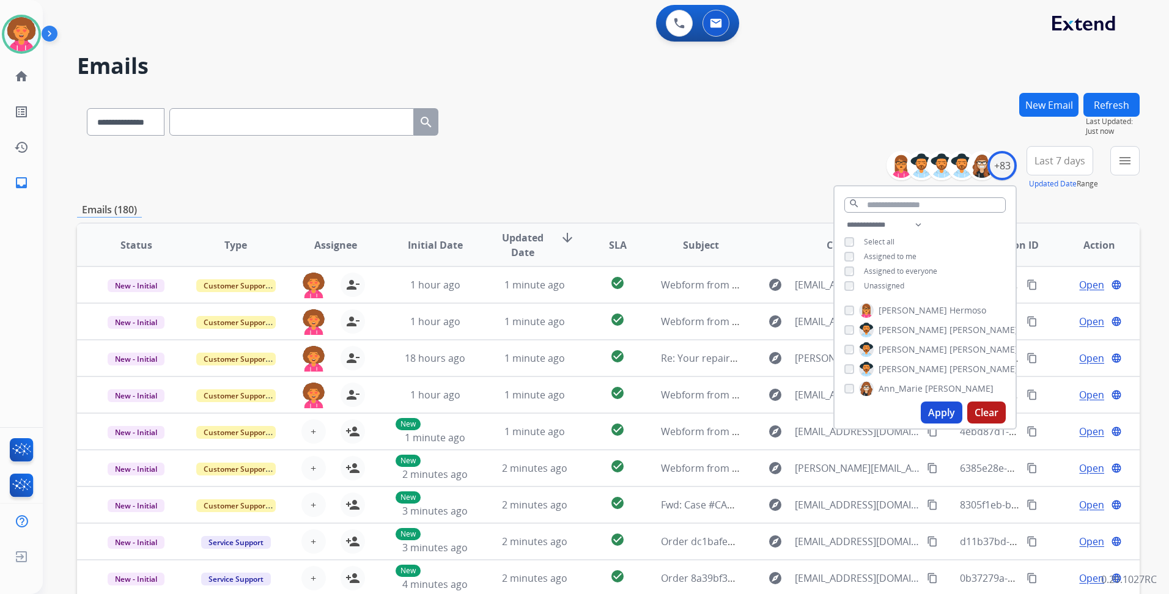
click at [893, 284] on span "Unassigned" at bounding box center [884, 286] width 40 height 10
click at [930, 410] on button "Apply" at bounding box center [942, 413] width 42 height 22
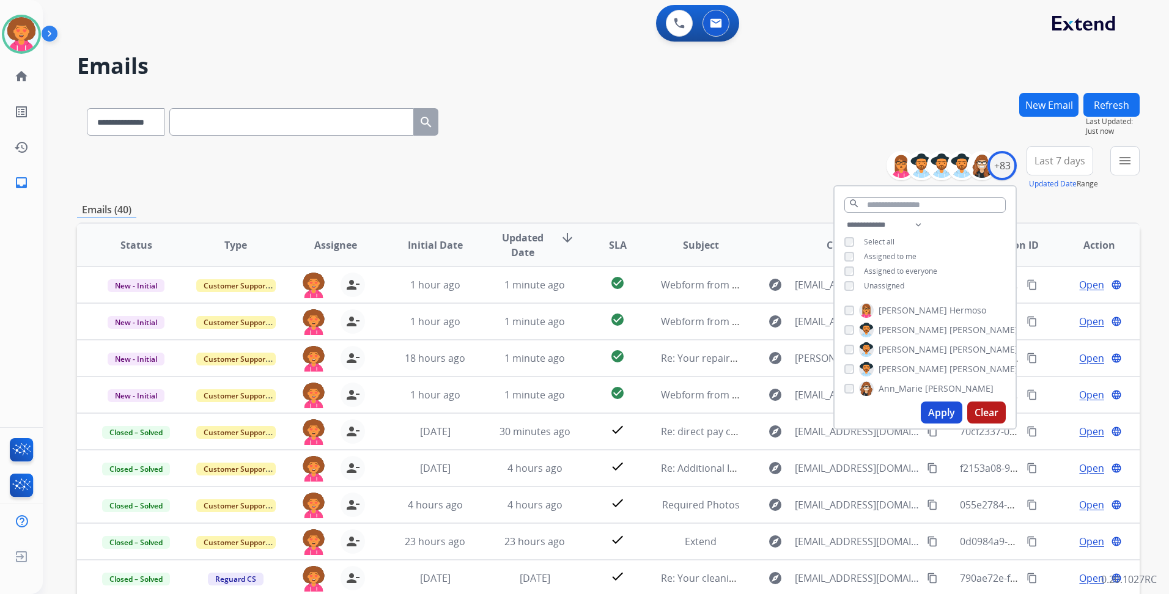
click at [710, 157] on div "**********" at bounding box center [608, 168] width 1063 height 44
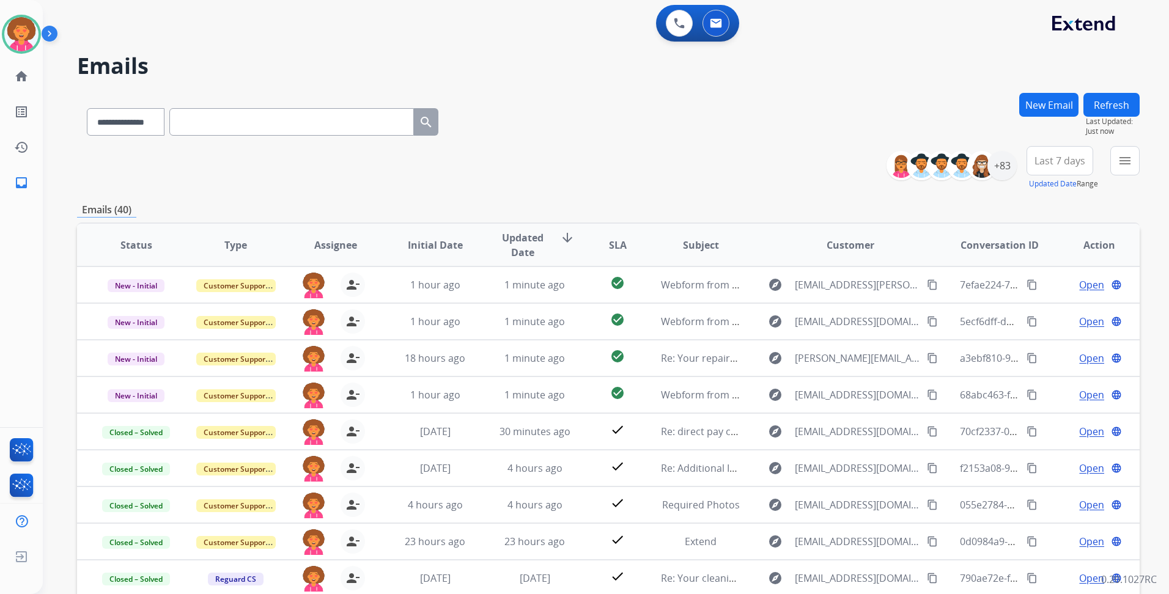
click at [1054, 158] on span "Last 7 days" at bounding box center [1060, 160] width 51 height 5
click at [1035, 308] on div "Last 90 days" at bounding box center [1055, 309] width 67 height 18
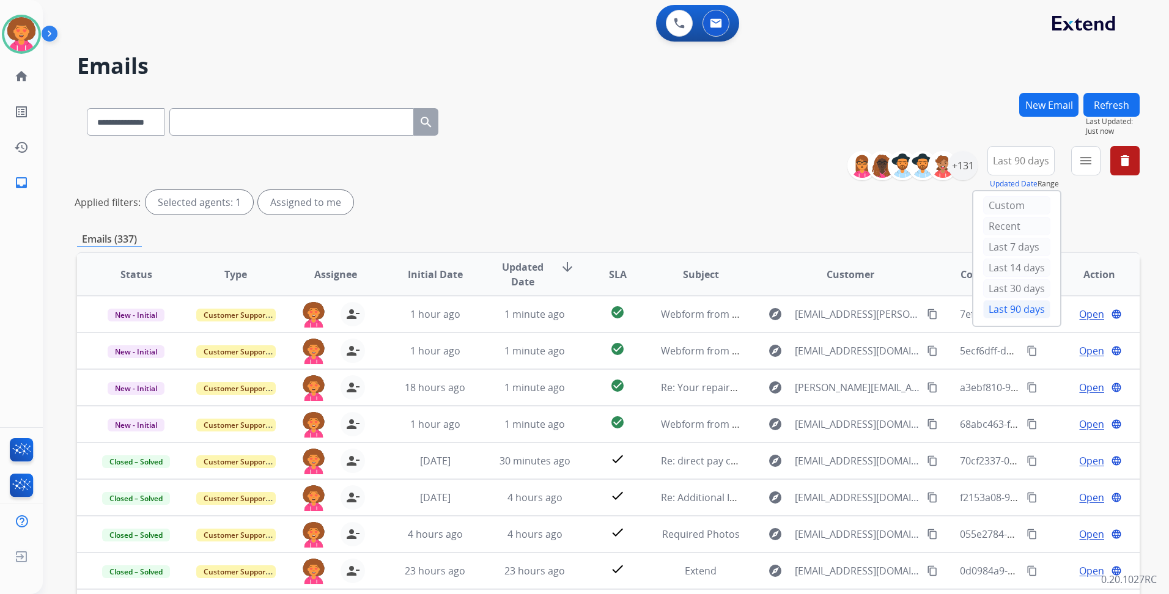
click at [595, 223] on div "**********" at bounding box center [608, 409] width 1063 height 632
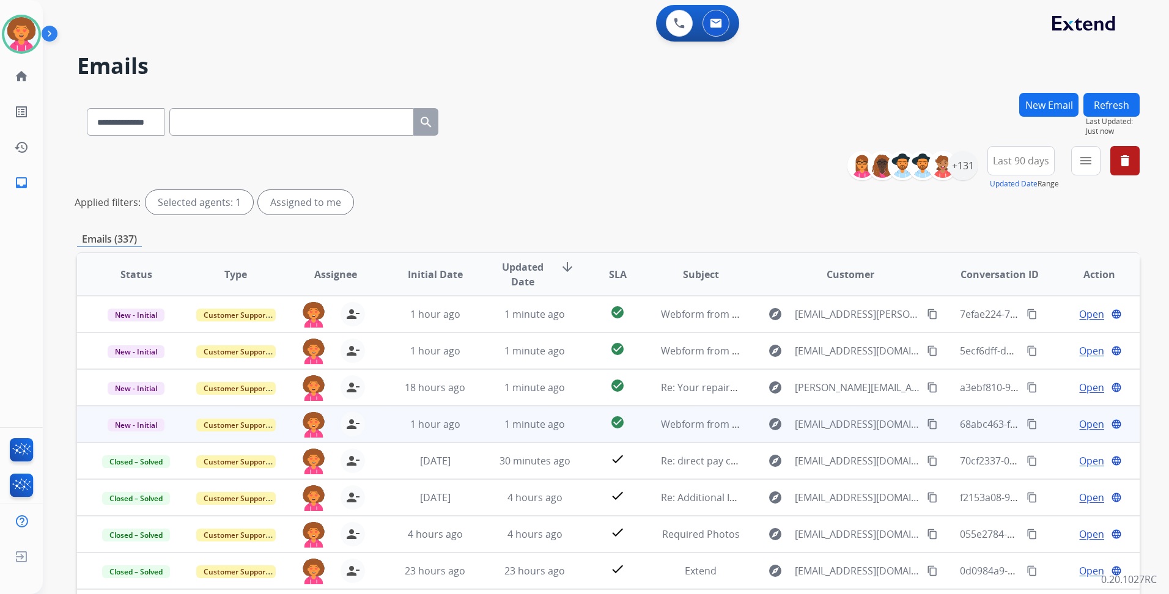
click at [1095, 421] on span "Open" at bounding box center [1091, 424] width 25 height 15
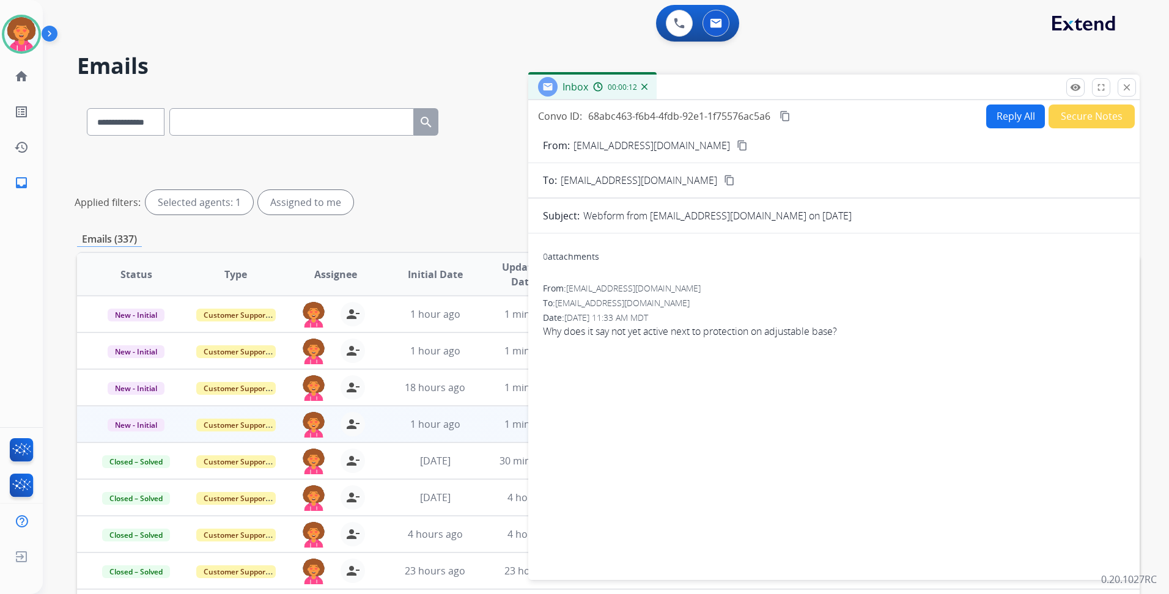
click at [737, 144] on mat-icon "content_copy" at bounding box center [742, 145] width 11 height 11
click at [1017, 117] on button "Reply All" at bounding box center [1015, 117] width 59 height 24
select select "**********"
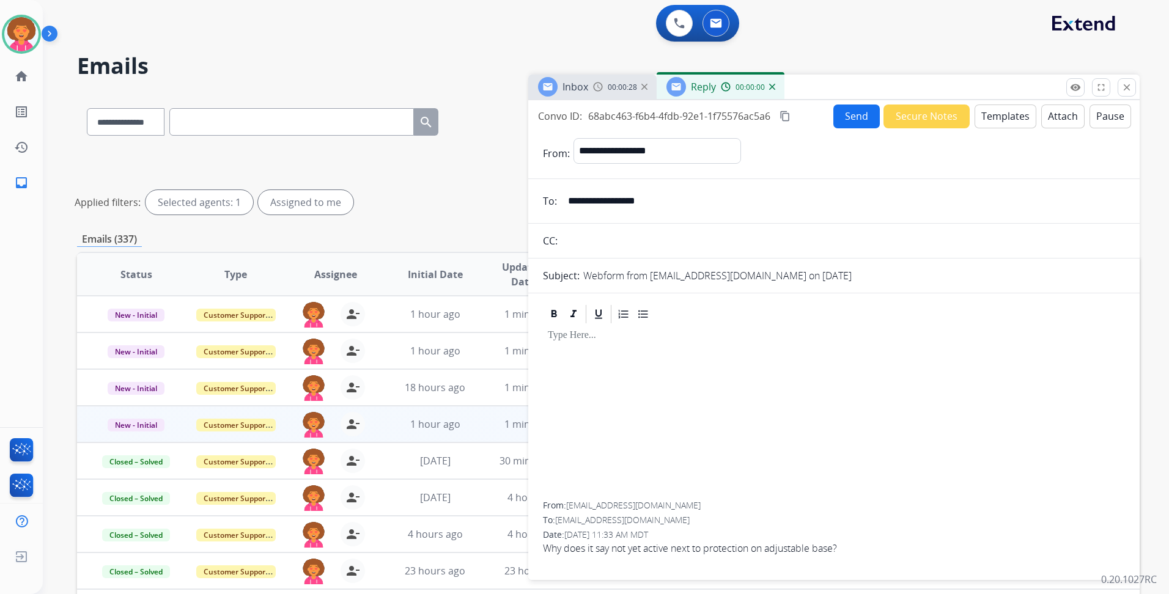
click at [1014, 119] on button "Templates" at bounding box center [1006, 117] width 62 height 24
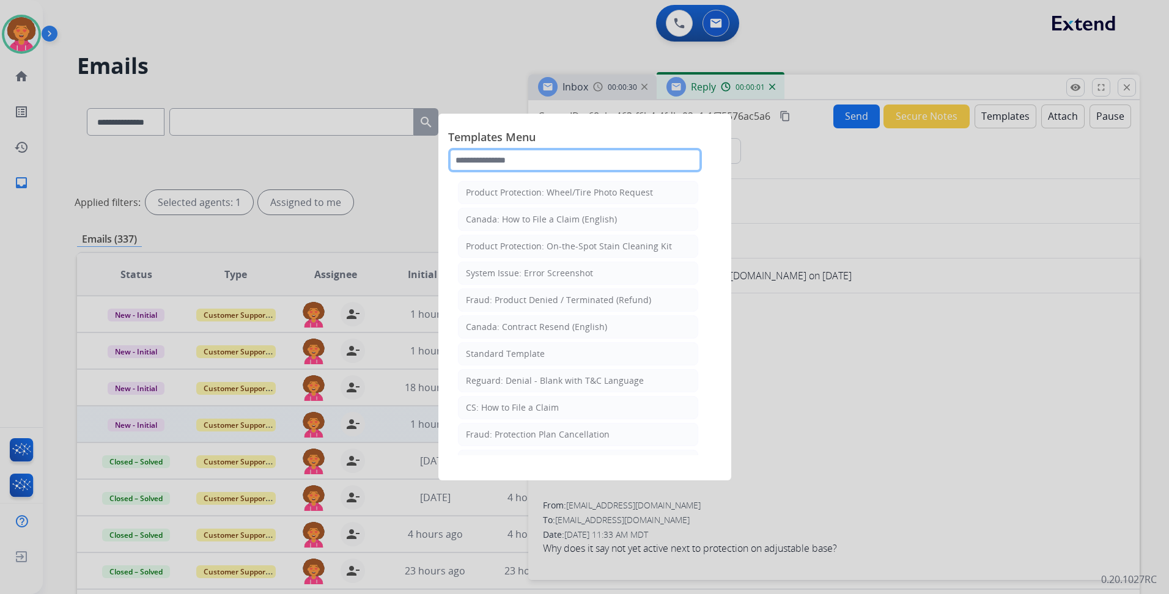
click at [575, 160] on input "text" at bounding box center [575, 160] width 254 height 24
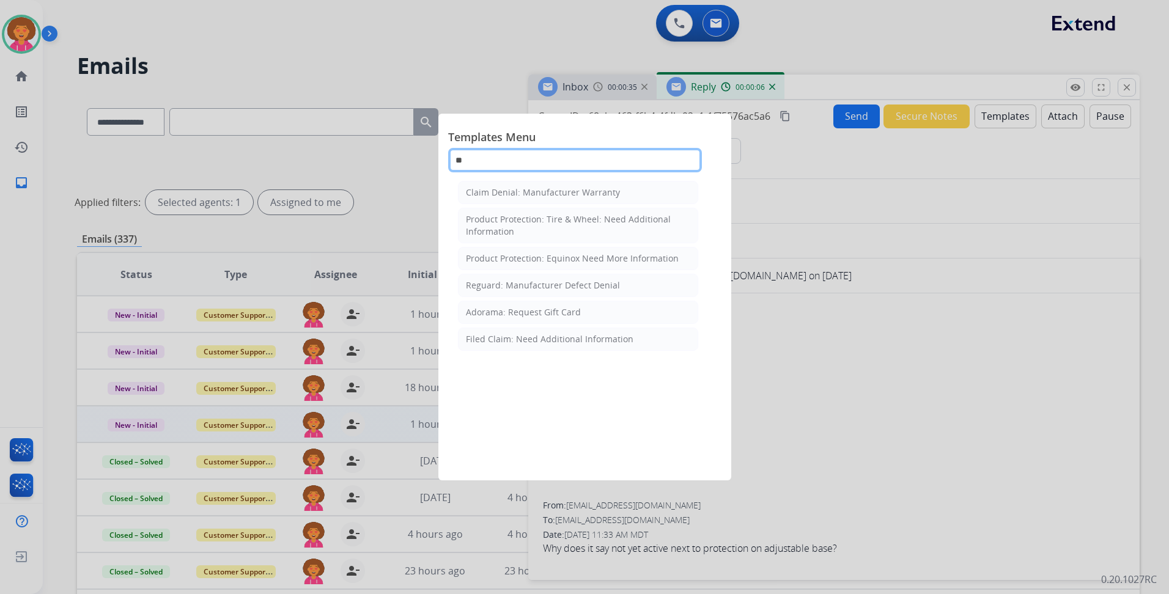
type input "*"
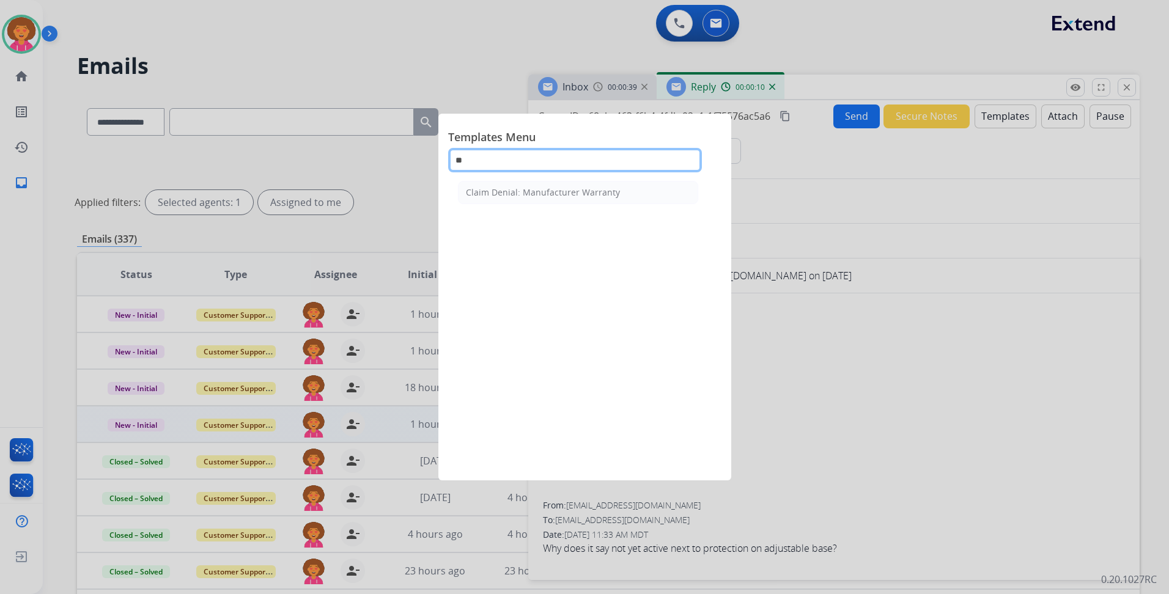
type input "*"
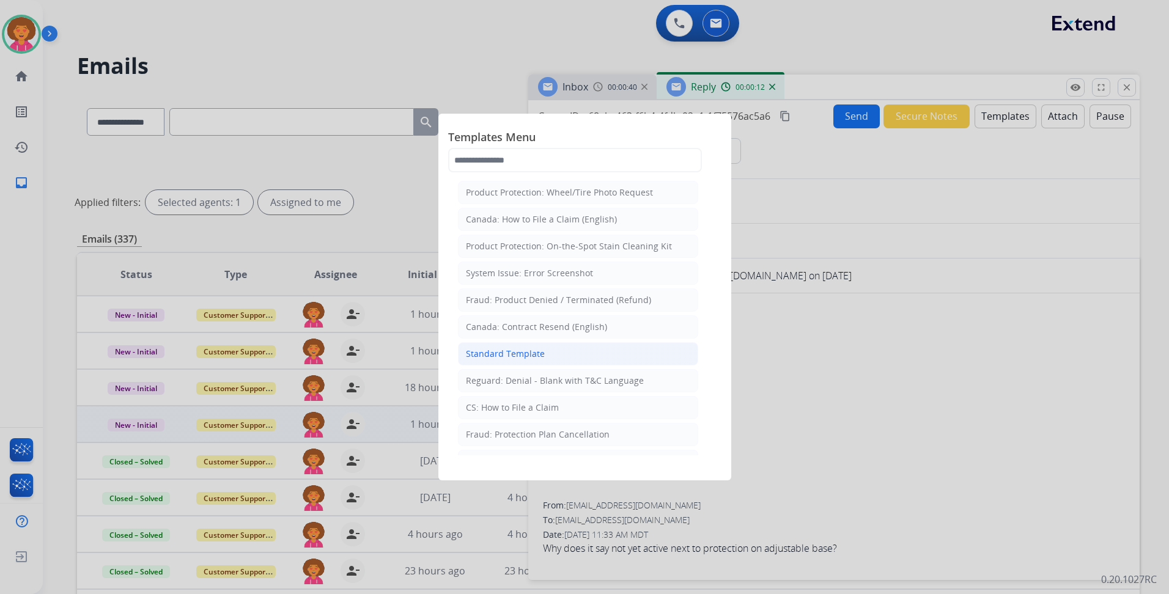
click at [514, 356] on div "Standard Template" at bounding box center [505, 354] width 79 height 12
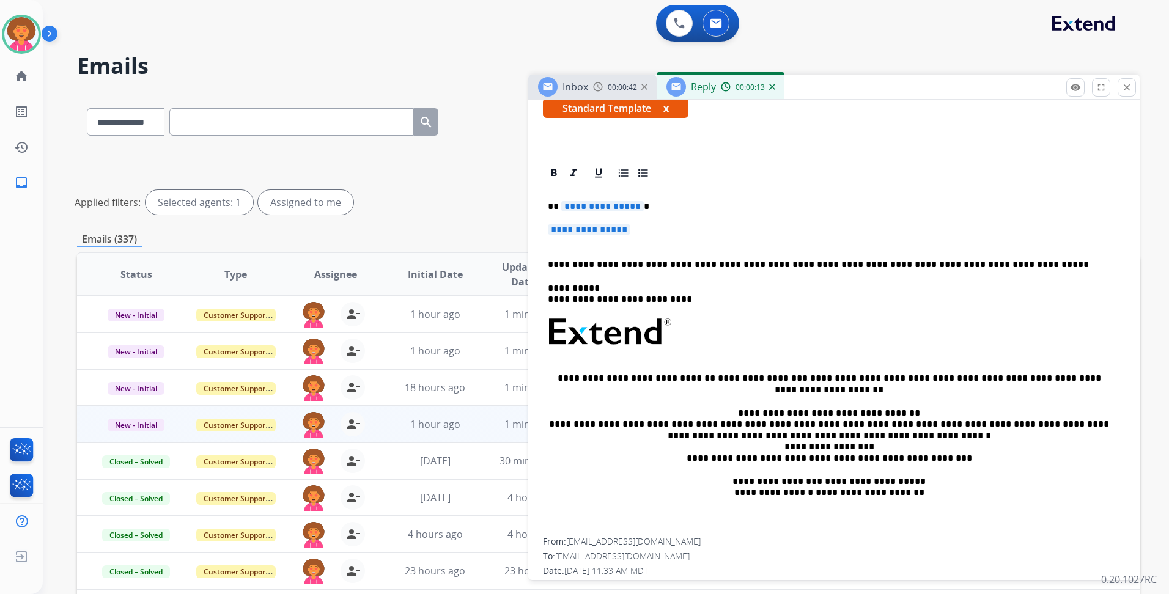
scroll to position [245, 0]
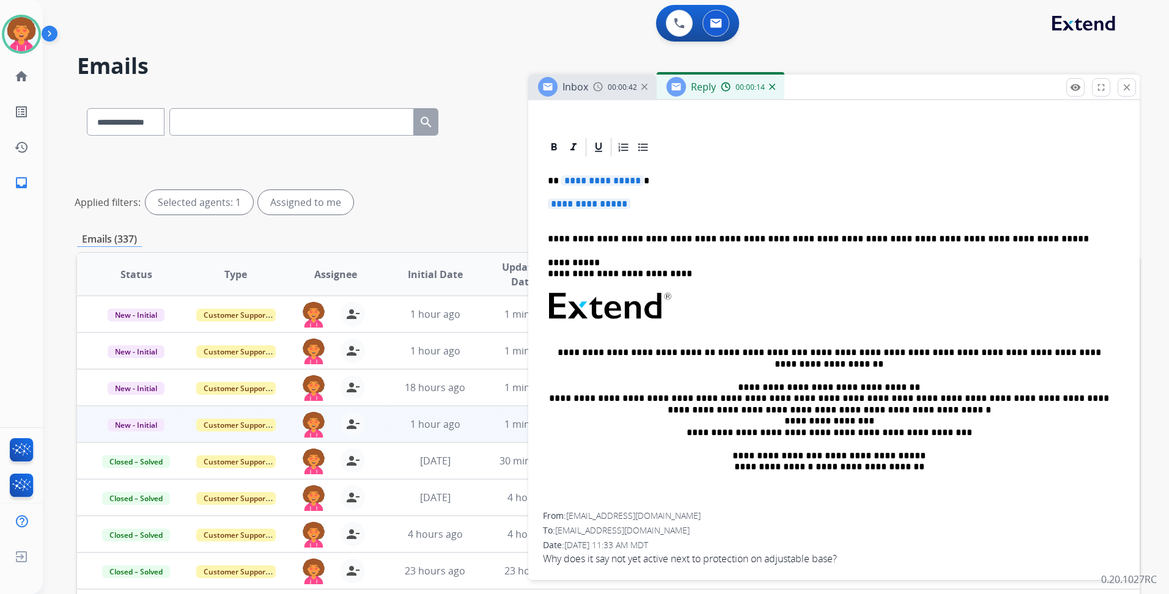
click at [688, 193] on div "**********" at bounding box center [834, 335] width 582 height 354
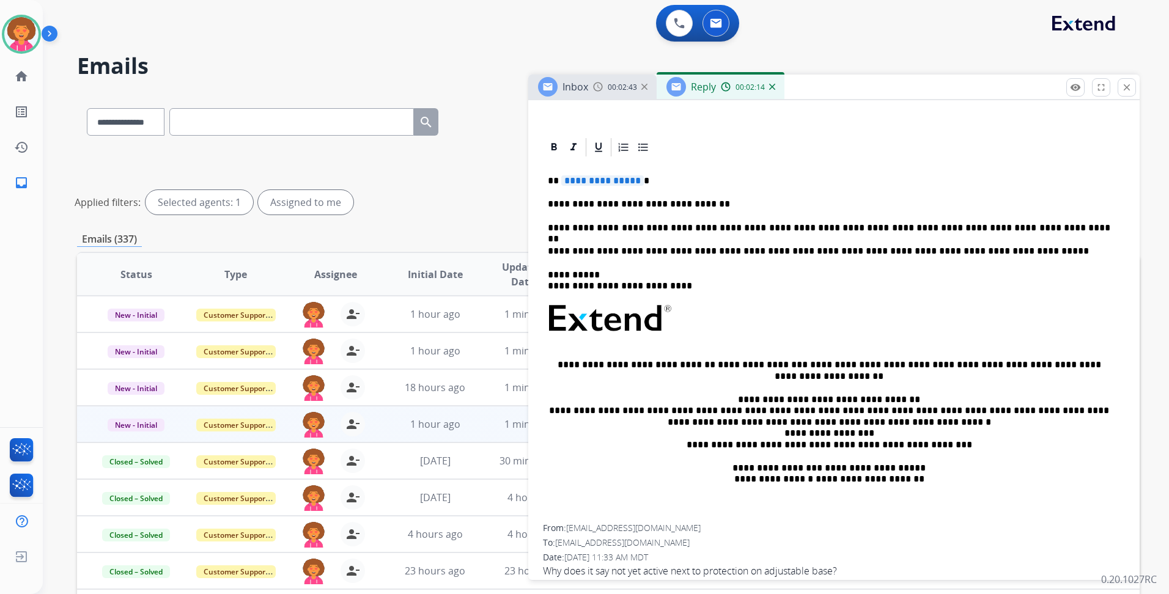
click at [1039, 231] on p "**********" at bounding box center [829, 228] width 563 height 11
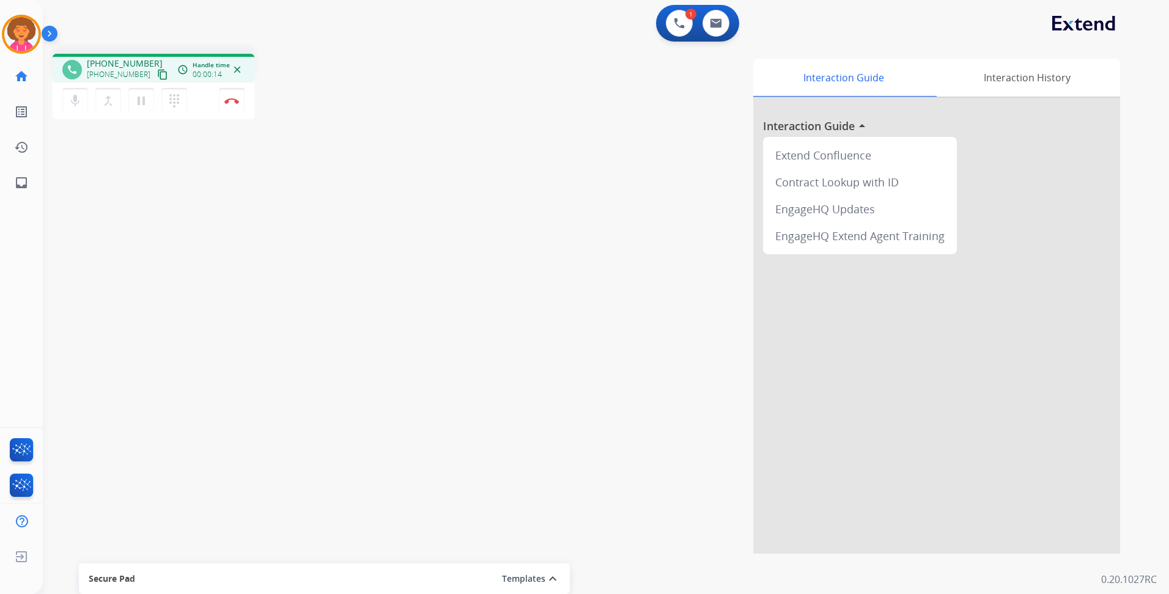
click at [157, 75] on mat-icon "content_copy" at bounding box center [162, 74] width 11 height 11
click at [157, 73] on mat-icon "content_copy" at bounding box center [162, 74] width 11 height 11
click at [232, 100] on img at bounding box center [231, 101] width 15 height 6
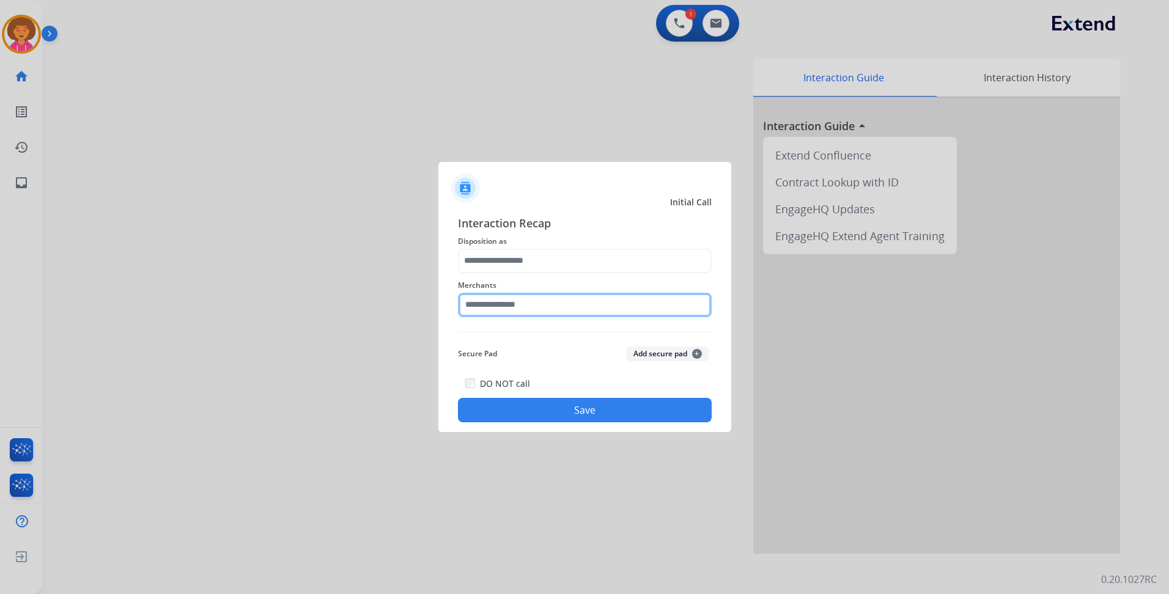
click at [491, 302] on input "text" at bounding box center [585, 305] width 254 height 24
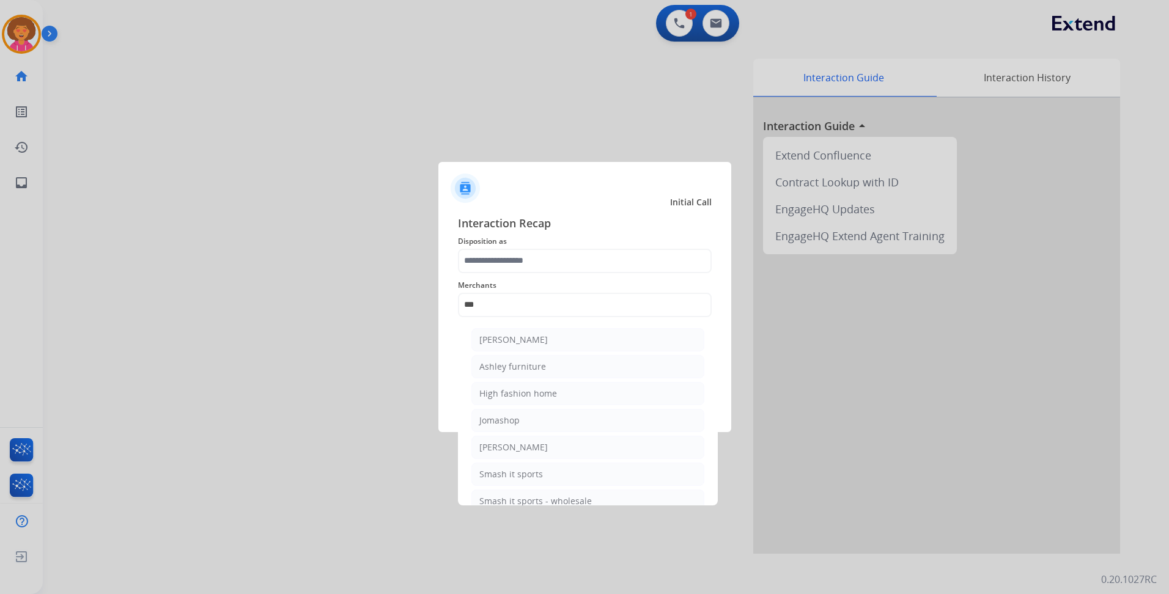
drag, startPoint x: 508, startPoint y: 370, endPoint x: 506, endPoint y: 364, distance: 6.6
click at [508, 371] on div "Ashley furniture" at bounding box center [512, 367] width 67 height 12
type input "**********"
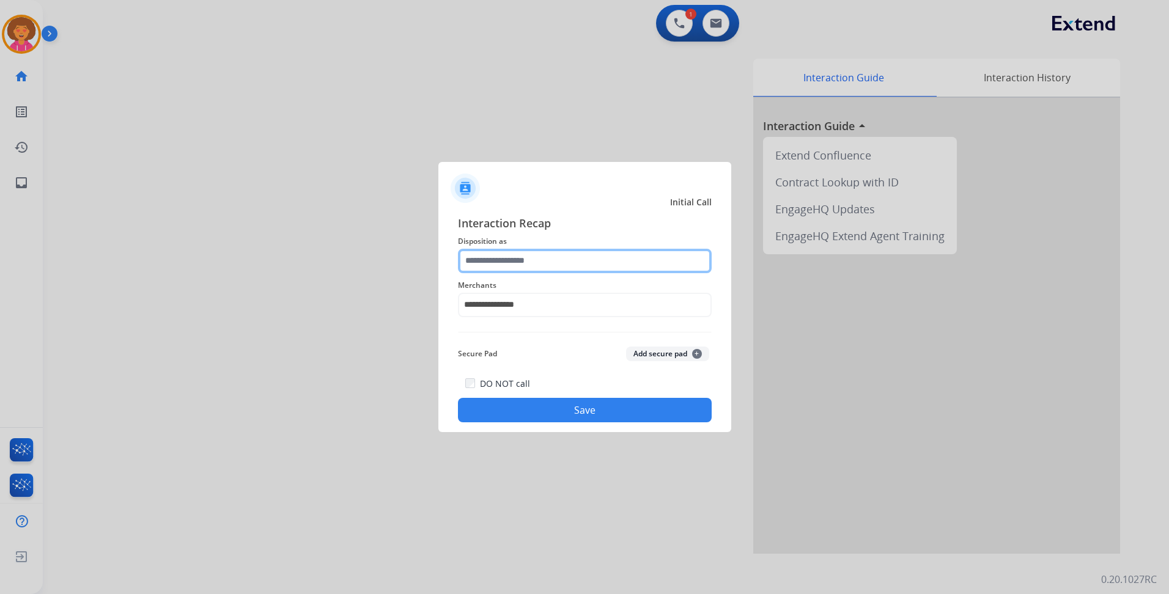
click at [503, 262] on input "text" at bounding box center [585, 261] width 254 height 24
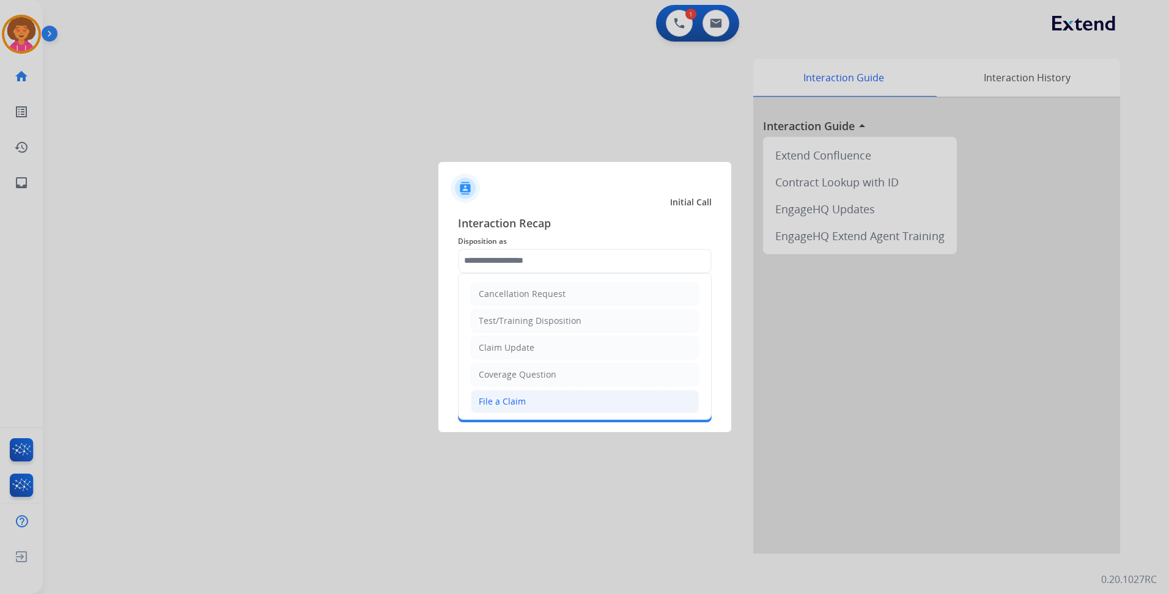
click at [537, 399] on li "File a Claim" at bounding box center [585, 401] width 228 height 23
type input "**********"
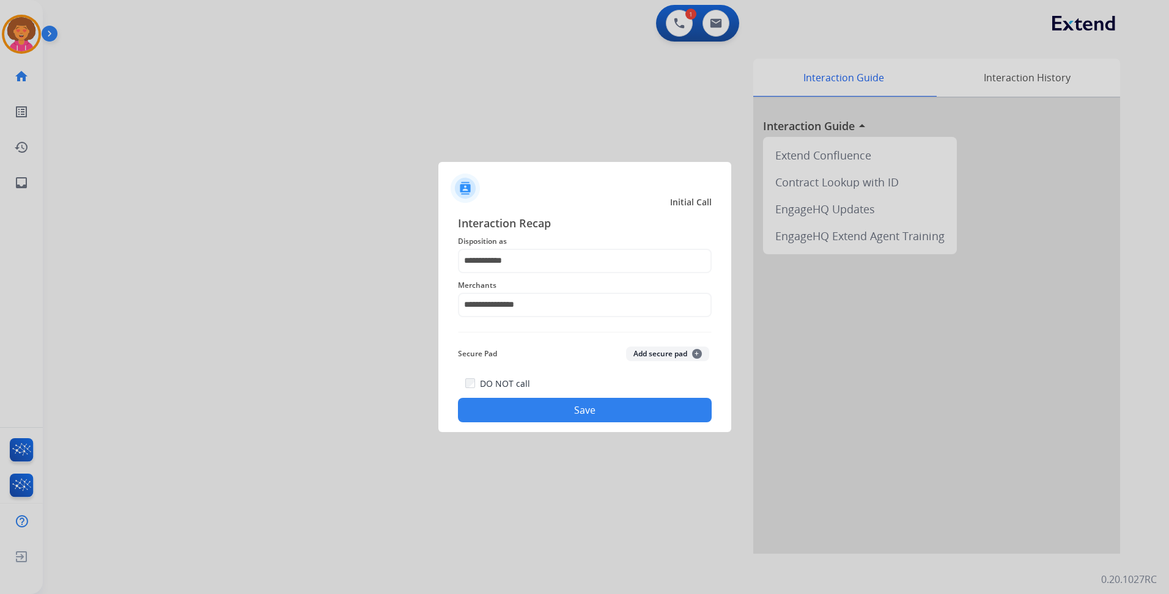
click at [624, 412] on button "Save" at bounding box center [585, 410] width 254 height 24
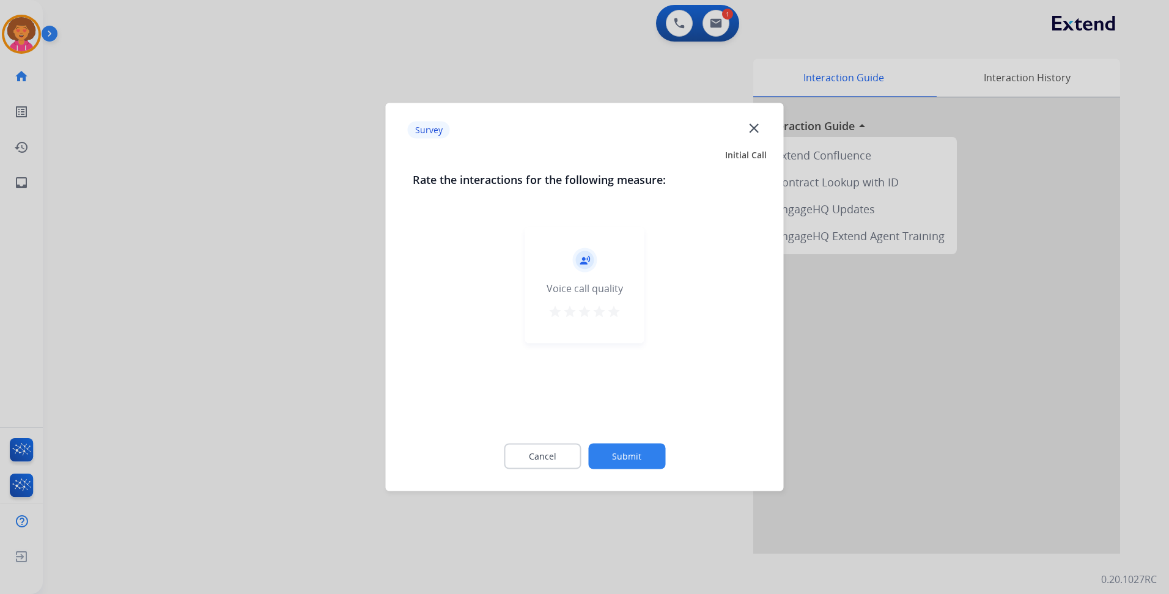
drag, startPoint x: 616, startPoint y: 311, endPoint x: 626, endPoint y: 375, distance: 65.5
click at [615, 310] on mat-icon "star" at bounding box center [614, 312] width 15 height 15
click at [640, 461] on button "Submit" at bounding box center [626, 457] width 77 height 26
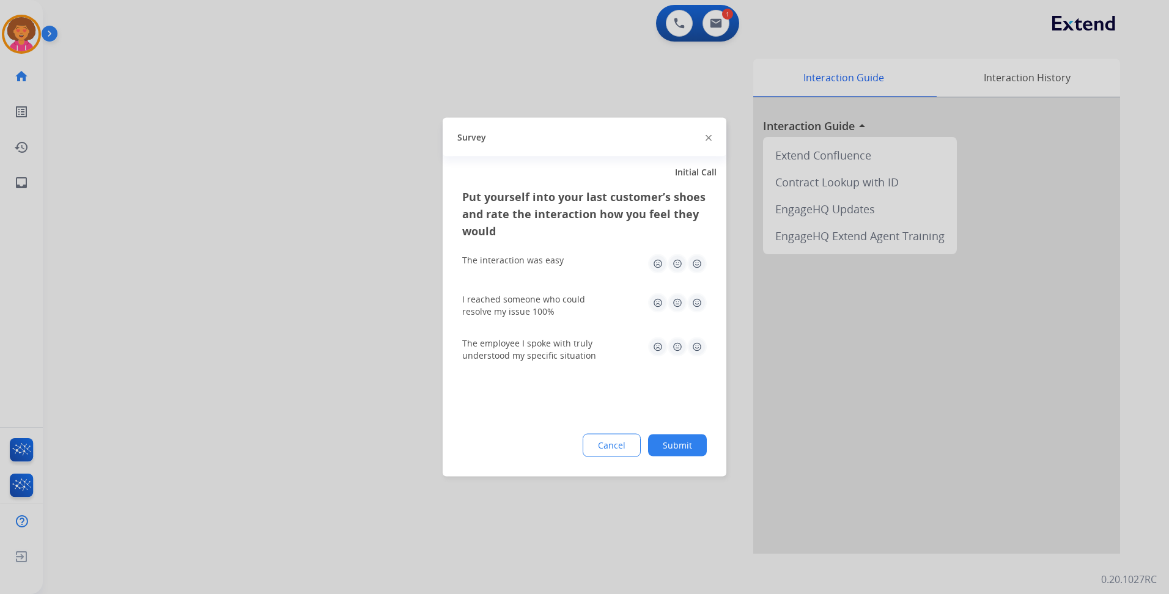
click at [699, 264] on img at bounding box center [697, 264] width 20 height 20
click at [694, 303] on img at bounding box center [697, 304] width 20 height 20
click at [703, 347] on img at bounding box center [697, 348] width 20 height 20
click at [678, 452] on button "Submit" at bounding box center [677, 446] width 59 height 22
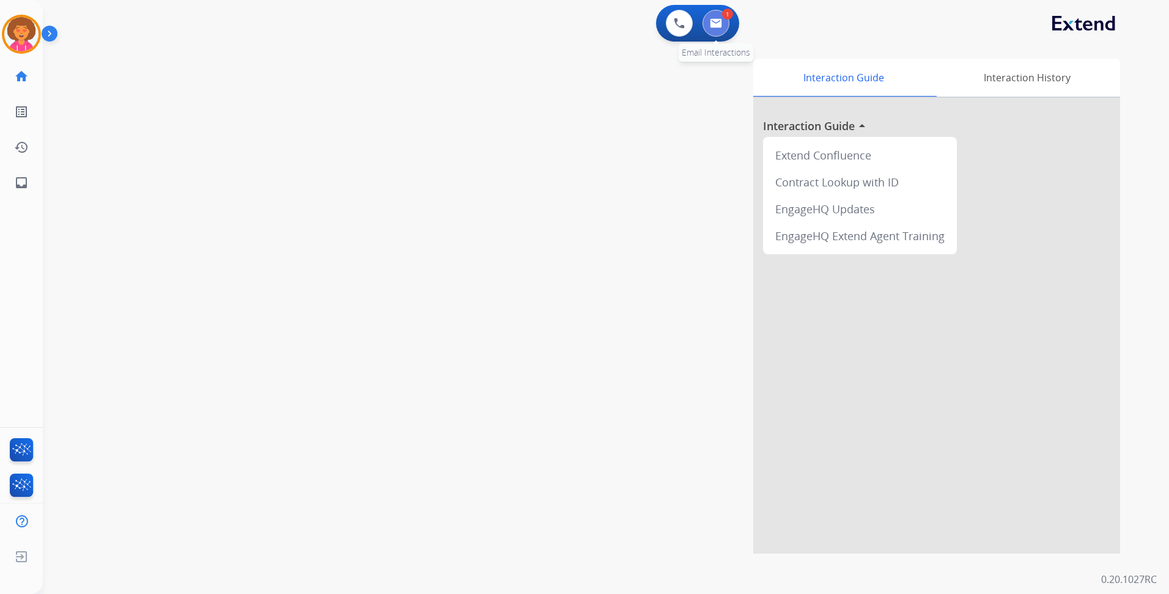
click at [718, 26] on img at bounding box center [716, 23] width 12 height 10
select select "**********"
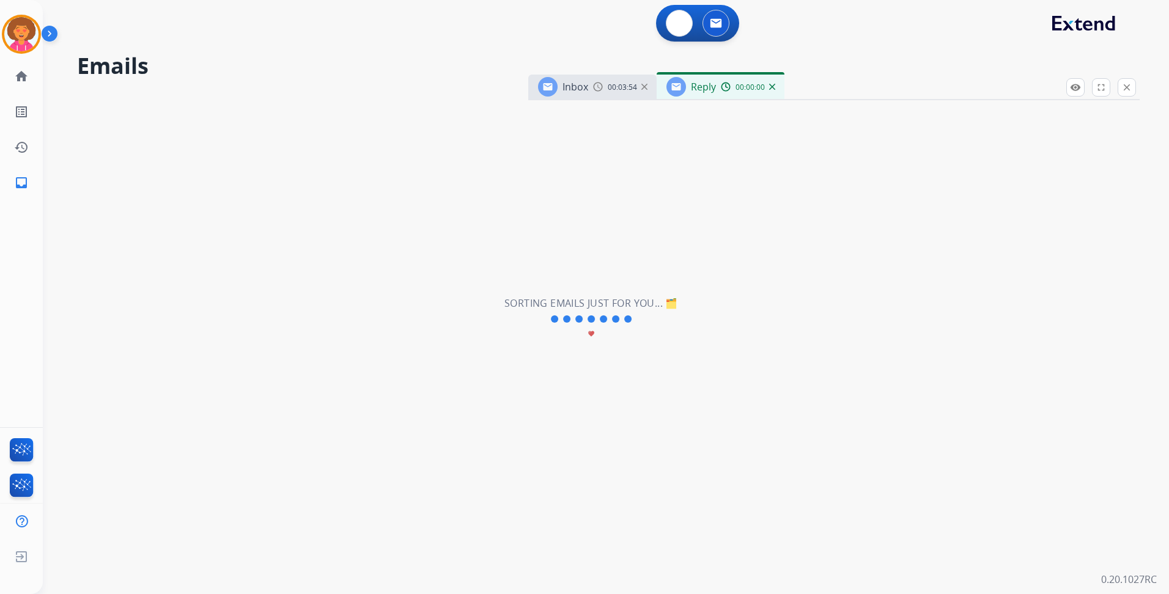
select select "**********"
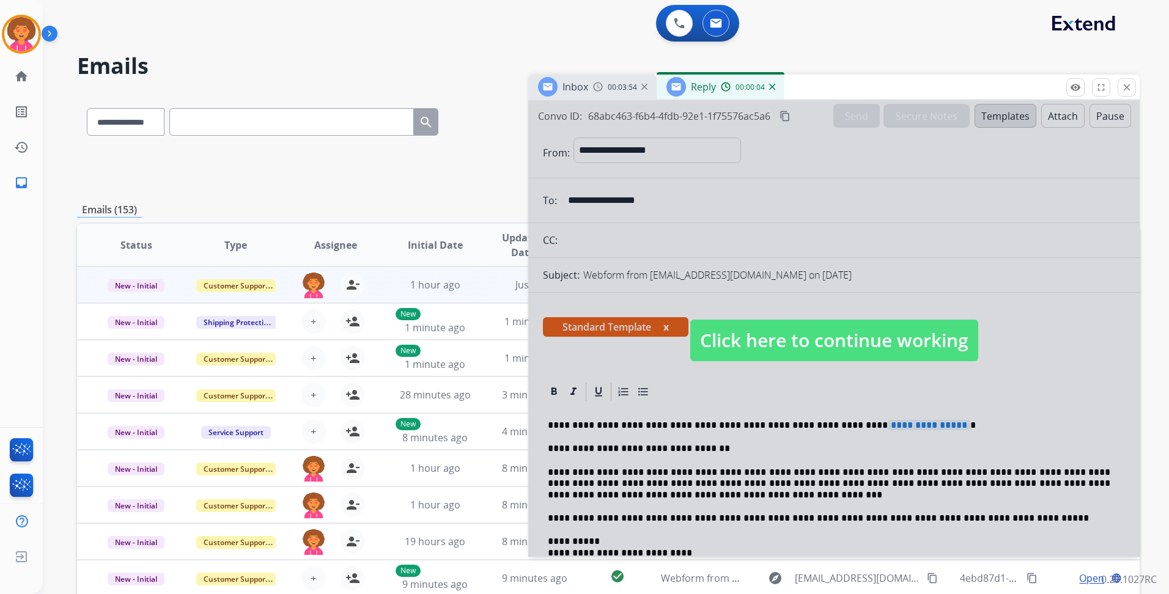
click at [797, 331] on span "Click here to continue working" at bounding box center [834, 341] width 288 height 42
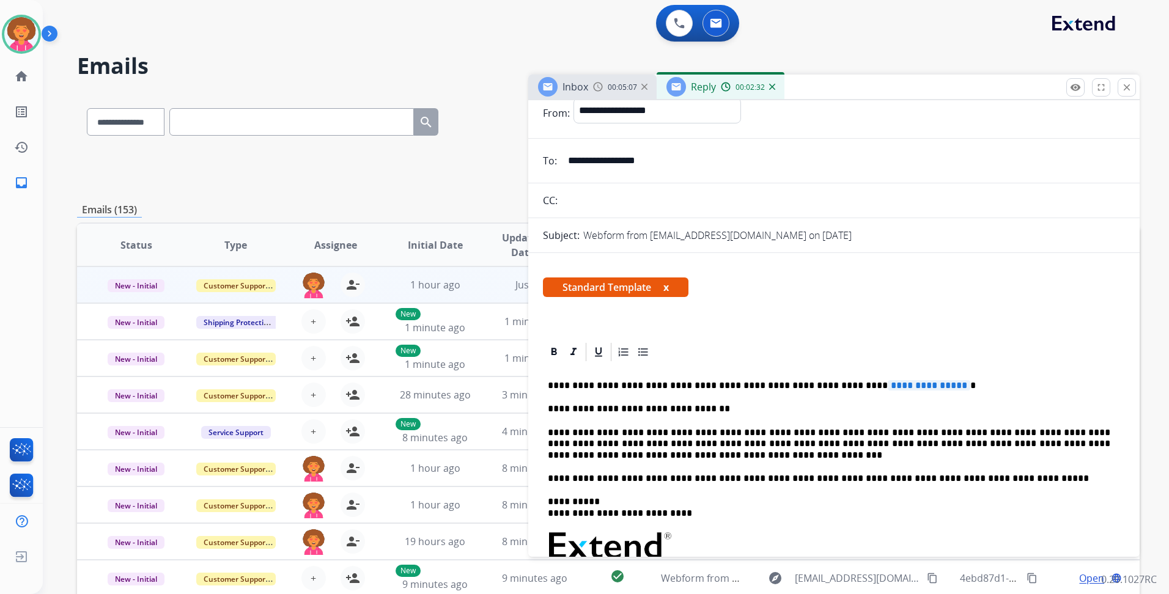
scroll to position [61, 0]
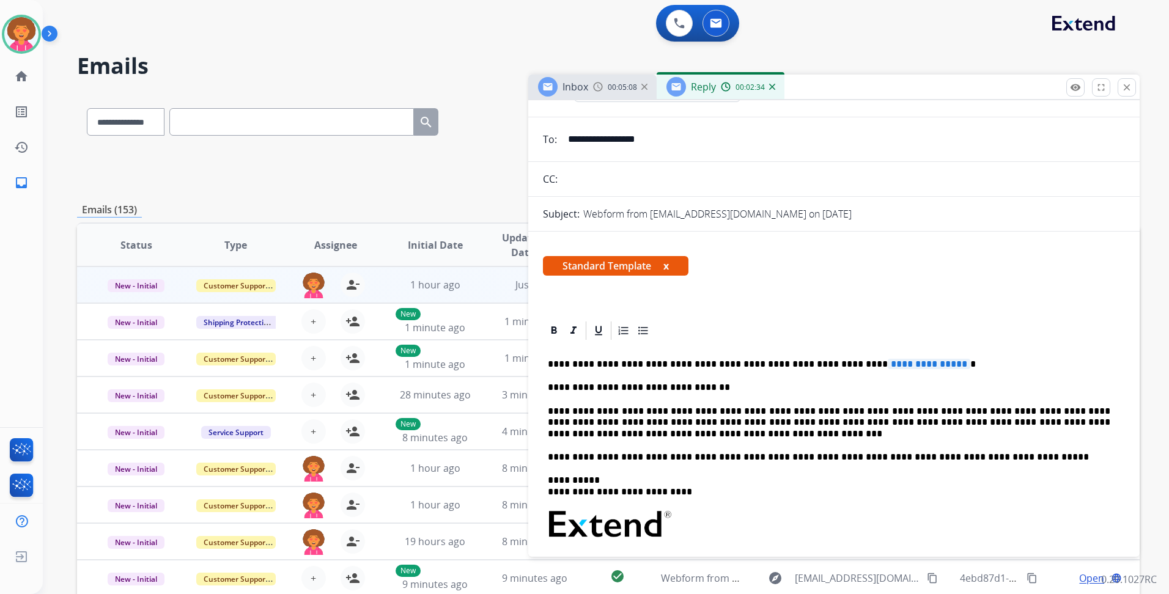
click at [833, 366] on p "**********" at bounding box center [829, 364] width 563 height 11
click at [631, 367] on span "**********" at bounding box center [600, 364] width 83 height 10
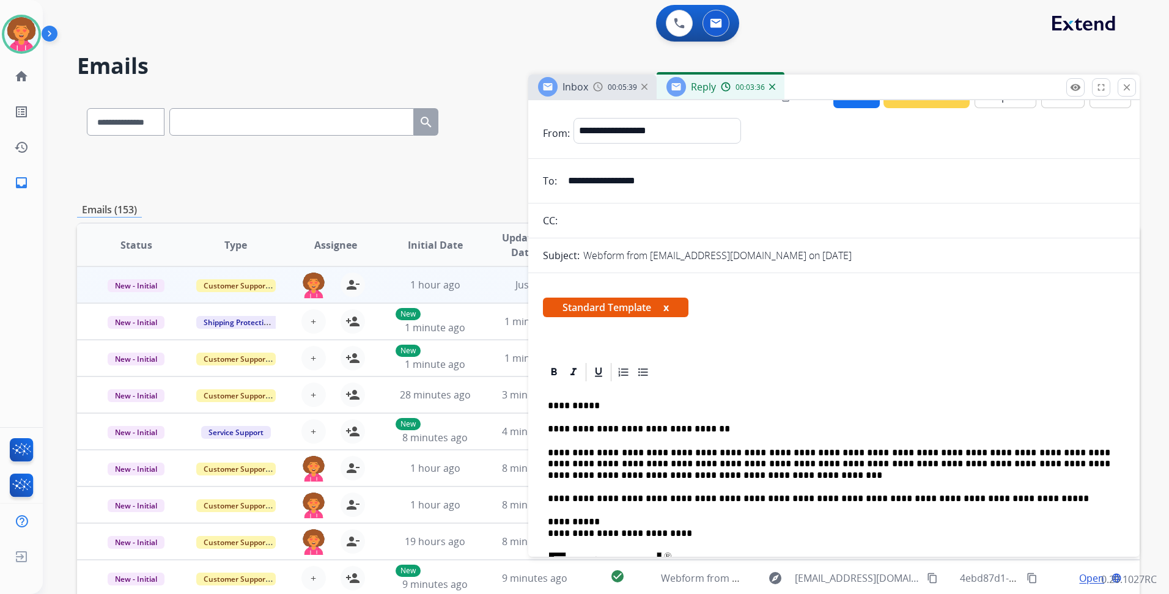
scroll to position [0, 0]
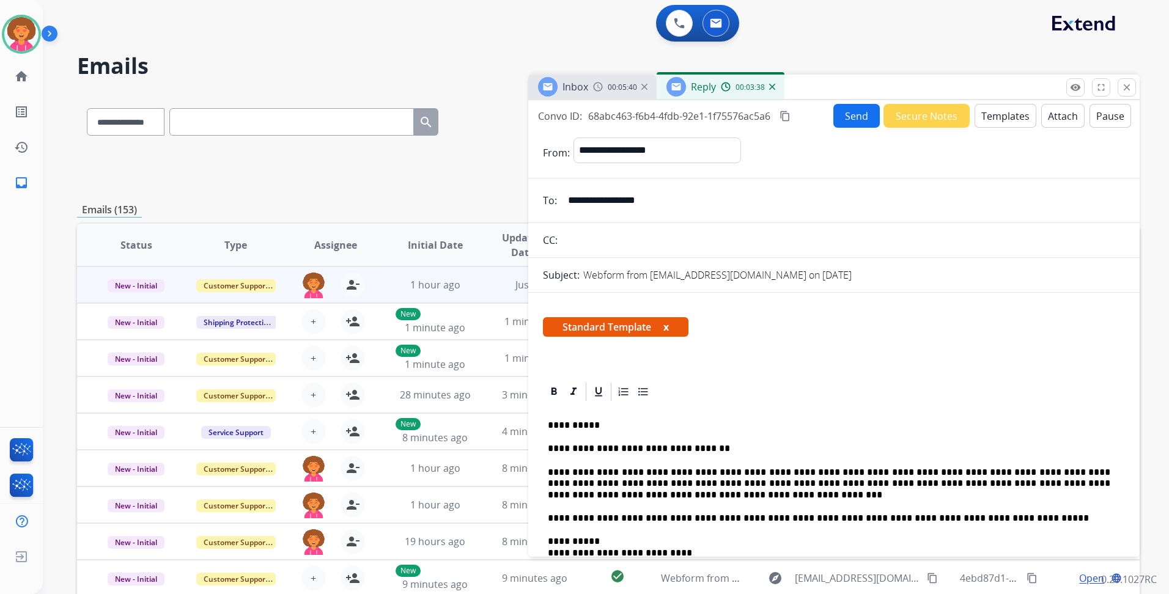
click at [838, 117] on button "Send" at bounding box center [856, 116] width 46 height 24
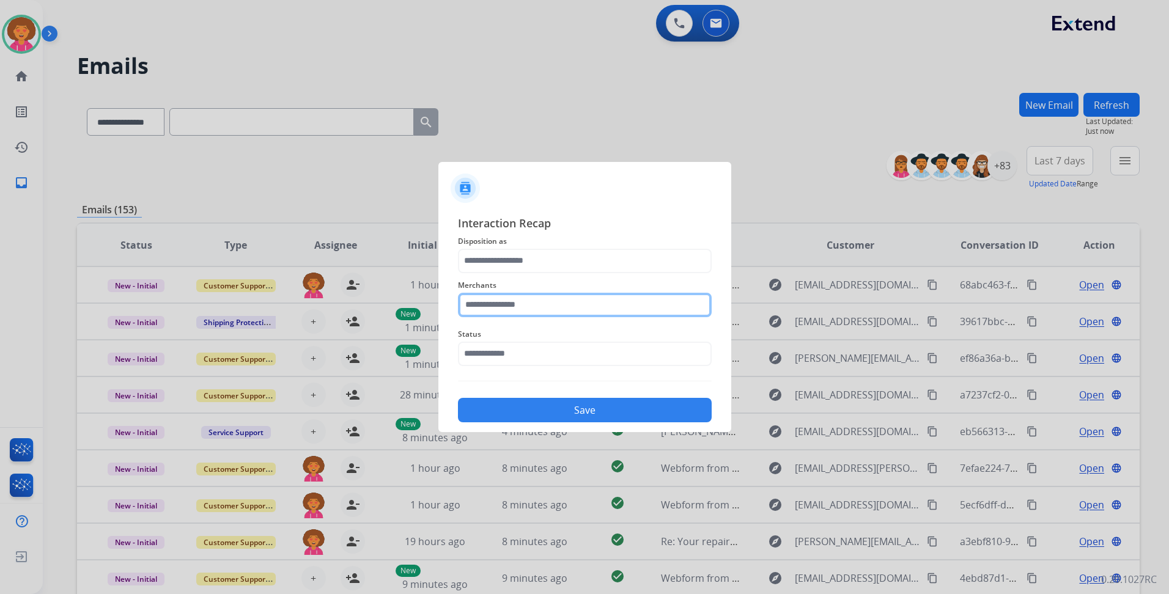
click at [511, 306] on input "text" at bounding box center [585, 305] width 254 height 24
click at [499, 347] on li "Nectar" at bounding box center [587, 339] width 233 height 23
type input "******"
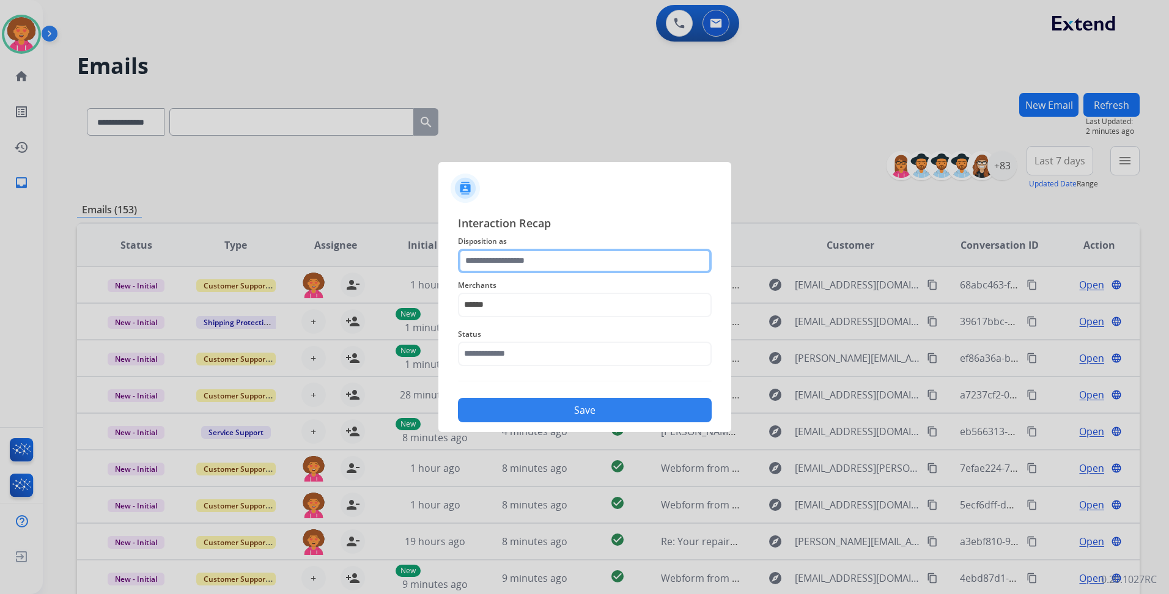
click at [508, 263] on input "text" at bounding box center [585, 261] width 254 height 24
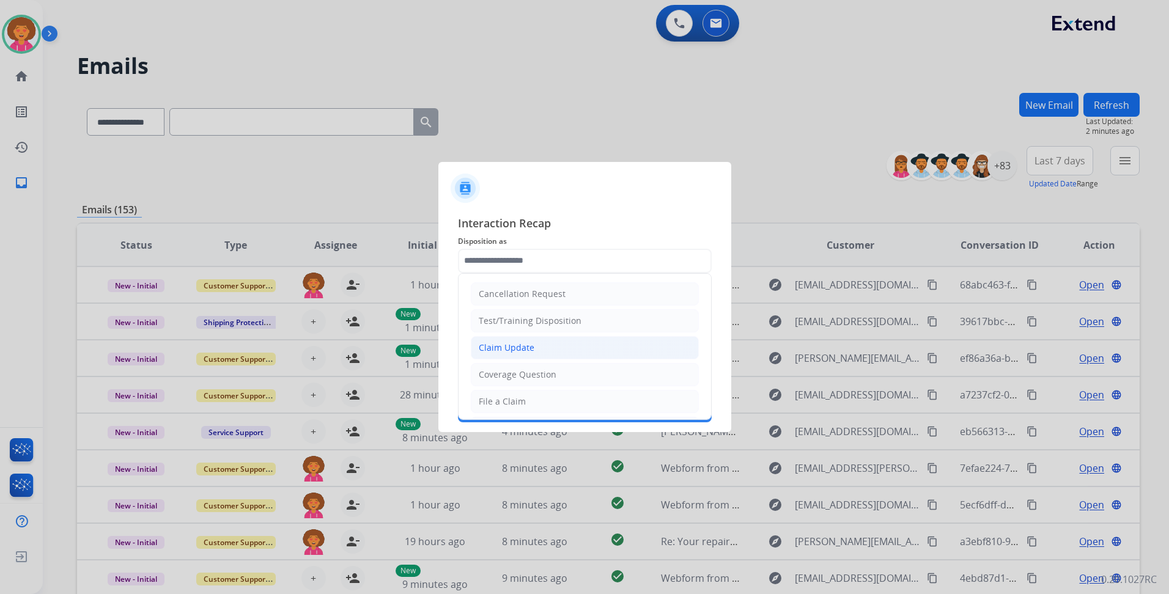
click at [533, 351] on li "Claim Update" at bounding box center [585, 347] width 228 height 23
type input "**********"
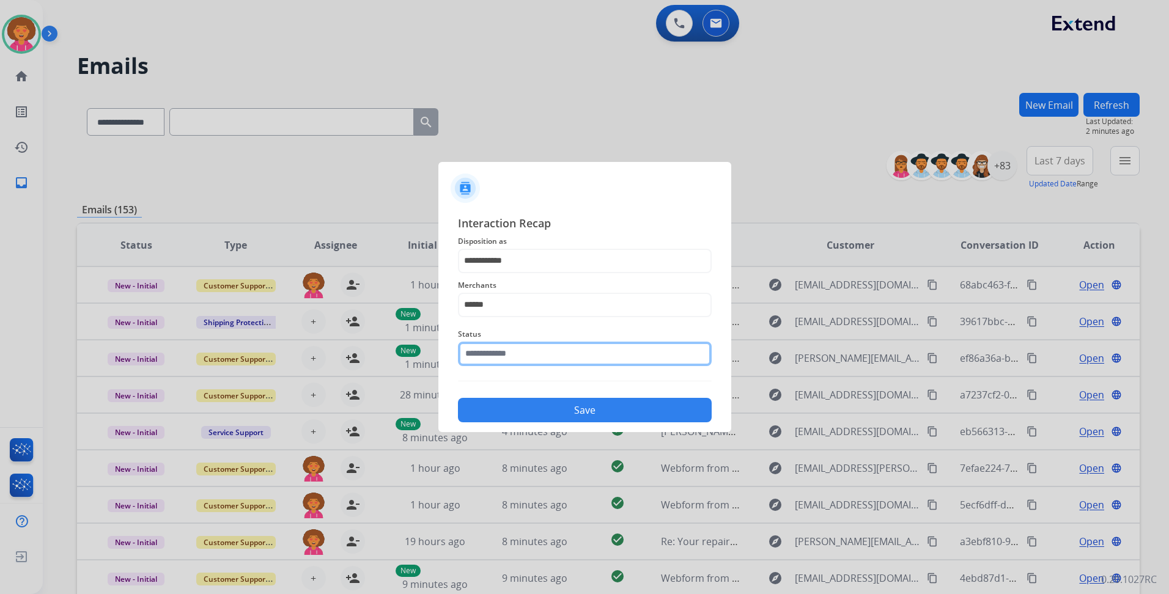
click at [536, 353] on input "text" at bounding box center [585, 354] width 254 height 24
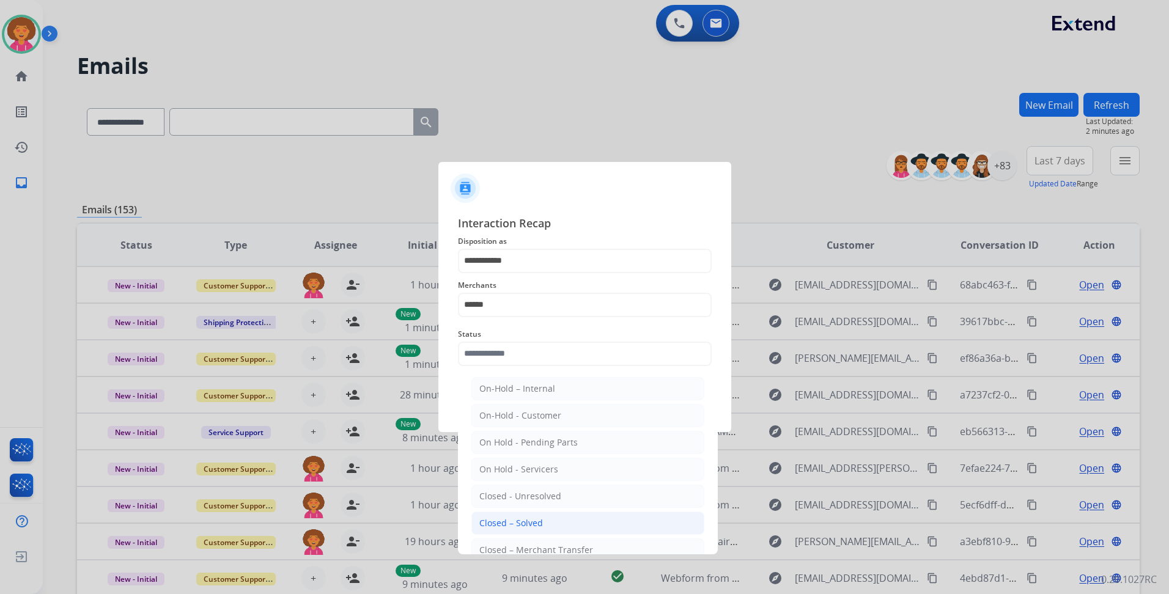
click at [520, 527] on div "Closed – Solved" at bounding box center [511, 523] width 64 height 12
type input "**********"
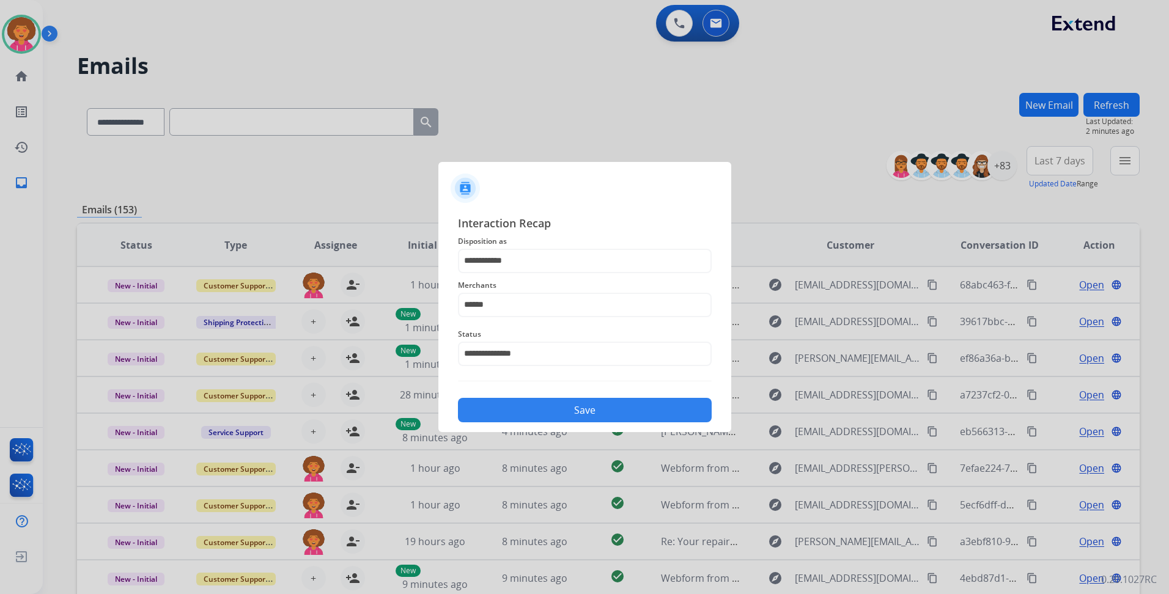
click at [580, 409] on button "Save" at bounding box center [585, 410] width 254 height 24
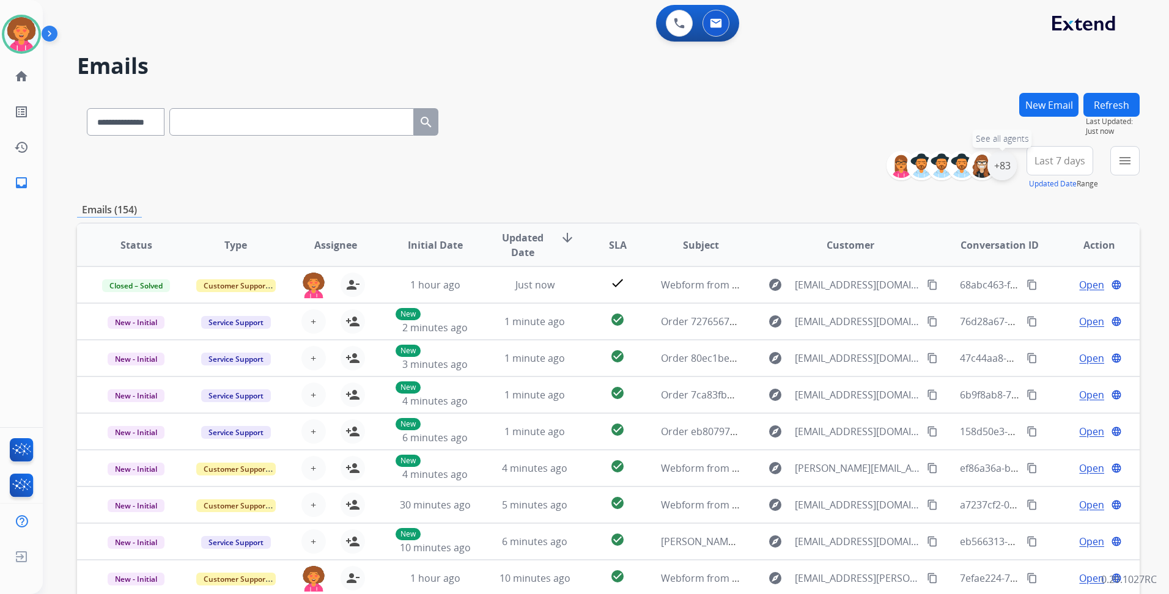
click at [1007, 156] on div "+83" at bounding box center [1002, 165] width 29 height 29
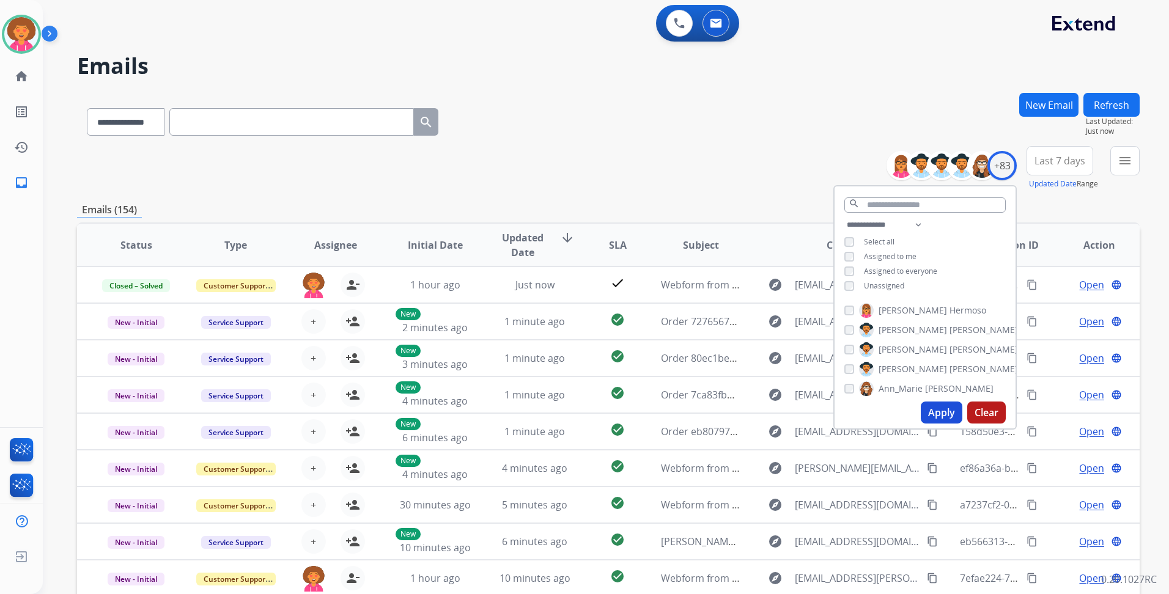
click at [887, 287] on span "Unassigned" at bounding box center [884, 286] width 40 height 10
click at [930, 410] on button "Apply" at bounding box center [942, 413] width 42 height 22
click at [878, 287] on span "Unassigned" at bounding box center [884, 286] width 40 height 10
click at [933, 407] on button "Apply" at bounding box center [942, 413] width 42 height 22
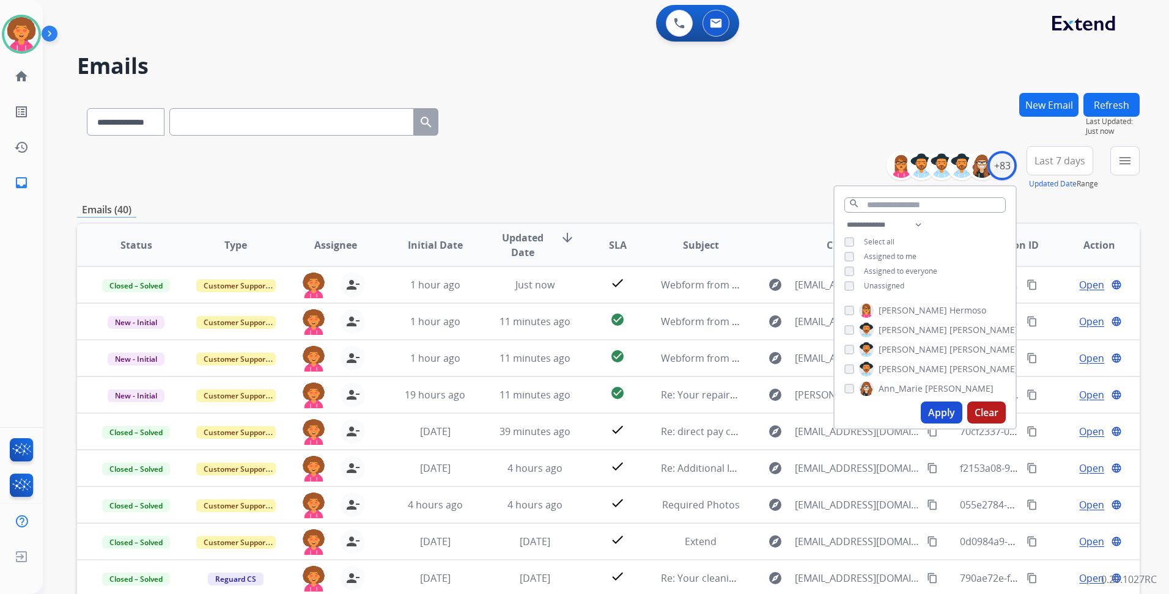
click at [703, 182] on div "**********" at bounding box center [608, 168] width 1063 height 44
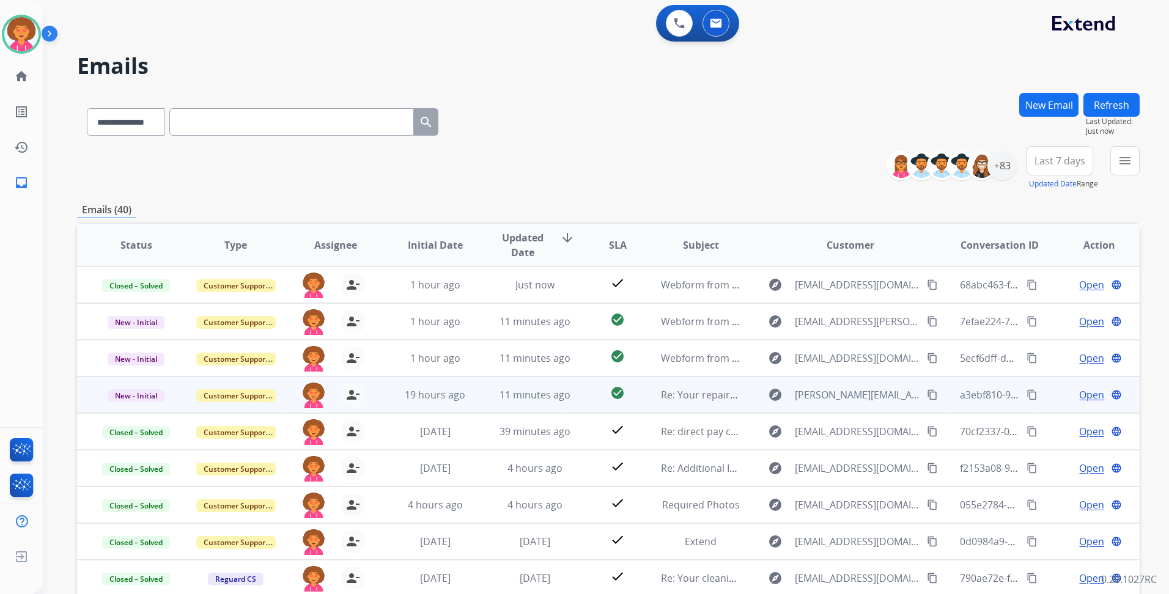
click at [1079, 392] on span "Open" at bounding box center [1091, 395] width 25 height 15
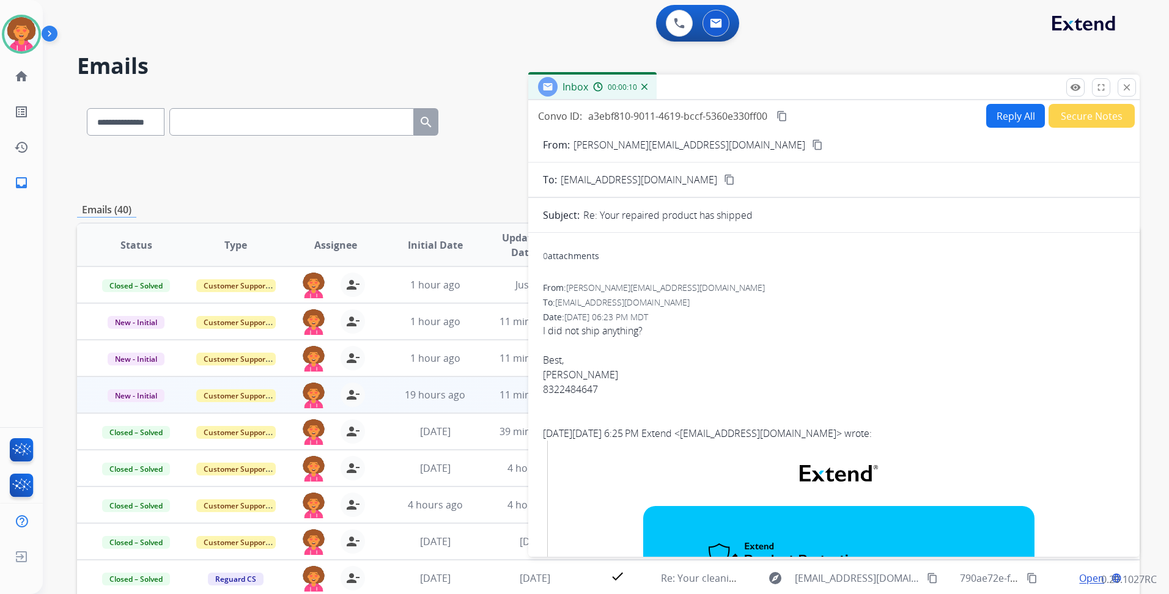
click at [812, 143] on mat-icon "content_copy" at bounding box center [817, 144] width 11 height 11
click at [1021, 124] on button "Reply All" at bounding box center [1015, 116] width 59 height 24
select select "**********"
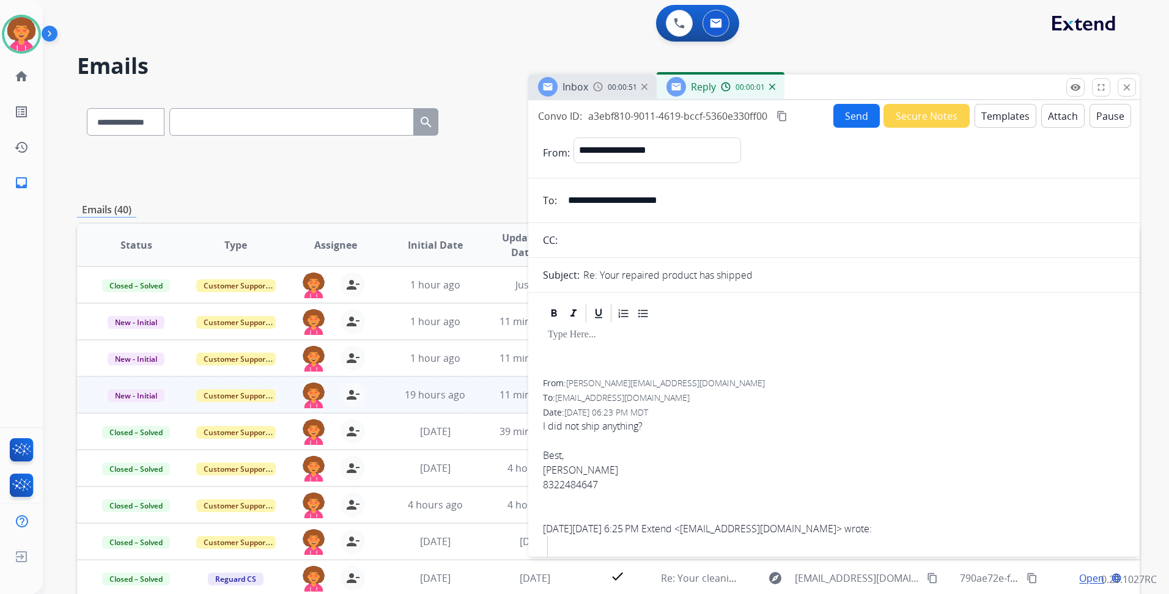
click at [993, 114] on button "Templates" at bounding box center [1006, 116] width 62 height 24
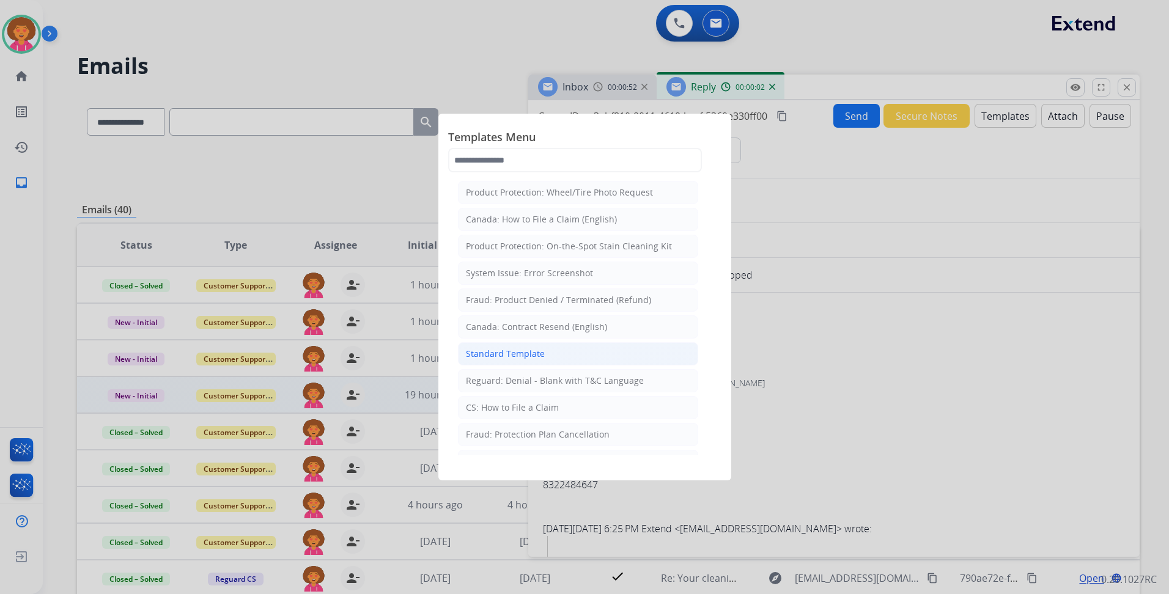
click at [565, 347] on li "Standard Template" at bounding box center [578, 353] width 240 height 23
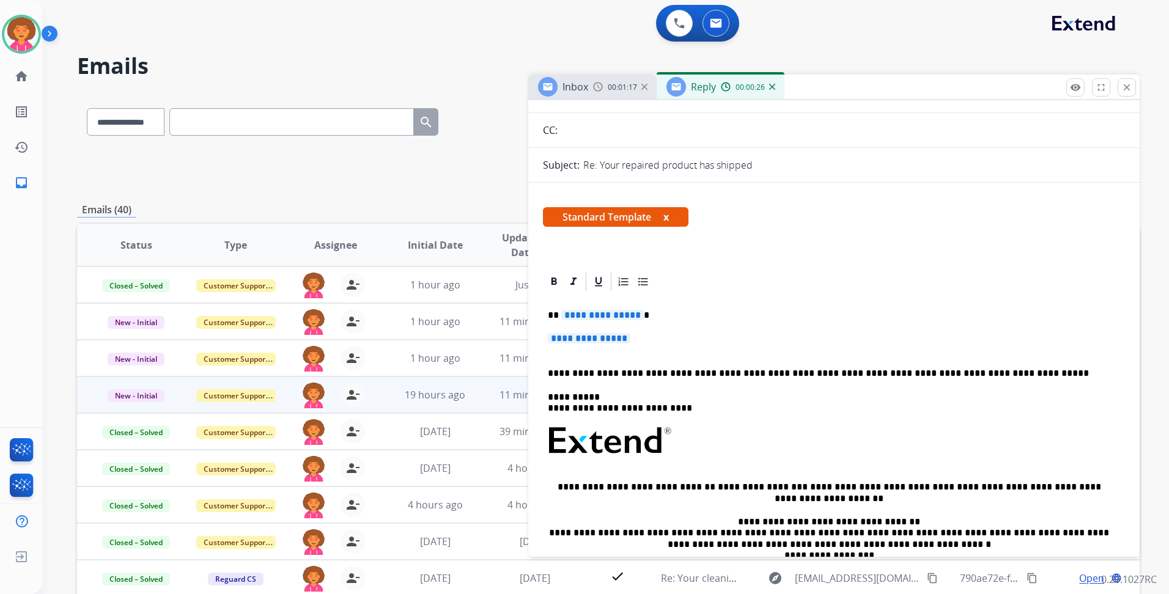
scroll to position [122, 0]
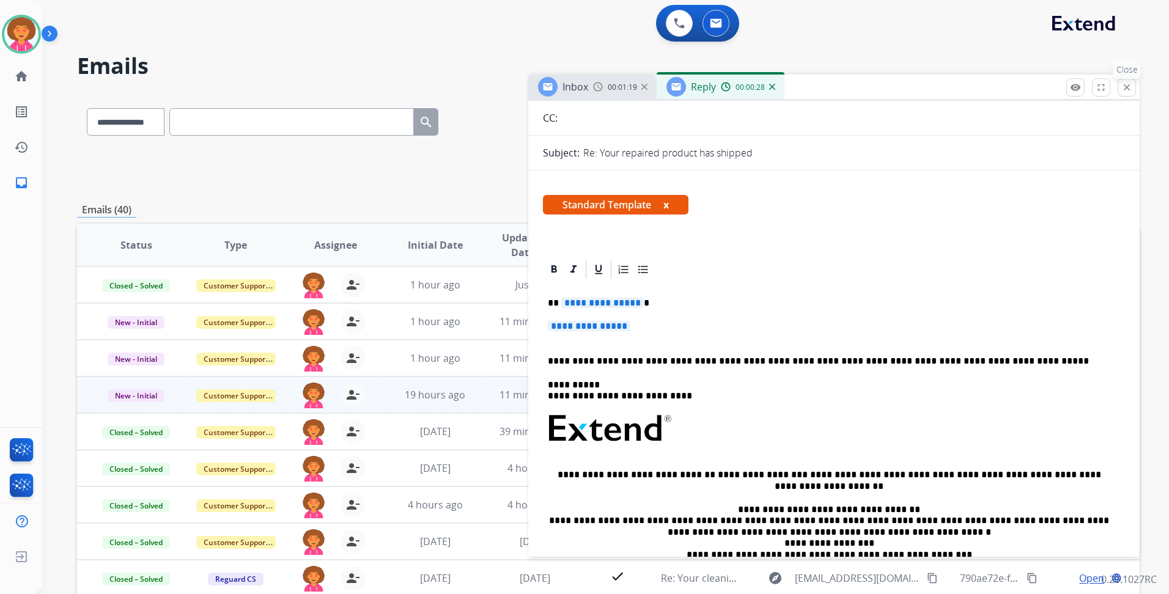
click at [1131, 85] on mat-icon "close" at bounding box center [1126, 87] width 11 height 11
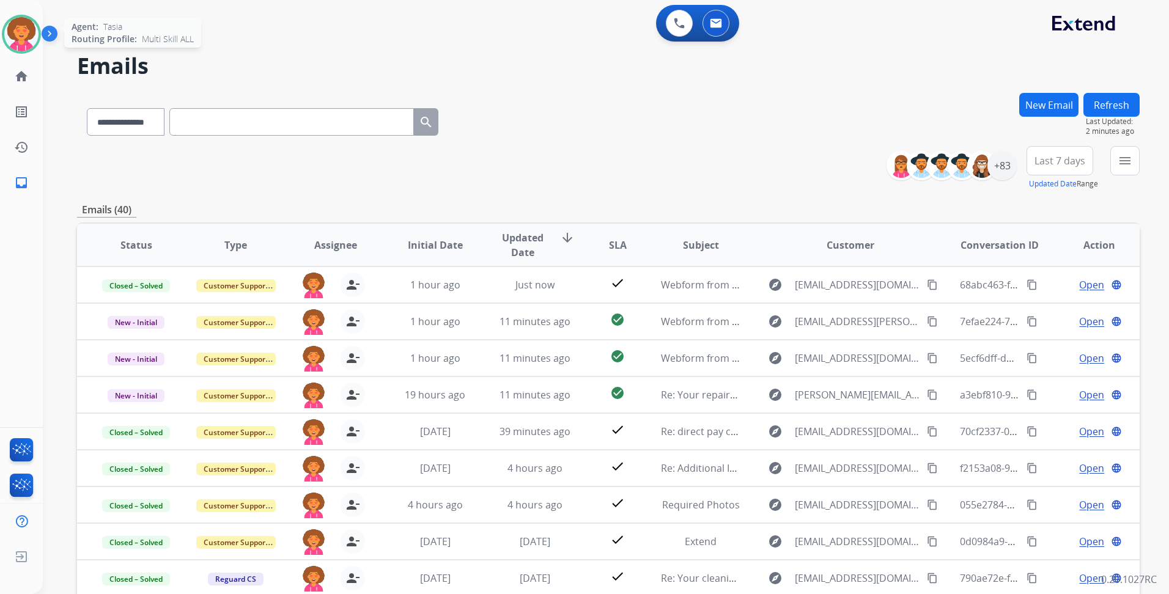
click at [28, 24] on img at bounding box center [21, 34] width 34 height 34
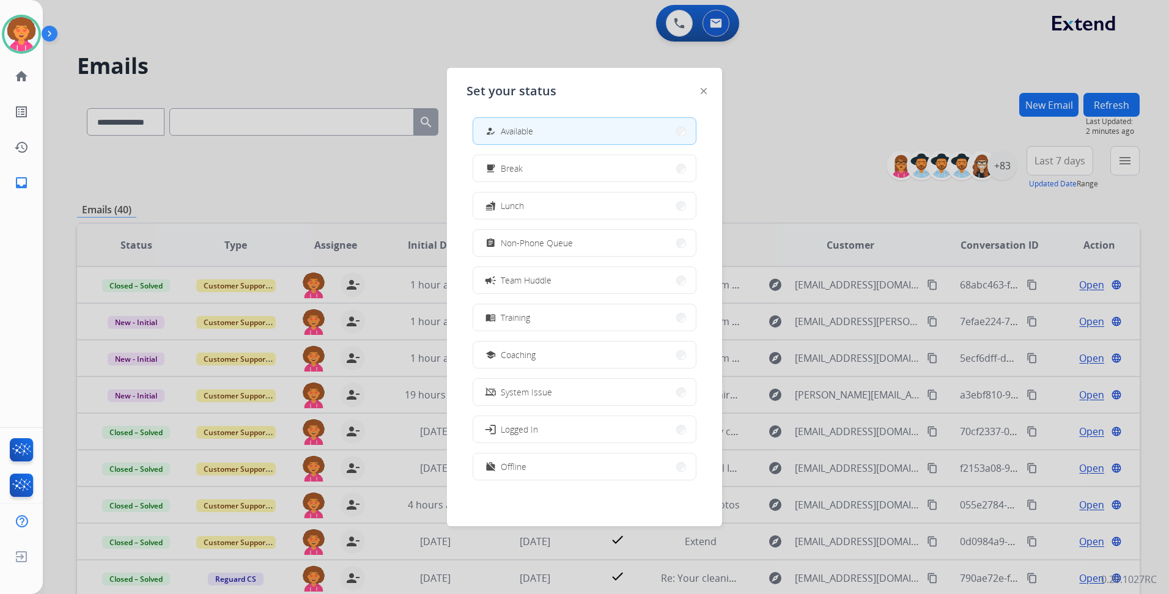
scroll to position [4, 0]
click at [554, 468] on button "work_off Offline" at bounding box center [584, 466] width 223 height 26
